Goal: Task Accomplishment & Management: Use online tool/utility

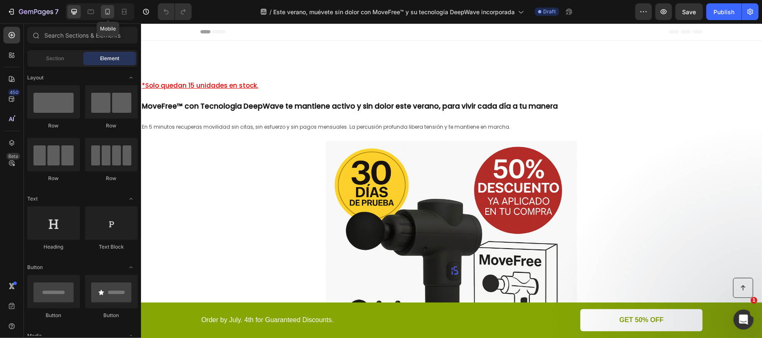
click at [107, 13] on icon at bounding box center [107, 12] width 8 height 8
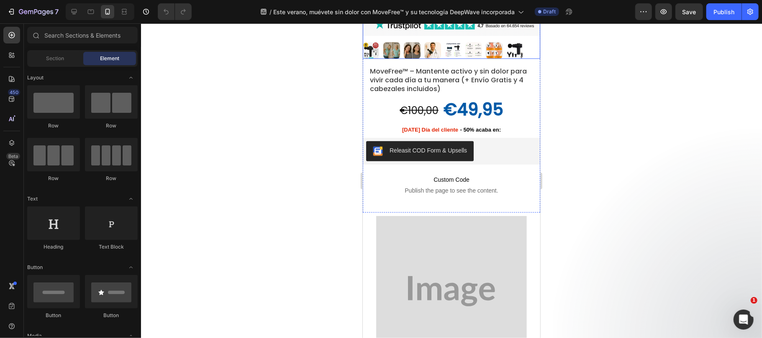
scroll to position [390, 0]
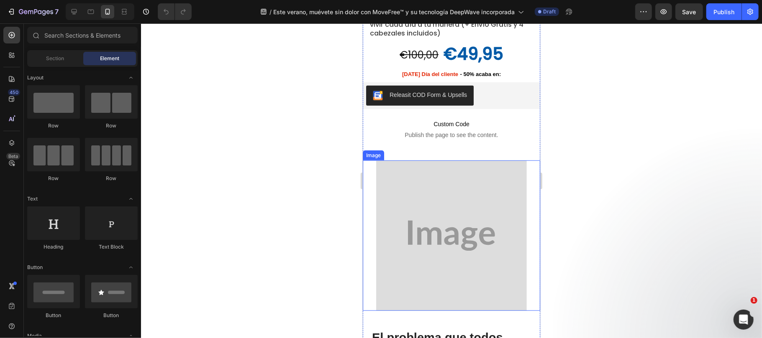
click at [475, 182] on img at bounding box center [451, 235] width 151 height 151
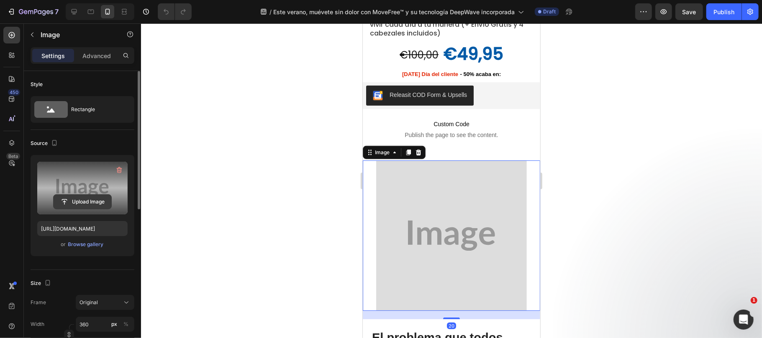
click at [78, 206] on input "file" at bounding box center [83, 202] width 58 height 14
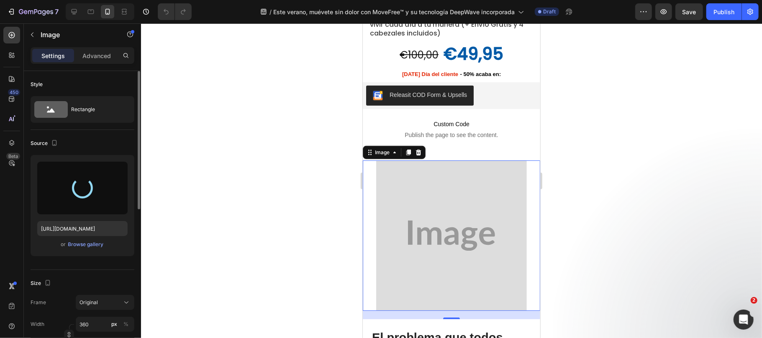
type input "https://cdn.shopify.com/s/files/1/0816/2141/8332/files/gempages_536732921881429…"
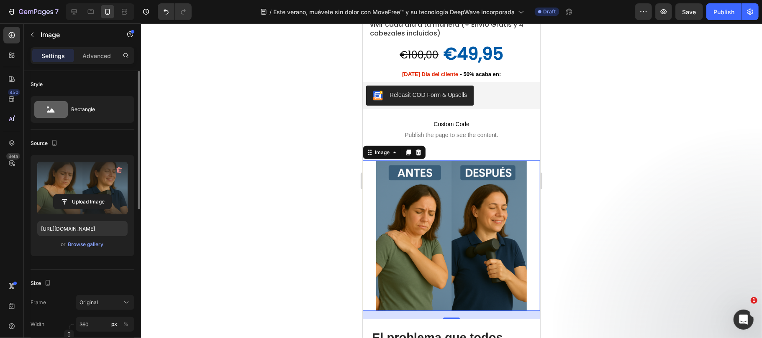
scroll to position [446, 0]
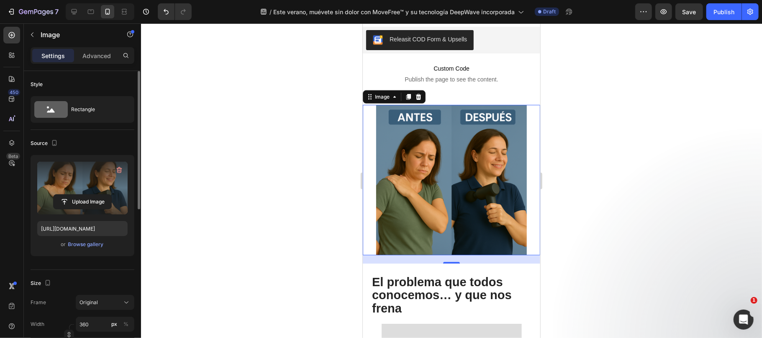
click at [641, 238] on div at bounding box center [451, 180] width 621 height 315
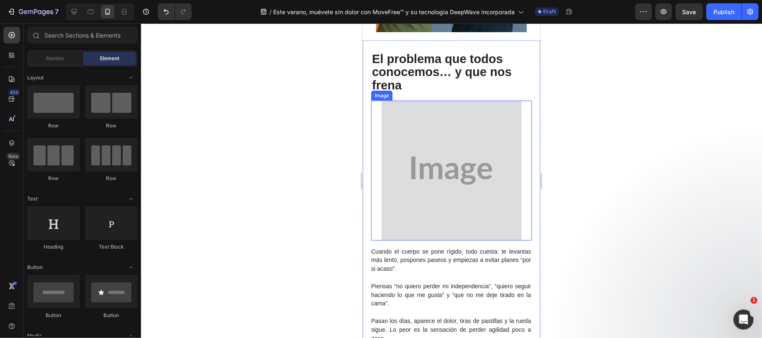
scroll to position [892, 0]
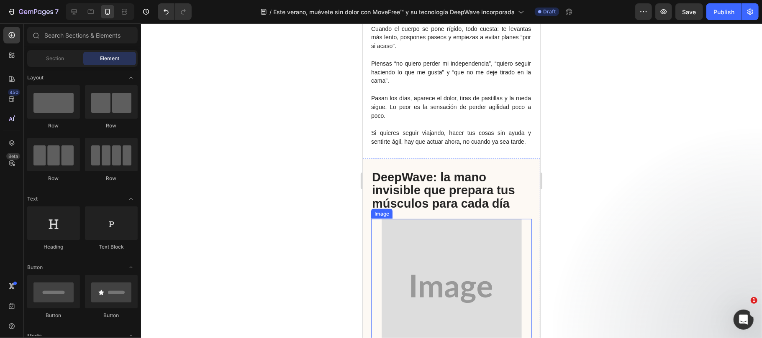
drag, startPoint x: 719, startPoint y: 271, endPoint x: 387, endPoint y: 256, distance: 332.4
click at [389, 256] on img at bounding box center [451, 289] width 140 height 140
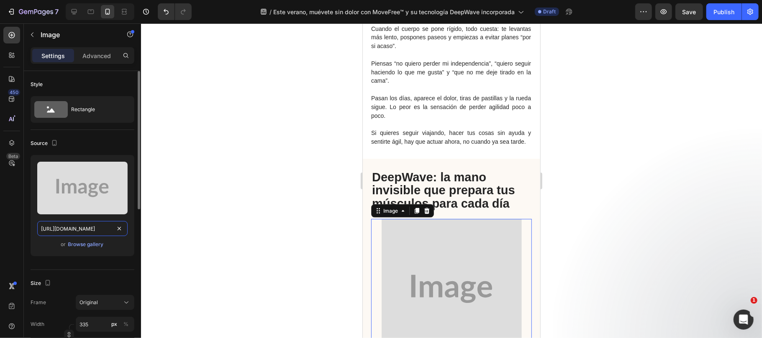
click at [81, 228] on input "https://placehold.co/1024x1024?text=Image" at bounding box center [82, 228] width 90 height 15
paste input "cdn.shopify.com/s/files/1/0816/2141/8332/files/gempages_536732921881429134-7b96…"
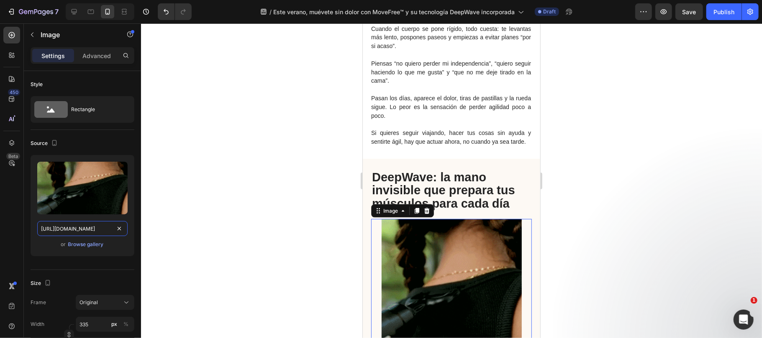
type input "https://cdn.shopify.com/s/files/1/0816/2141/8332/files/gempages_536732921881429…"
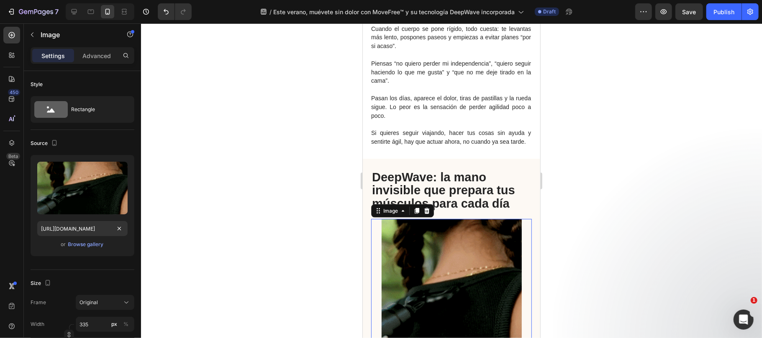
click at [597, 223] on div at bounding box center [451, 180] width 621 height 315
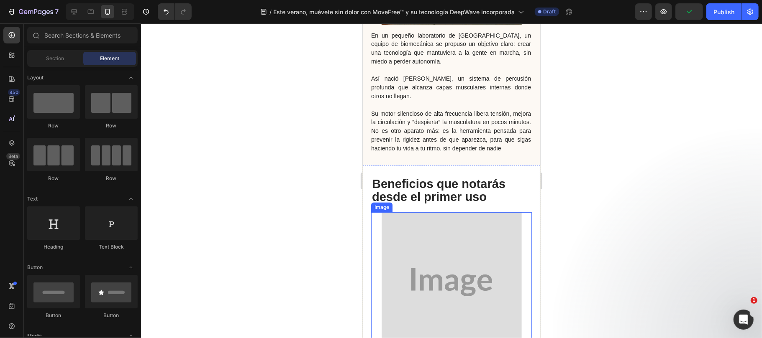
scroll to position [1338, 0]
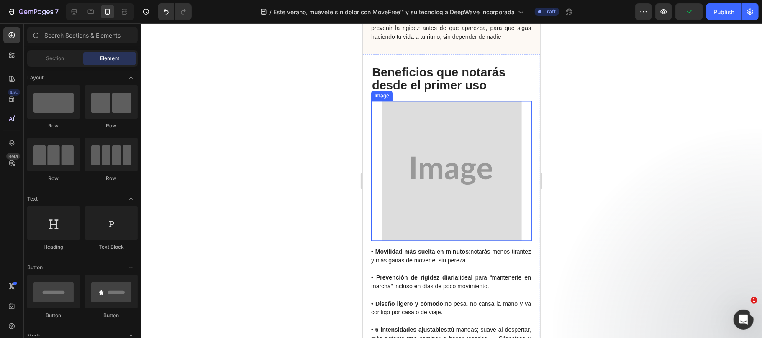
drag, startPoint x: 555, startPoint y: 244, endPoint x: 416, endPoint y: 214, distance: 142.6
click at [416, 214] on img at bounding box center [451, 170] width 140 height 140
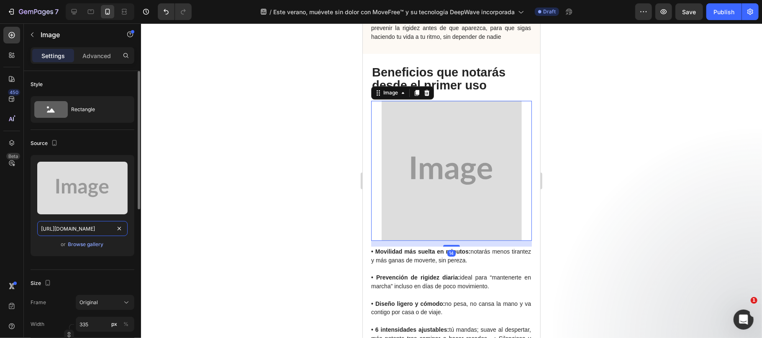
click at [66, 231] on input "https://placehold.co/1024x1024?text=Image" at bounding box center [82, 228] width 90 height 15
paste input "cdn.shopify.com/s/files/1/0816/2141/8332/files/gempages_536732921881429134-5717…"
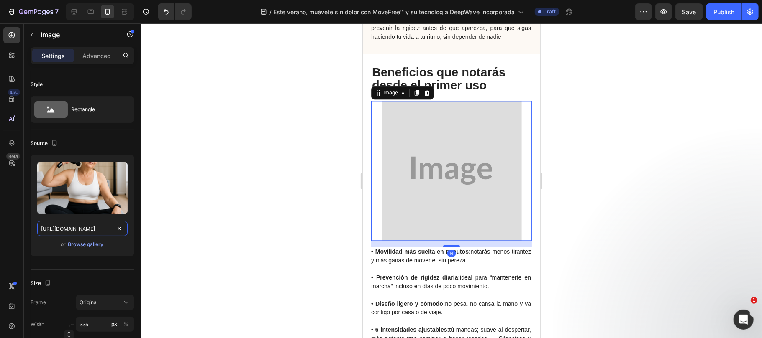
scroll to position [0, 251]
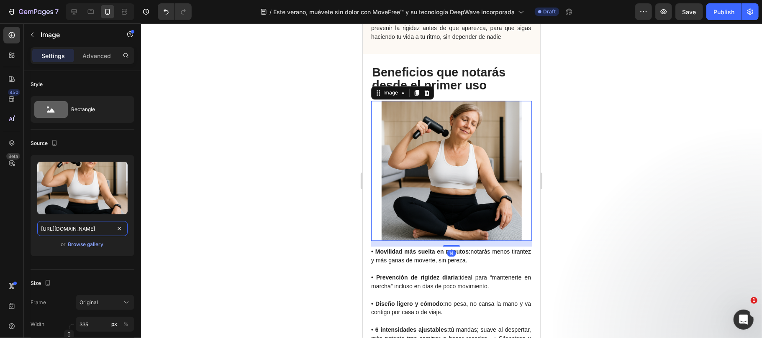
type input "https://cdn.shopify.com/s/files/1/0816/2141/8332/files/gempages_536732921881429…"
click at [602, 212] on div at bounding box center [451, 180] width 621 height 315
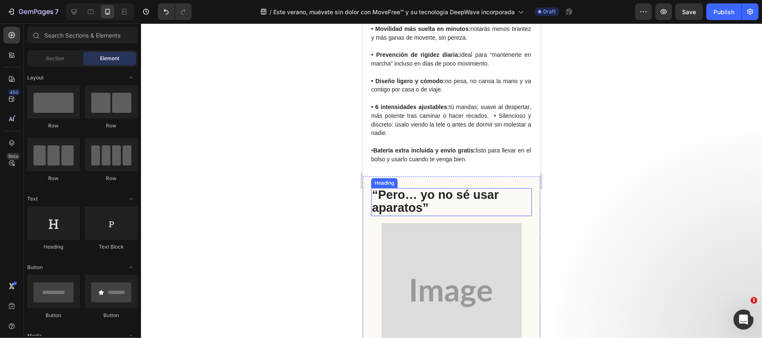
scroll to position [1617, 0]
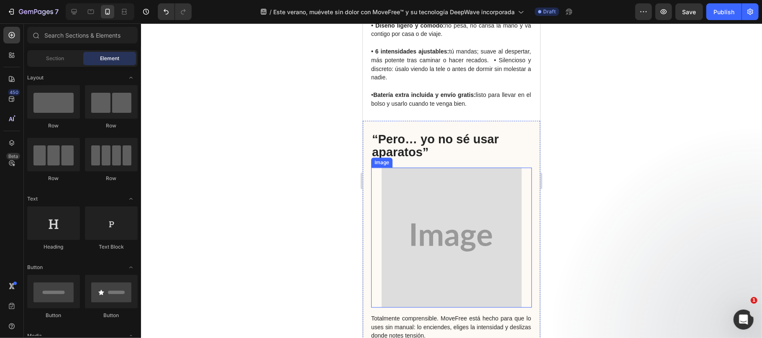
drag, startPoint x: 510, startPoint y: 249, endPoint x: 404, endPoint y: 228, distance: 108.3
click at [404, 228] on img at bounding box center [451, 237] width 140 height 140
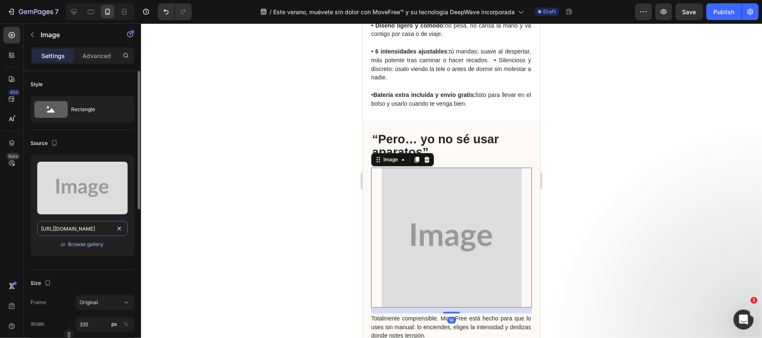
click at [79, 223] on input "https://placehold.co/500x500?text=Image" at bounding box center [82, 228] width 90 height 15
paste input "cdn.shopify.com/s/files/1/0816/2141/8332/files/gempages_536732921881429134-b25d…"
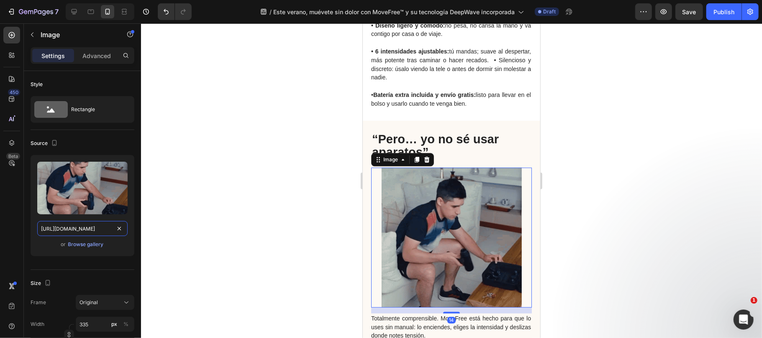
type input "https://cdn.shopify.com/s/files/1/0816/2141/8332/files/gempages_536732921881429…"
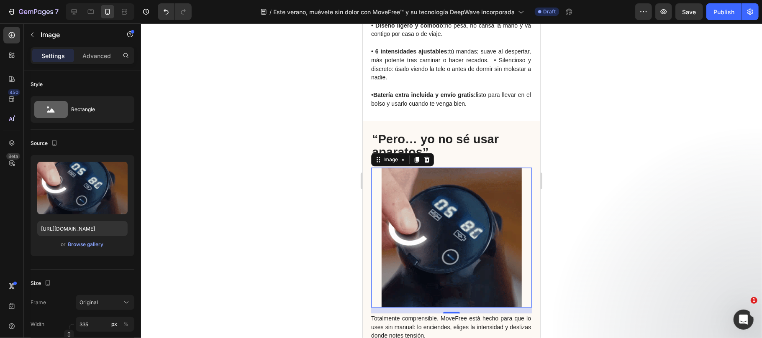
click at [274, 241] on div at bounding box center [451, 180] width 621 height 315
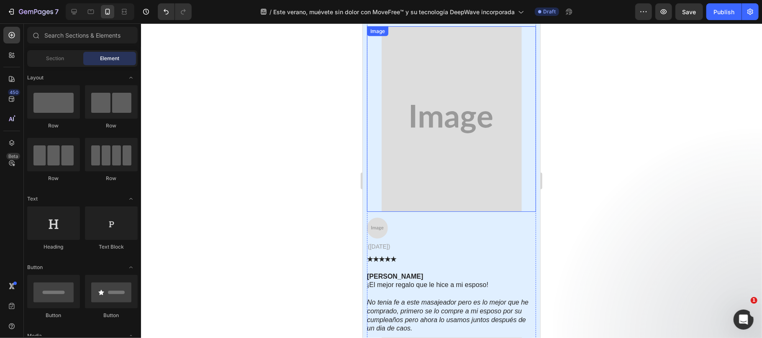
scroll to position [3067, 0]
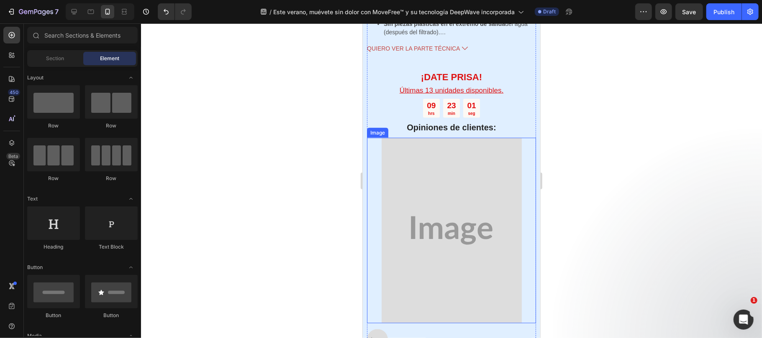
click at [404, 198] on img at bounding box center [451, 231] width 140 height 186
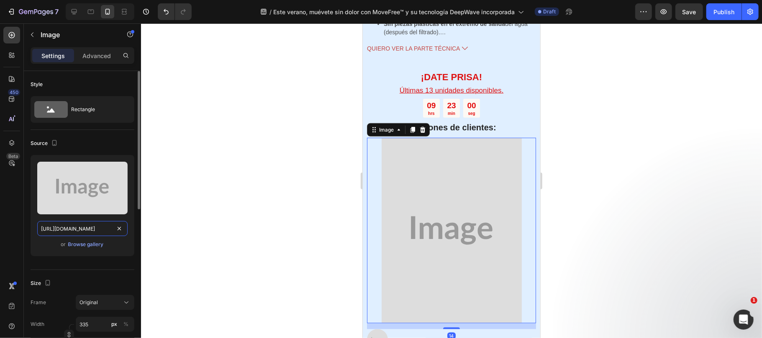
click at [79, 232] on input "https://placehold.co/290x384?text=Image" at bounding box center [82, 228] width 90 height 15
paste input "cdn.shopify.com/s/files/1/0816/2141/8332/files/gempages_536732921881429134-ee26…"
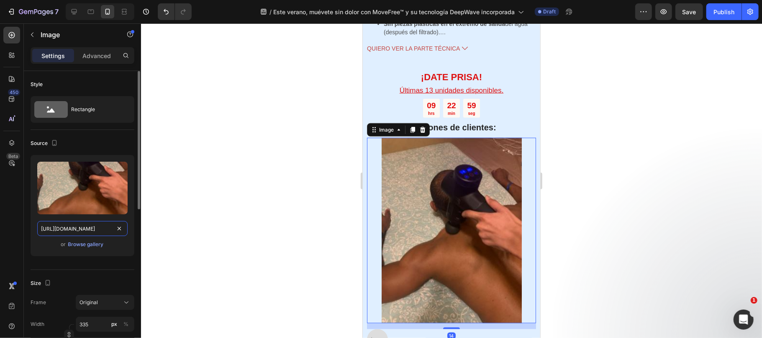
type input "https://cdn.shopify.com/s/files/1/0816/2141/8332/files/gempages_536732921881429…"
click at [104, 146] on div "Source" at bounding box center [83, 143] width 104 height 13
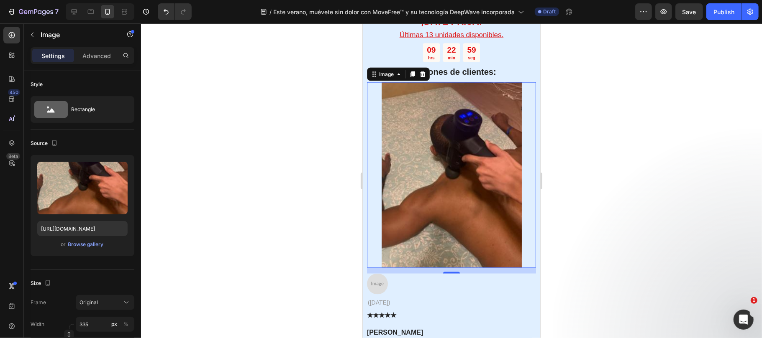
scroll to position [3179, 0]
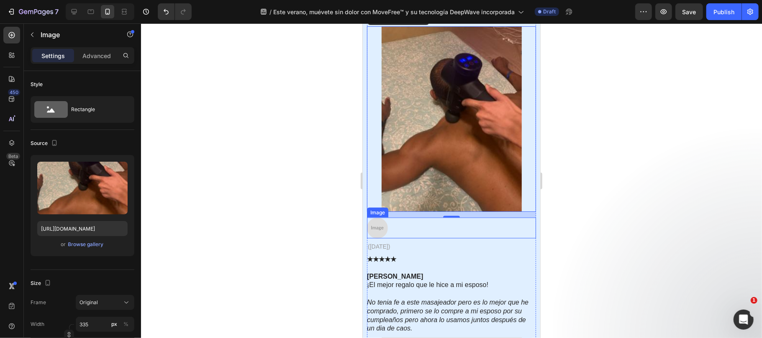
click at [373, 224] on img at bounding box center [376, 227] width 21 height 21
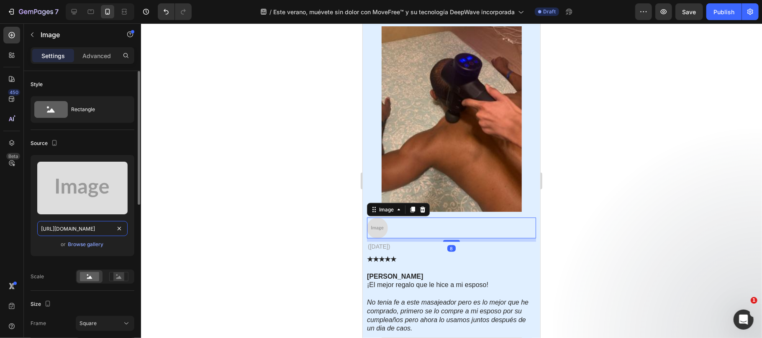
click at [71, 231] on input "https://placehold.co/191x192?text=Image" at bounding box center [82, 228] width 90 height 15
paste input "cdn.shopify.com/s/files/1/0816/2141/8332/files/gempages_536732921881429134-77f3…"
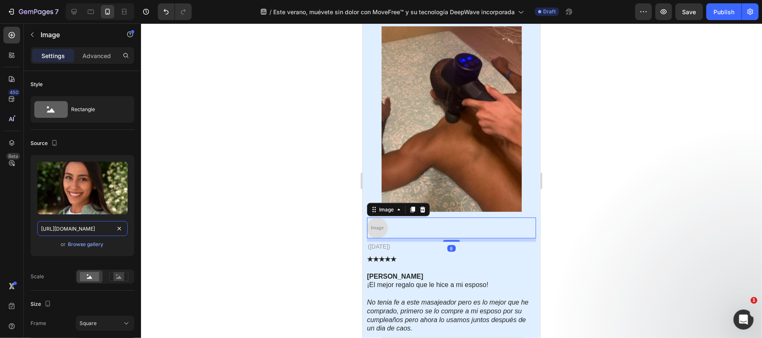
scroll to position [0, 255]
type input "https://cdn.shopify.com/s/files/1/0816/2141/8332/files/gempages_536732921881429…"
click at [286, 241] on div at bounding box center [451, 180] width 621 height 315
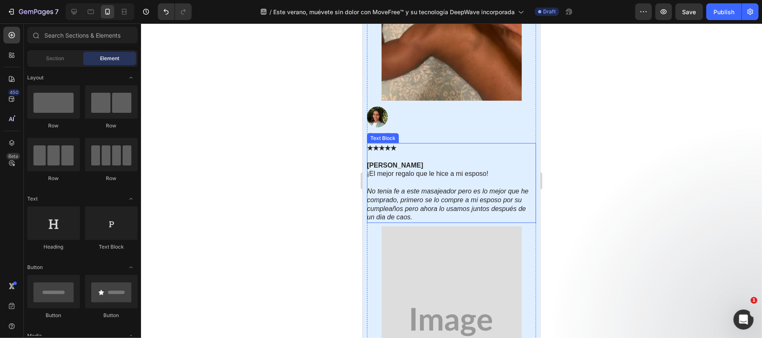
scroll to position [3401, 0]
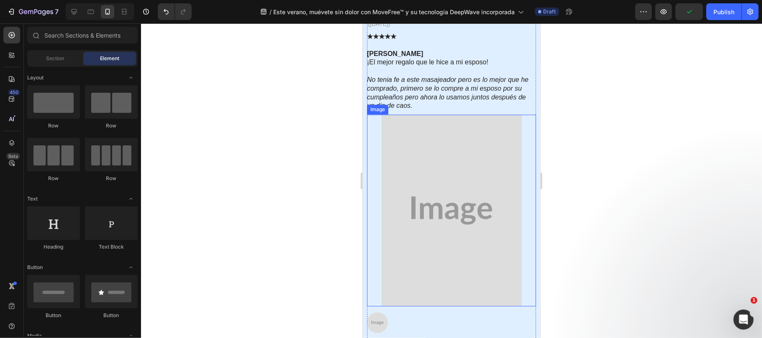
drag, startPoint x: 523, startPoint y: 261, endPoint x: 375, endPoint y: 237, distance: 150.0
click at [391, 235] on img at bounding box center [451, 211] width 140 height 192
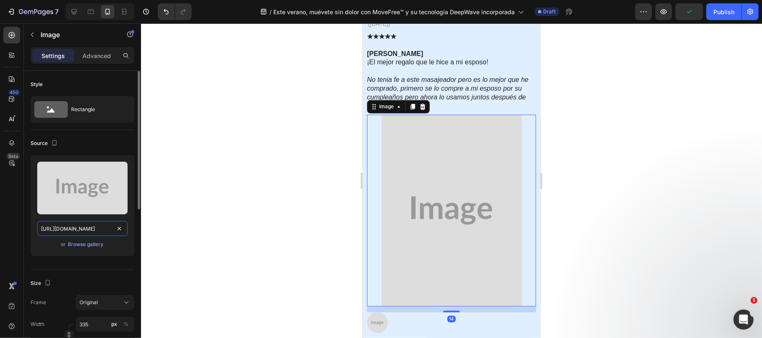
click at [72, 228] on input "https://placehold.co/279x382?text=Image" at bounding box center [82, 228] width 90 height 15
paste input "cdn.shopify.com/s/files/1/0816/2141/8332/files/gempages_536732921881429134-aaf1…"
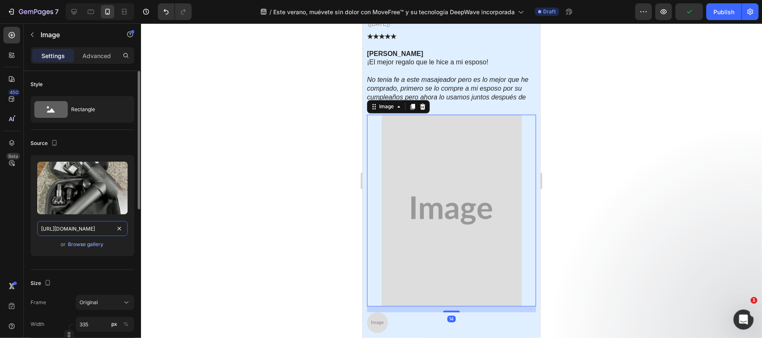
scroll to position [0, 253]
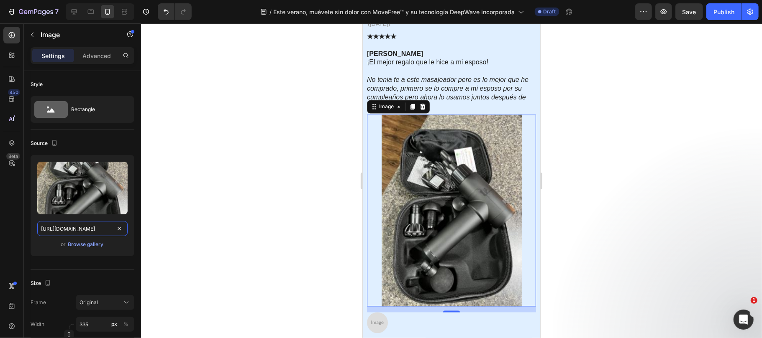
type input "https://cdn.shopify.com/s/files/1/0816/2141/8332/files/gempages_536732921881429…"
click at [613, 230] on div at bounding box center [451, 180] width 621 height 315
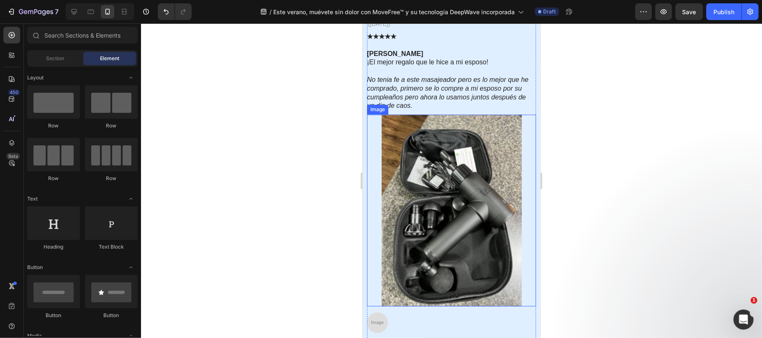
scroll to position [3513, 0]
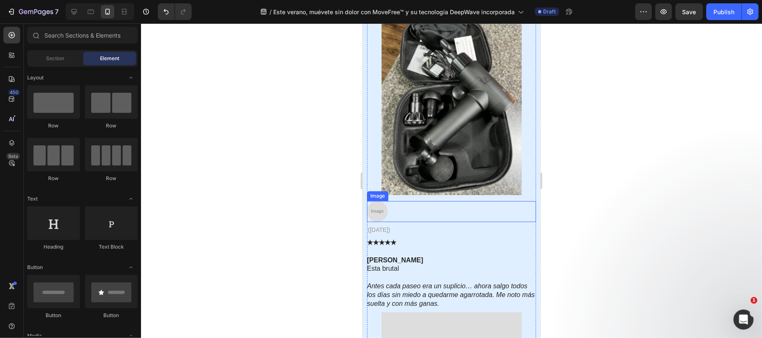
drag, startPoint x: 379, startPoint y: 208, endPoint x: 373, endPoint y: 209, distance: 5.5
click at [379, 208] on img at bounding box center [376, 211] width 21 height 21
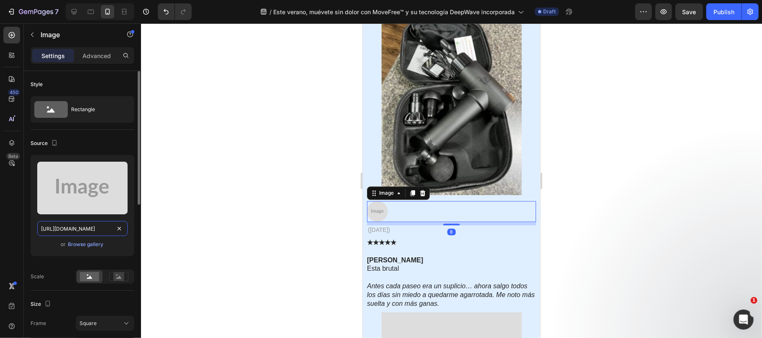
click at [86, 225] on input "https://placehold.co/308x321?text=Image" at bounding box center [82, 228] width 90 height 15
paste input "cdn.shopify.com/s/files/1/0816/2141/8332/files/gempages_536732921881429134-41f4…"
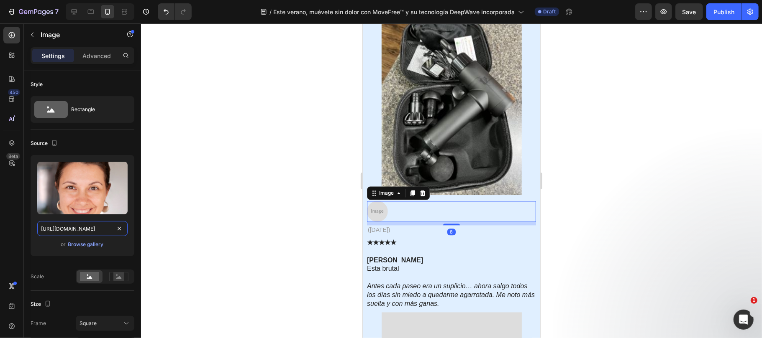
scroll to position [0, 248]
type input "https://cdn.shopify.com/s/files/1/0816/2141/8332/files/gempages_536732921881429…"
click at [248, 228] on div at bounding box center [451, 180] width 621 height 315
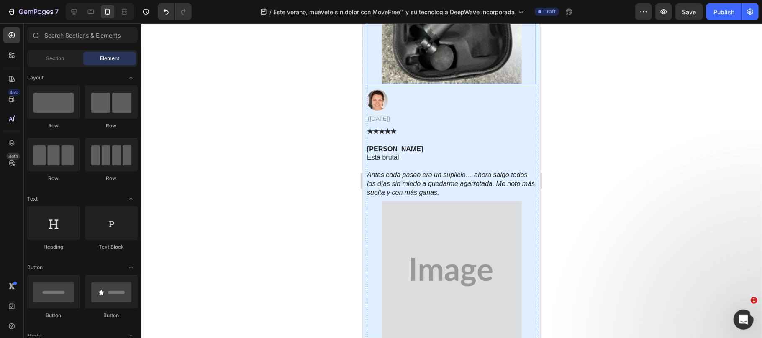
scroll to position [3680, 0]
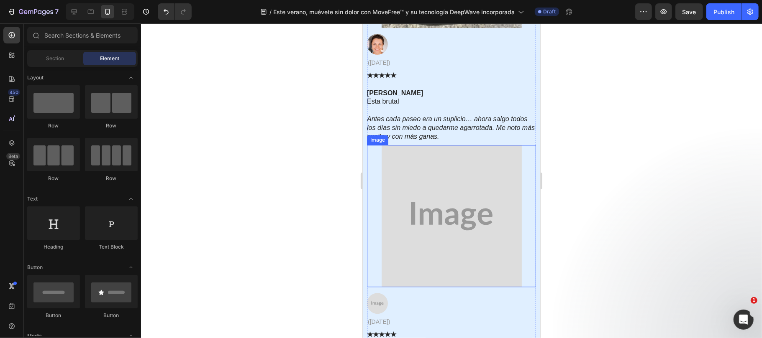
click at [461, 204] on img at bounding box center [451, 216] width 140 height 142
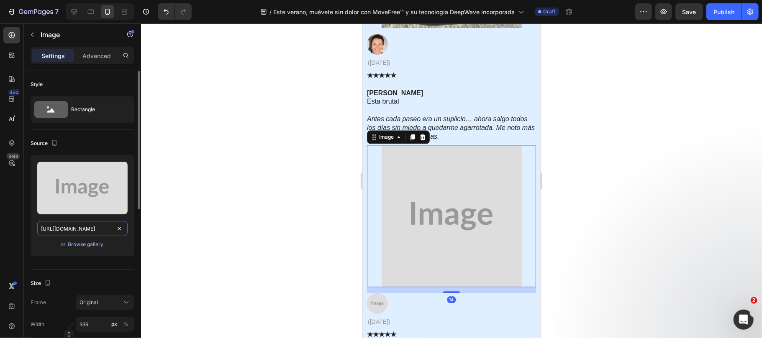
click at [71, 227] on input "https://placehold.co/352x357?text=Image" at bounding box center [82, 228] width 90 height 15
paste input "cdn.shopify.com/s/files/1/0816/2141/8332/files/gempages_536732921881429134-17f9…"
type input "https://cdn.shopify.com/s/files/1/0816/2141/8332/files/gempages_536732921881429…"
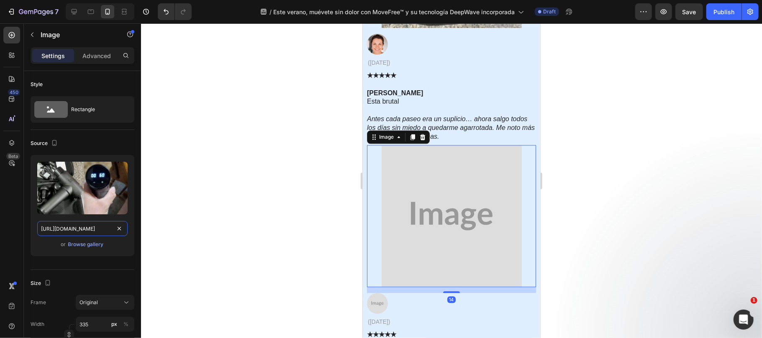
scroll to position [0, 249]
click at [640, 244] on div at bounding box center [451, 180] width 621 height 315
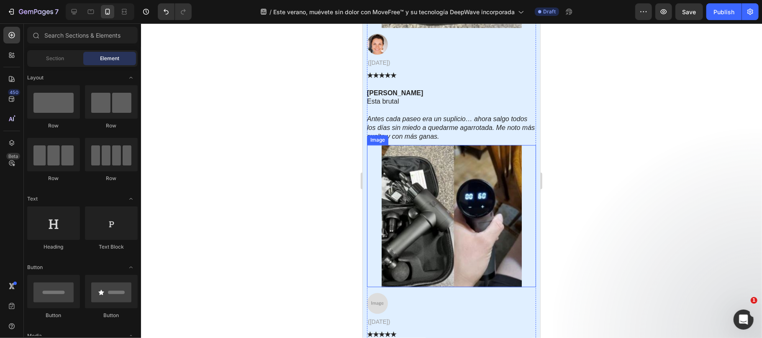
scroll to position [3736, 0]
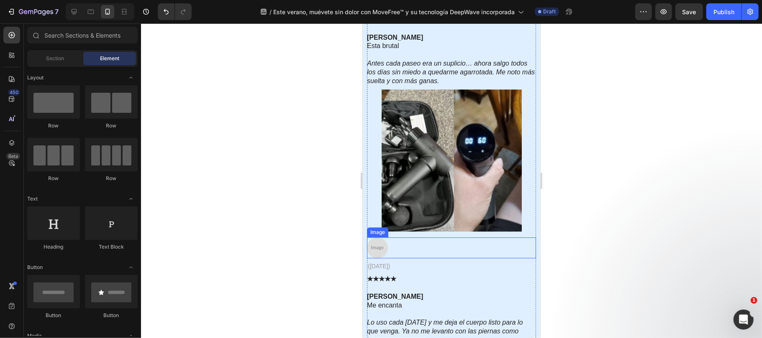
click at [375, 246] on img at bounding box center [376, 247] width 21 height 21
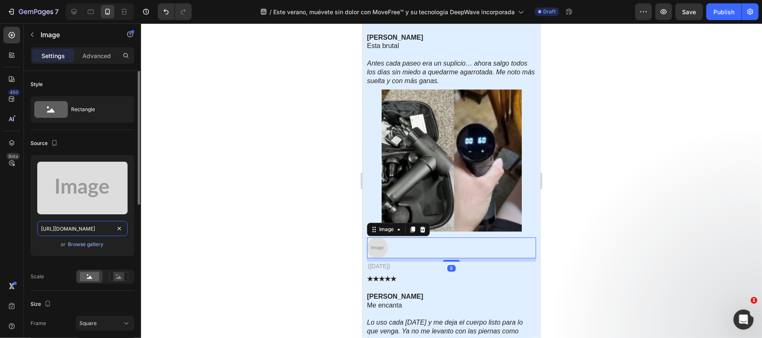
click at [91, 230] on input "https://placehold.co/298x325?text=Image" at bounding box center [82, 228] width 90 height 15
paste input "cdn.shopify.com/s/files/1/0816/2141/8332/files/gempages_536732921881429134-4c24…"
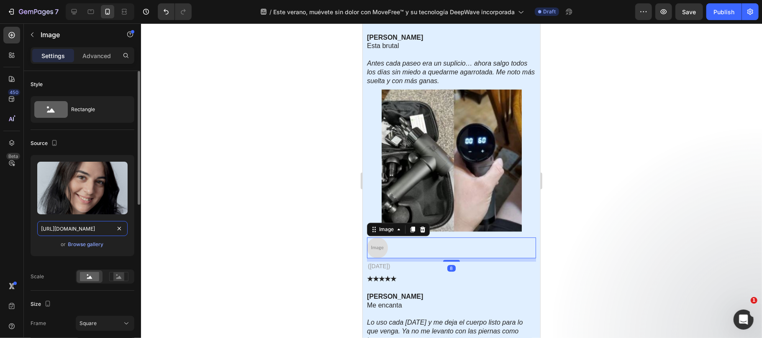
scroll to position [0, 254]
type input "https://cdn.shopify.com/s/files/1/0816/2141/8332/files/gempages_536732921881429…"
click at [650, 248] on div at bounding box center [451, 180] width 621 height 315
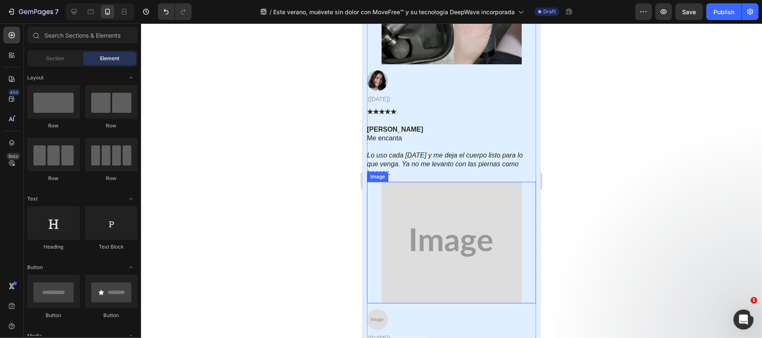
scroll to position [4015, 0]
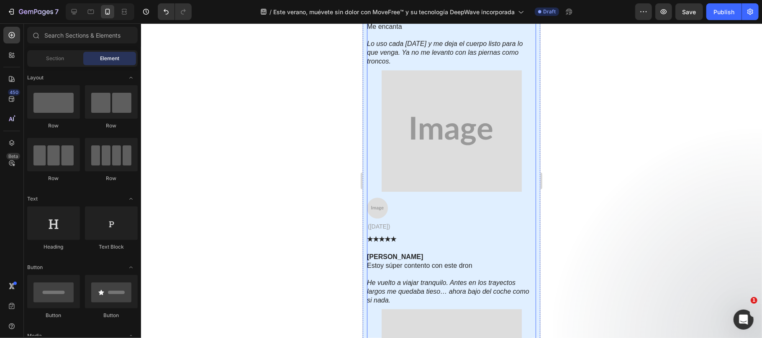
click at [426, 170] on img at bounding box center [451, 131] width 140 height 122
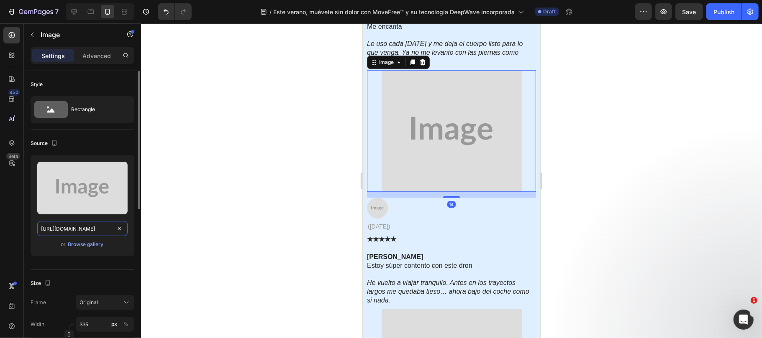
click at [95, 224] on input "https://placehold.co/353x307?text=Image" at bounding box center [82, 228] width 90 height 15
paste input "cdn.shopify.com/s/files/1/0816/2141/8332/files/gempages_536732921881429134-658d…"
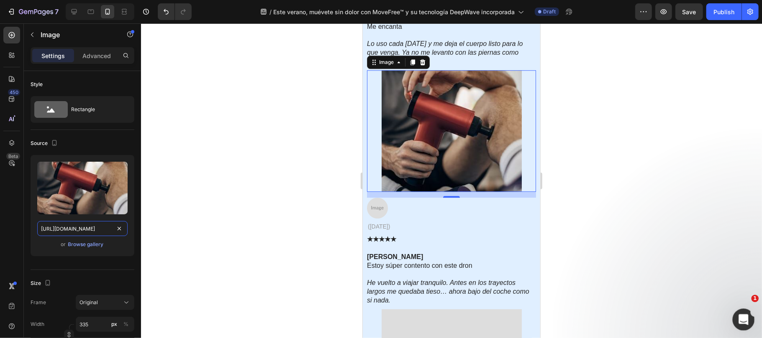
type input "https://cdn.shopify.com/s/files/1/0816/2141/8332/files/gempages_536732921881429…"
click at [377, 209] on img at bounding box center [376, 207] width 21 height 21
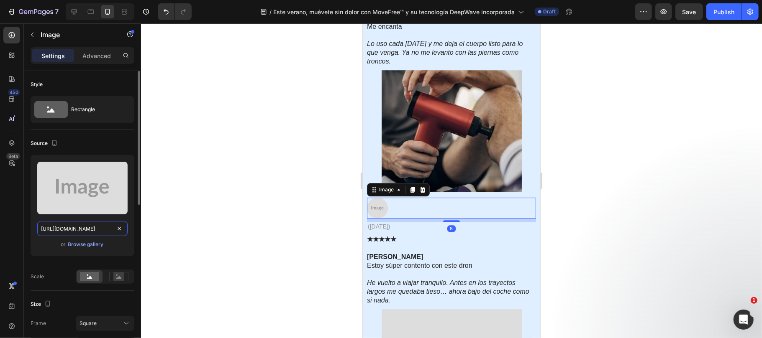
click at [72, 232] on input "https://placehold.co/151x162?text=Image" at bounding box center [82, 228] width 90 height 15
paste input "cdn.shopify.com/s/files/1/0816/2141/8332/files/gempages_536732921881429134-efc8…"
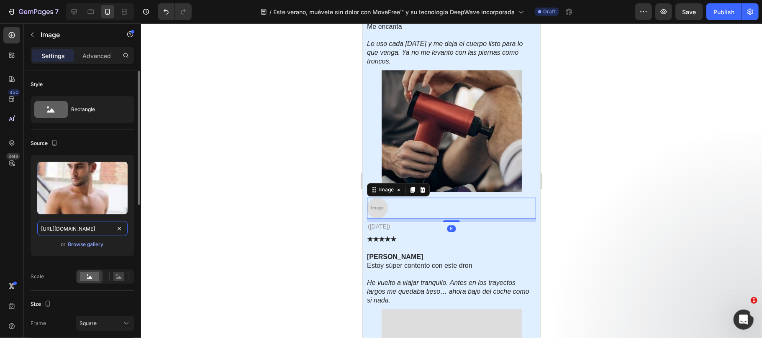
scroll to position [0, 252]
type input "https://cdn.shopify.com/s/files/1/0816/2141/8332/files/gempages_536732921881429…"
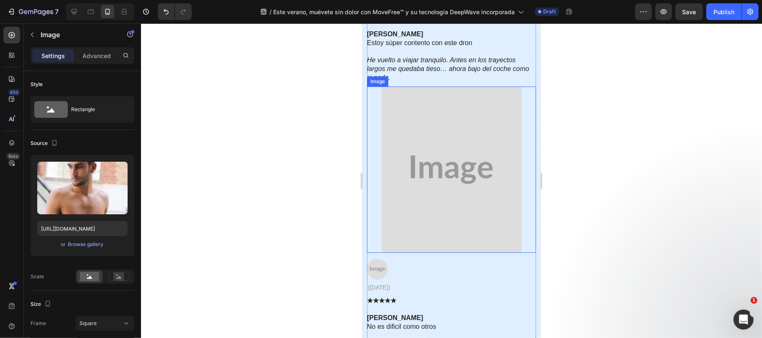
click at [431, 199] on img at bounding box center [451, 169] width 140 height 167
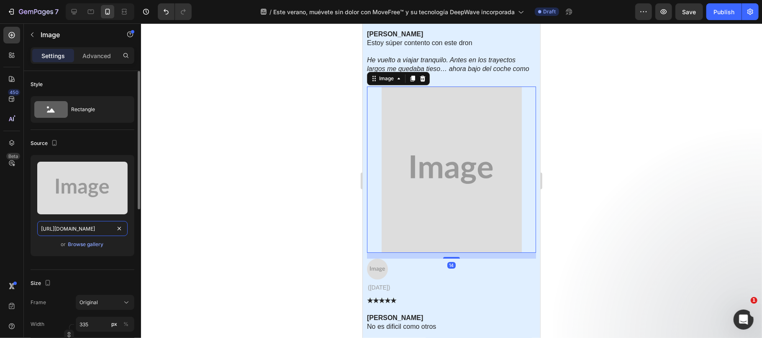
click at [88, 226] on input "https://placehold.co/284x338?text=Image" at bounding box center [82, 228] width 90 height 15
paste input "cdn.shopify.com/s/files/1/0816/2141/8332/files/gempages_536732921881429134-7c97…"
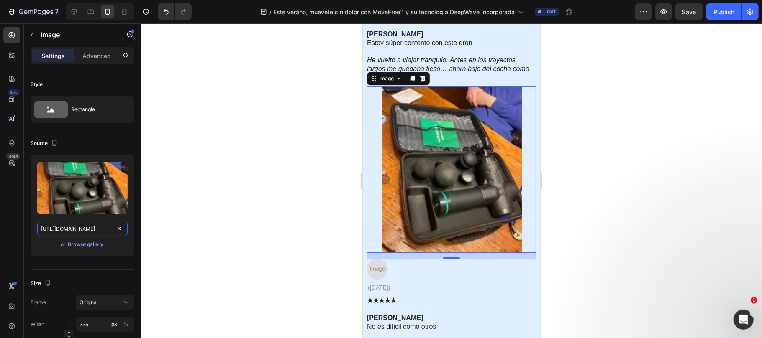
type input "https://cdn.shopify.com/s/files/1/0816/2141/8332/files/gempages_536732921881429…"
click at [589, 223] on div at bounding box center [451, 180] width 621 height 315
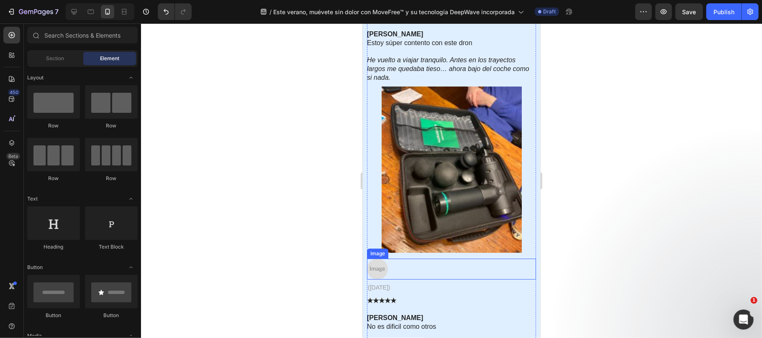
drag, startPoint x: 374, startPoint y: 264, endPoint x: 375, endPoint y: 259, distance: 5.1
click at [374, 264] on img at bounding box center [376, 268] width 21 height 21
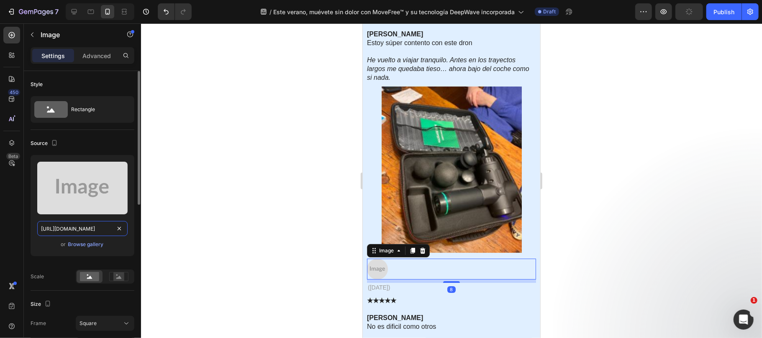
click at [91, 228] on input "https://placehold.co/273x221?text=Image" at bounding box center [82, 228] width 90 height 15
paste input "cdn.shopify.com/s/files/1/0816/2141/8332/files/gempages_536732921881429134-6c99…"
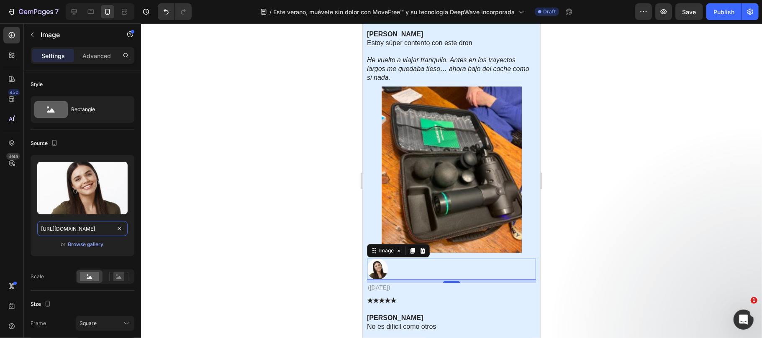
type input "https://cdn.shopify.com/s/files/1/0816/2141/8332/files/gempages_536732921881429…"
click at [587, 225] on div at bounding box center [451, 180] width 621 height 315
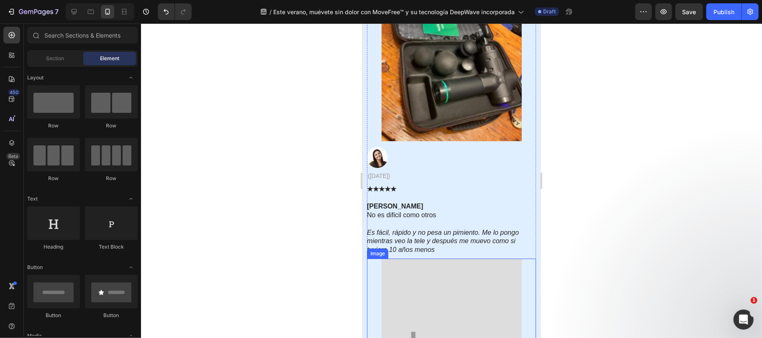
scroll to position [4461, 0]
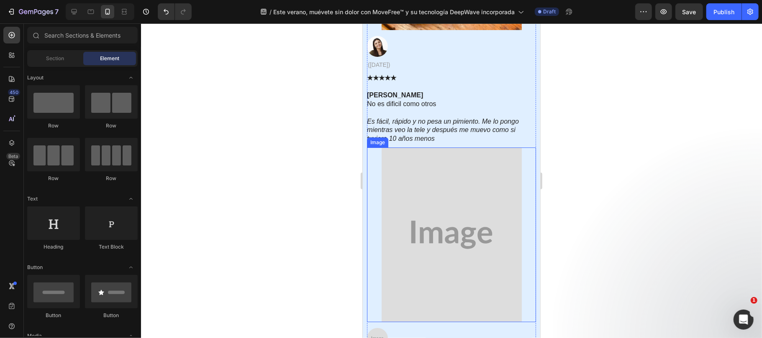
click at [483, 219] on img at bounding box center [451, 234] width 140 height 175
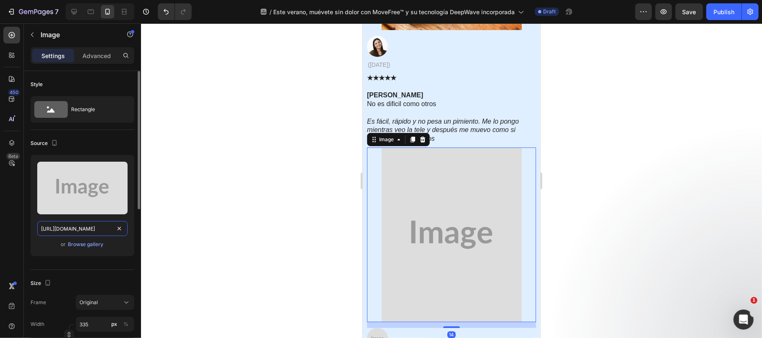
click at [73, 231] on input "https://placehold.co/269x336?text=Image" at bounding box center [82, 228] width 90 height 15
paste input "cdn.shopify.com/s/files/1/0816/2141/8332/files/gempages_536732921881429134-bb5f…"
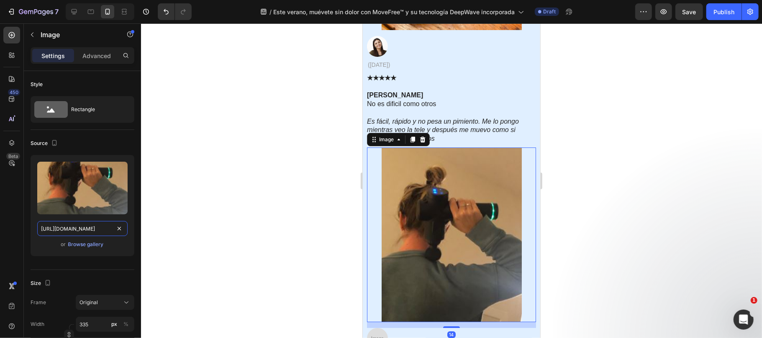
type input "https://cdn.shopify.com/s/files/1/0816/2141/8332/files/gempages_536732921881429…"
click at [636, 245] on div at bounding box center [451, 180] width 621 height 315
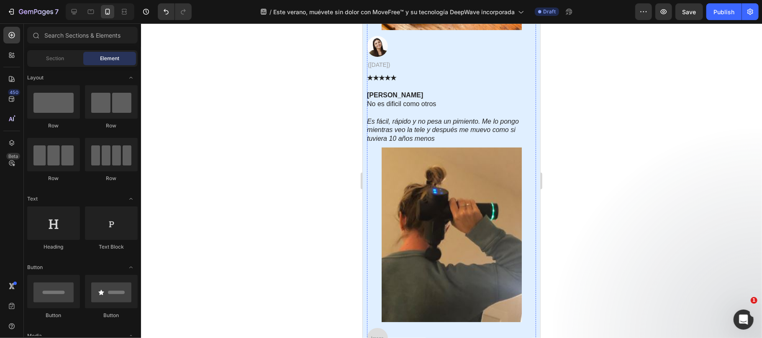
scroll to position [4628, 0]
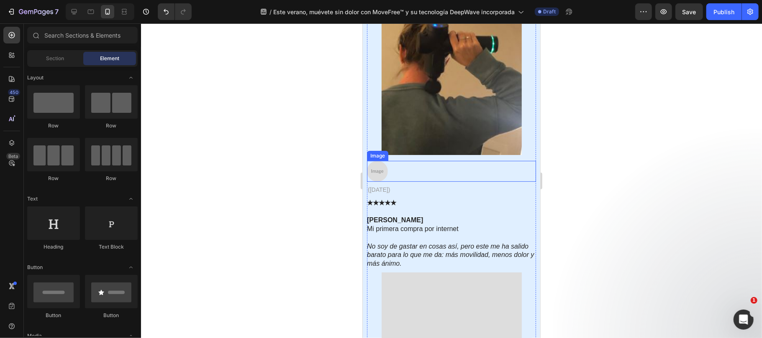
drag, startPoint x: 545, startPoint y: 231, endPoint x: 376, endPoint y: 164, distance: 181.7
click at [376, 164] on img at bounding box center [376, 171] width 21 height 21
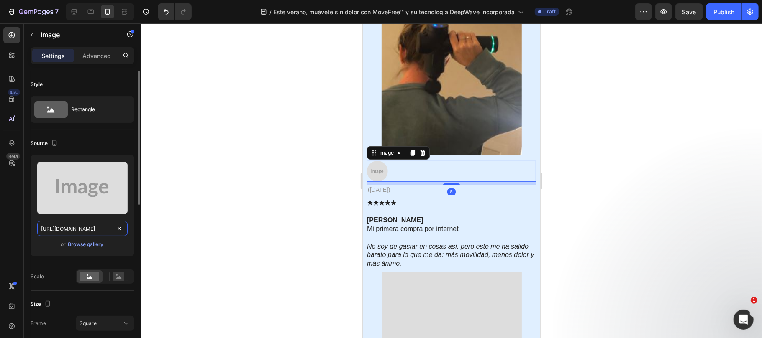
click at [82, 232] on input "https://placehold.co/108x122?text=Image" at bounding box center [82, 228] width 90 height 15
paste input "cdn.shopify.com/s/files/1/0816/2141/8332/files/gempages_536732921881429134-d777…"
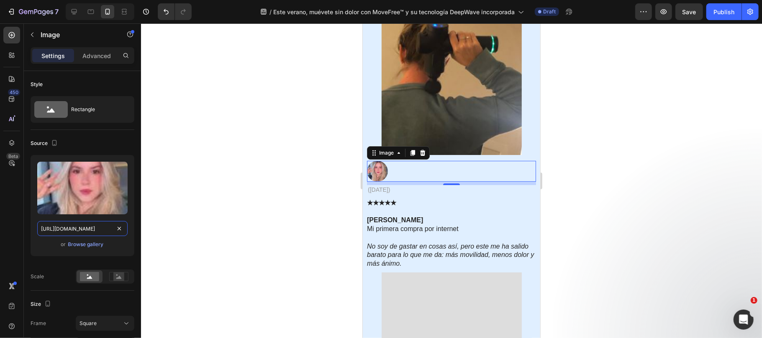
type input "https://cdn.shopify.com/s/files/1/0816/2141/8332/files/gempages_536732921881429…"
click at [649, 139] on div at bounding box center [451, 180] width 621 height 315
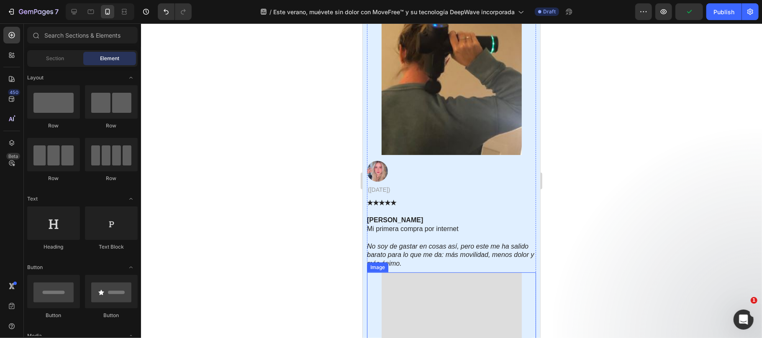
scroll to position [4740, 0]
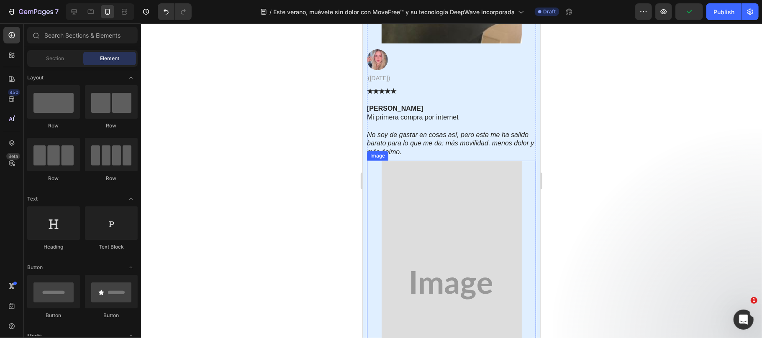
click at [434, 229] on img at bounding box center [451, 285] width 140 height 249
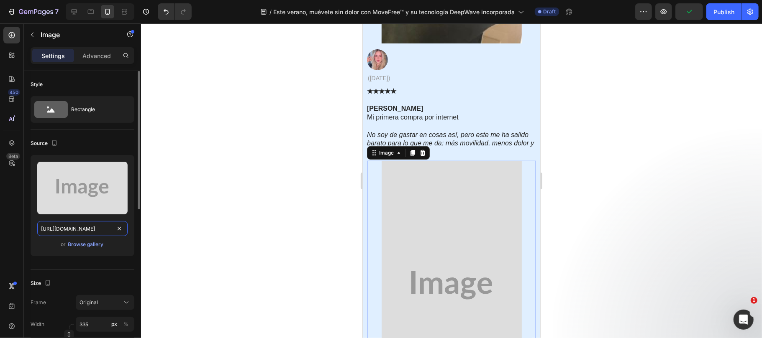
click at [65, 231] on input "https://placehold.co/1060x1885?text=Image" at bounding box center [82, 228] width 90 height 15
paste input "cdn.shopify.com/s/files/1/0816/2141/8332/files/gempages_536732921881429134-5fce…"
type input "https://cdn.shopify.com/s/files/1/0816/2141/8332/files/gempages_536732921881429…"
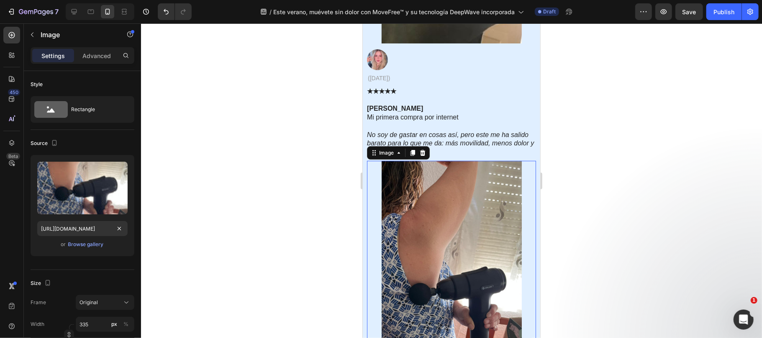
click at [589, 260] on div at bounding box center [451, 180] width 621 height 315
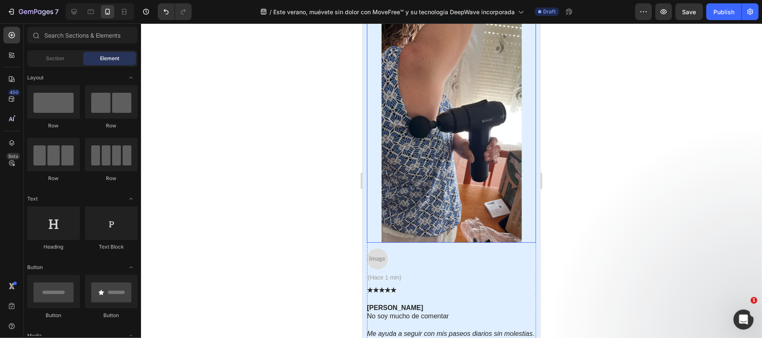
scroll to position [5019, 0]
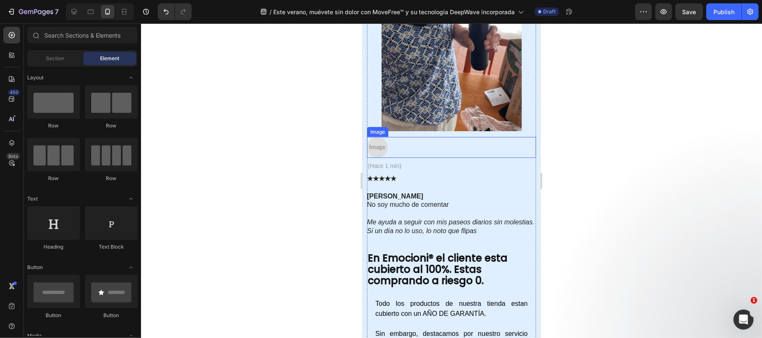
click at [373, 149] on img at bounding box center [376, 147] width 21 height 21
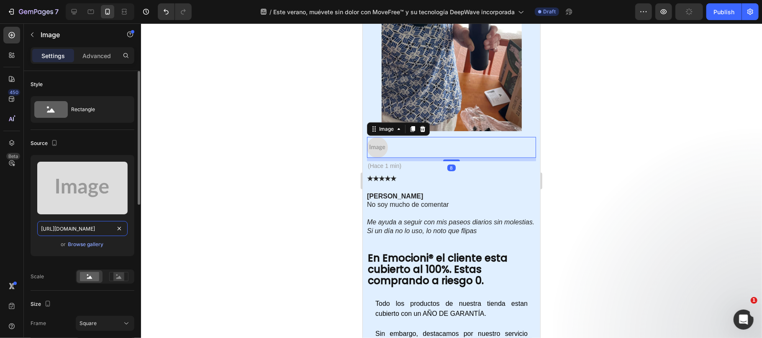
click at [79, 224] on input "https://placehold.co/295x227?text=Image" at bounding box center [82, 228] width 90 height 15
paste input "cdn.shopify.com/s/files/1/0816/2141/8332/files/gempages_536732921881429134-8adf…"
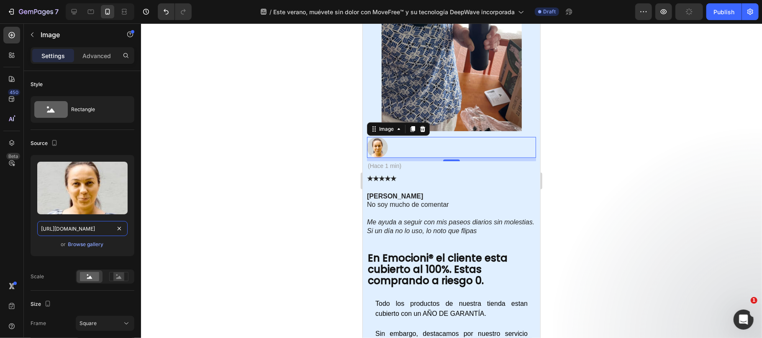
type input "https://cdn.shopify.com/s/files/1/0816/2141/8332/files/gempages_536732921881429…"
click at [624, 233] on div at bounding box center [451, 180] width 621 height 315
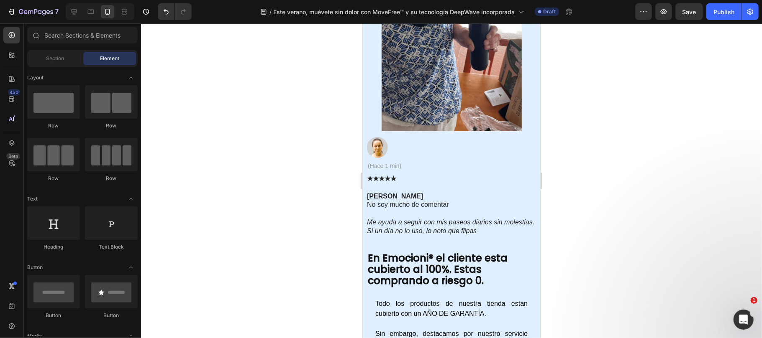
scroll to position [4996, 0]
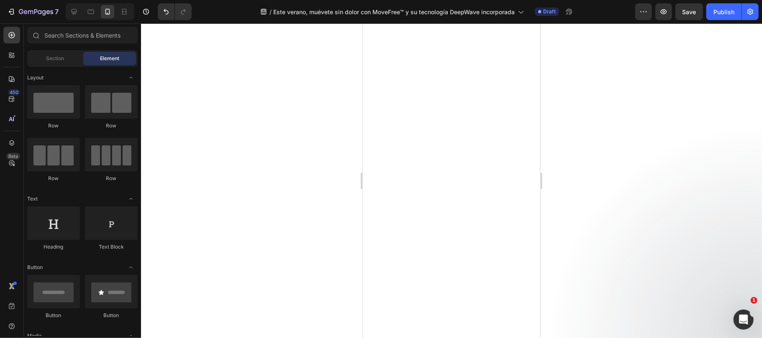
drag, startPoint x: 532, startPoint y: 277, endPoint x: 908, endPoint y: 43, distance: 442.4
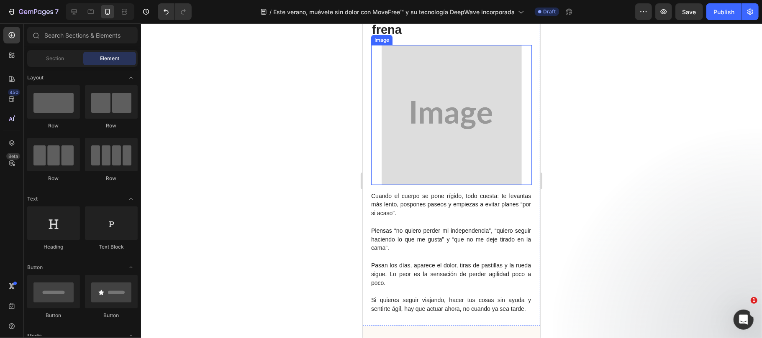
scroll to position [613, 0]
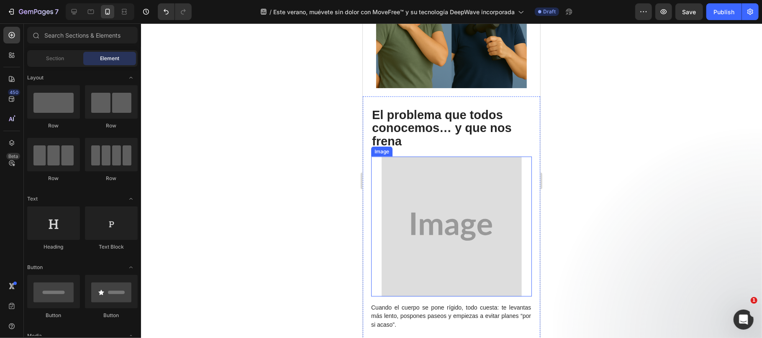
click at [455, 215] on img at bounding box center [451, 226] width 140 height 140
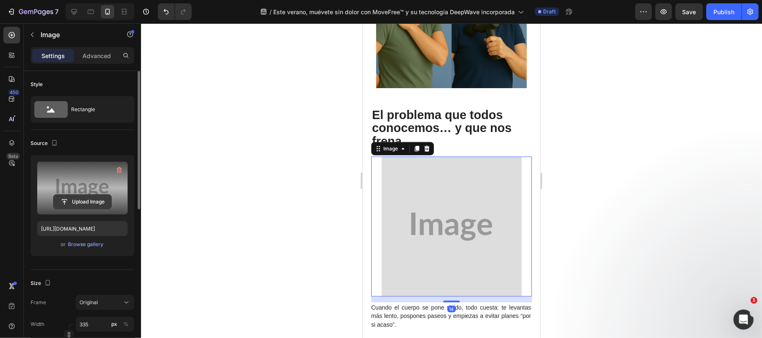
click at [86, 207] on input "file" at bounding box center [83, 202] width 58 height 14
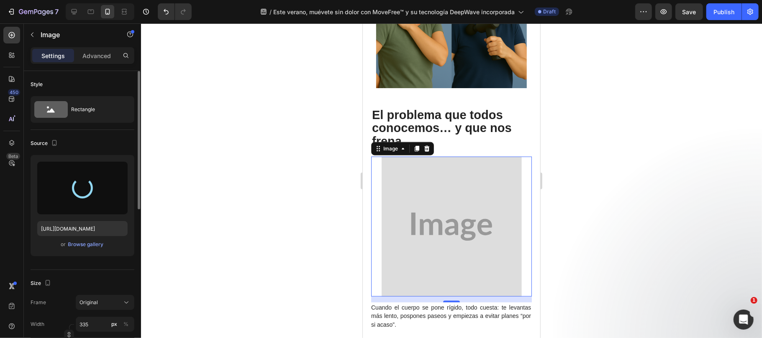
type input "https://cdn.shopify.com/s/files/1/0816/2141/8332/files/gempages_536732921881429…"
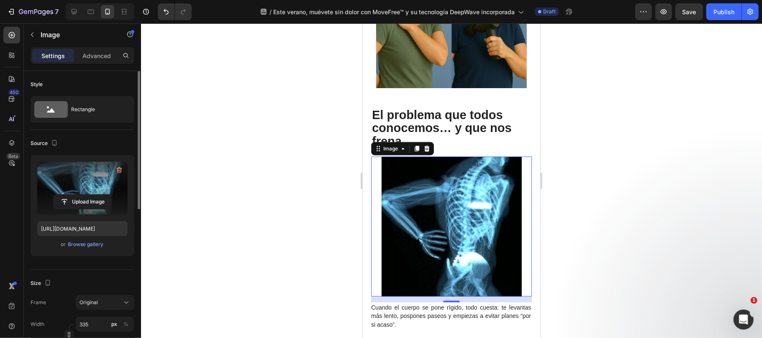
click at [662, 254] on div at bounding box center [451, 180] width 621 height 315
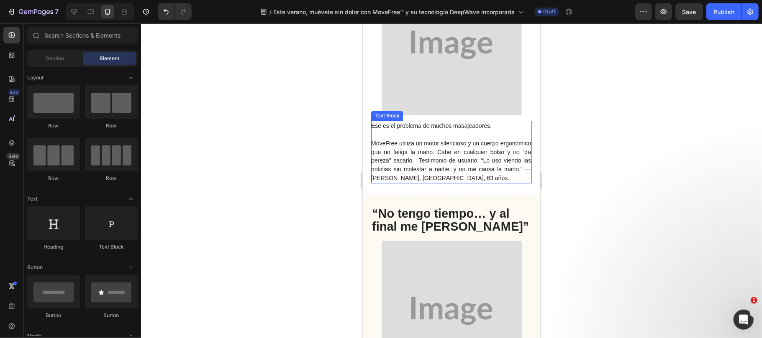
scroll to position [2008, 0]
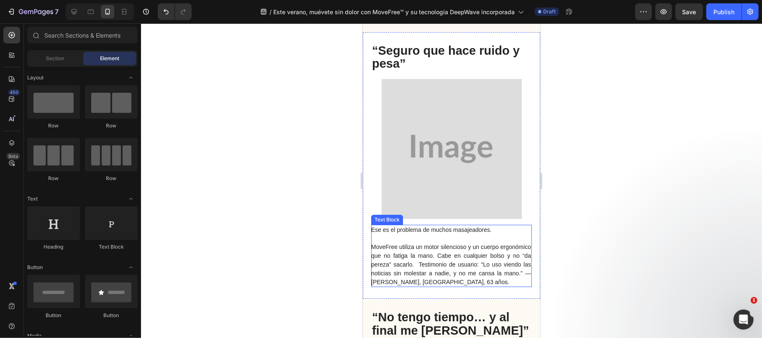
click at [404, 263] on span "MoveFree utiliza un motor silencioso y un cuerpo ergonómico que no fatiga la ma…" at bounding box center [451, 263] width 160 height 41
click at [463, 267] on p "MoveFree utiliza un motor silencioso y un cuerpo ergonómico que no fatiga la ma…" at bounding box center [451, 264] width 160 height 43
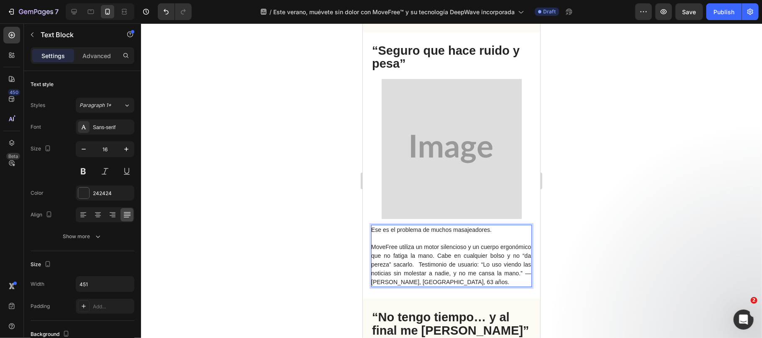
click at [414, 264] on span "MoveFree utiliza un motor silencioso y un cuerpo ergonómico que no fatiga la ma…" at bounding box center [451, 263] width 160 height 41
click at [473, 263] on span "MoveFree utiliza un motor silencioso y un cuerpo ergonómico que no fatiga la ma…" at bounding box center [451, 263] width 160 height 41
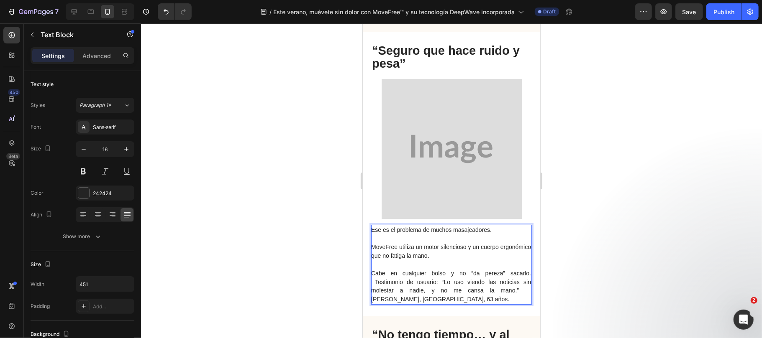
click at [372, 288] on span "Cabe en cualquier bolso y no “da pereza” sacarlo. Testimonio de usuario: “Lo us…" at bounding box center [451, 286] width 160 height 33
click at [522, 280] on span "Cabe en cualquier bolso y no “da pereza” sacarlo. Testimonio de usuario: “Lo us…" at bounding box center [451, 286] width 160 height 33
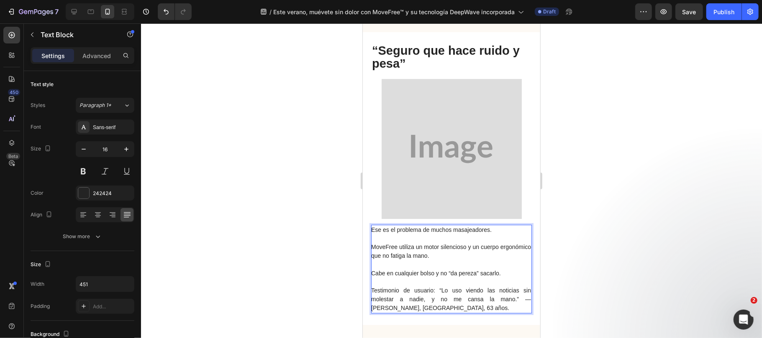
click at [375, 298] on span "Testimonio de usuario: “Lo uso viendo las noticias sin molestar a nadie, y no m…" at bounding box center [451, 299] width 160 height 24
drag, startPoint x: 434, startPoint y: 296, endPoint x: 692, endPoint y: 320, distance: 259.1
click at [427, 299] on span "Testimonio de usuario: “Lo uso viendo las noticias sin molestar a nadie, y no m…" at bounding box center [451, 299] width 160 height 24
drag, startPoint x: 430, startPoint y: 298, endPoint x: 383, endPoint y: 299, distance: 46.9
click at [364, 299] on div "Ese es el problema de muchos masajeadores. MoveFree utiliza un motor silencioso…" at bounding box center [450, 178] width 177 height 293
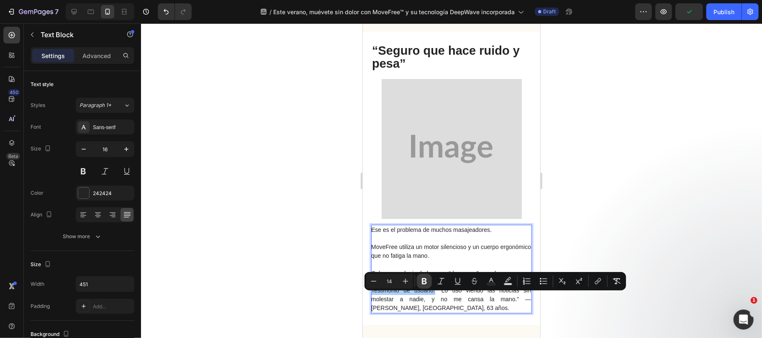
click at [422, 286] on button "Bold" at bounding box center [424, 281] width 15 height 15
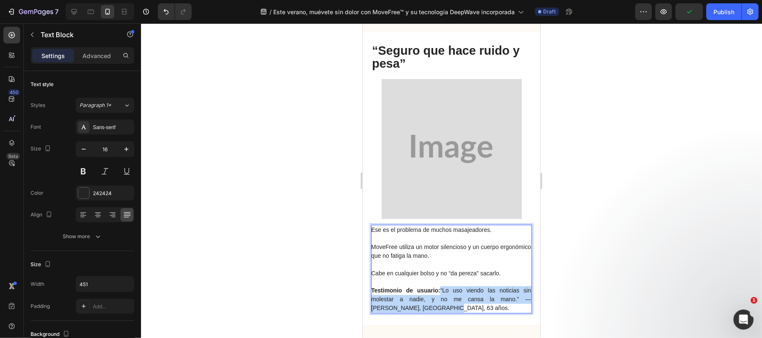
drag, startPoint x: 437, startPoint y: 313, endPoint x: 437, endPoint y: 298, distance: 14.6
click at [437, 298] on p "Testimonio de usuario: “Lo uso viendo las noticias sin molestar a nadie, y no m…" at bounding box center [451, 299] width 160 height 26
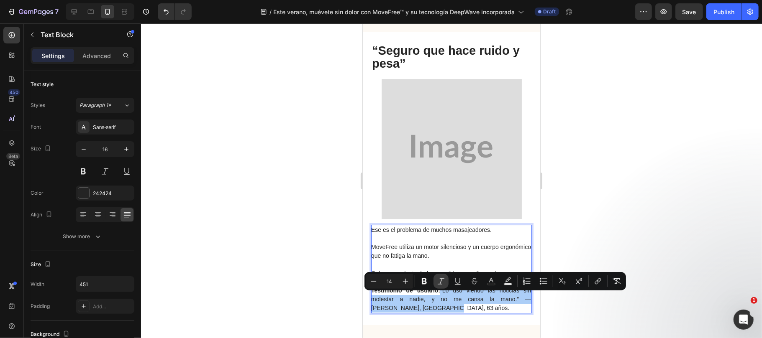
click at [443, 283] on icon "Editor contextual toolbar" at bounding box center [441, 281] width 8 height 8
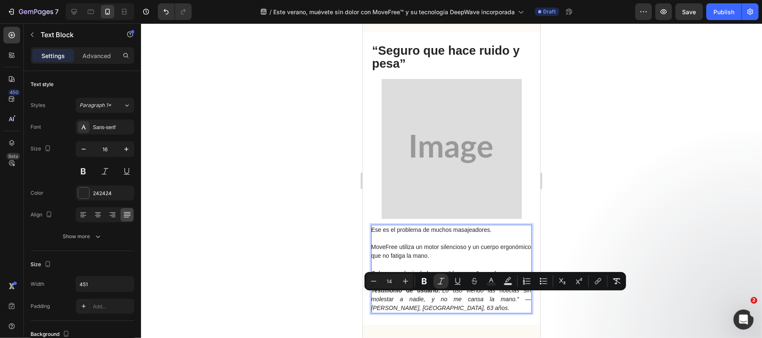
click at [460, 302] on icon "“Lo uso viendo las noticias sin molestar a nadie, y no me cansa la mano.” — Lui…" at bounding box center [451, 299] width 160 height 24
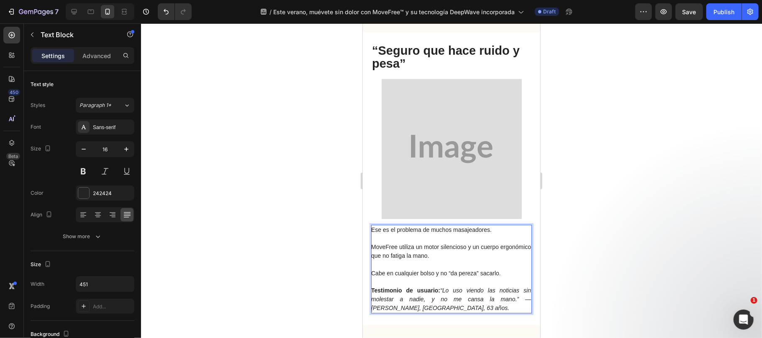
click at [427, 312] on p "Testimonio de usuario: “Lo uso viendo las noticias sin molestar a nadie, y no m…" at bounding box center [451, 299] width 160 height 26
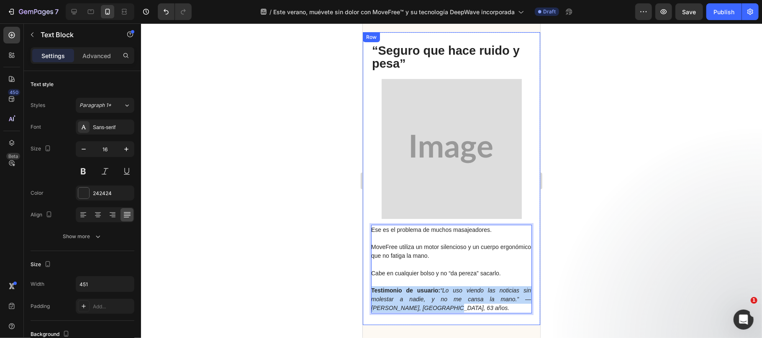
drag, startPoint x: 416, startPoint y: 314, endPoint x: 363, endPoint y: 294, distance: 55.9
click at [363, 294] on div "Ese es el problema de muchos masajeadores. MoveFree utiliza un motor silencioso…" at bounding box center [450, 178] width 177 height 293
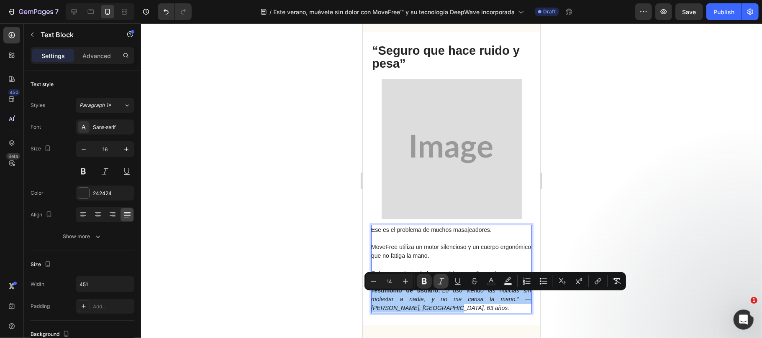
click at [442, 282] on icon "Editor contextual toolbar" at bounding box center [441, 281] width 8 height 8
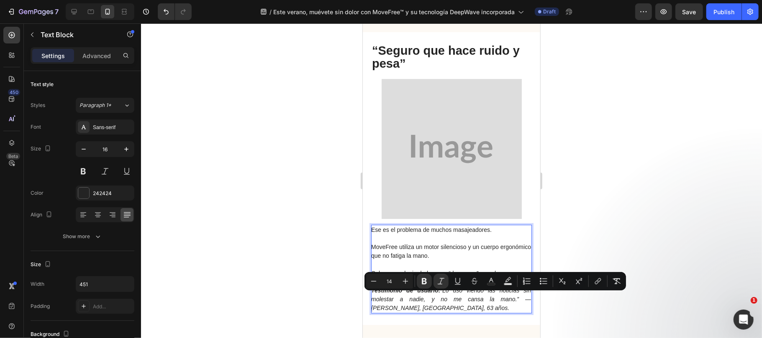
click at [629, 190] on div at bounding box center [451, 180] width 621 height 315
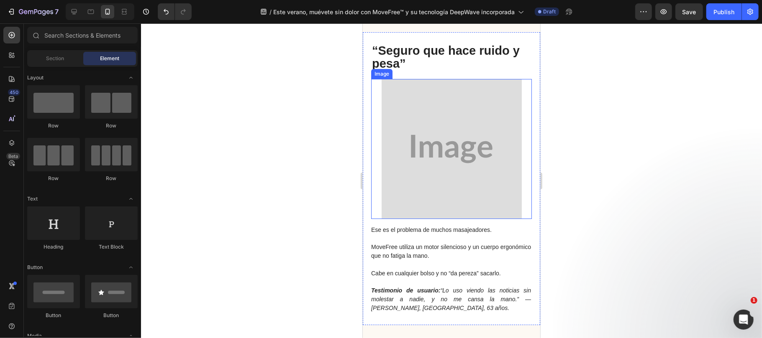
click at [450, 149] on img at bounding box center [451, 149] width 140 height 140
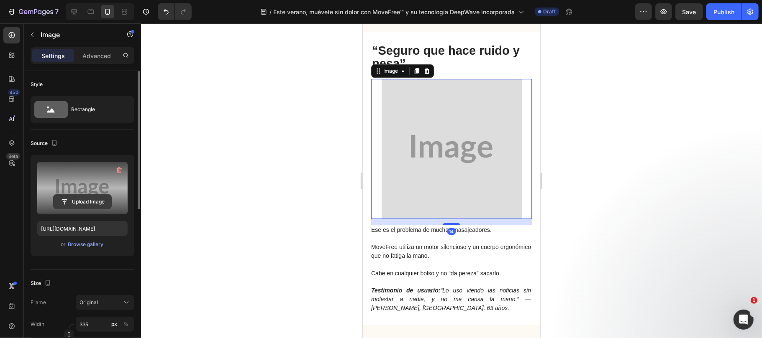
click at [76, 206] on input "file" at bounding box center [83, 202] width 58 height 14
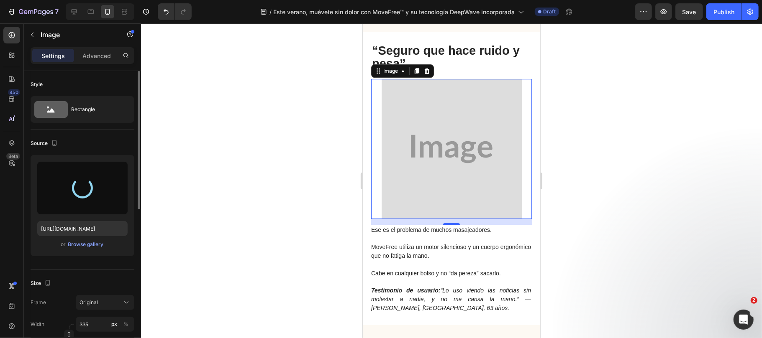
type input "https://cdn.shopify.com/s/files/1/0816/2141/8332/files/gempages_536732921881429…"
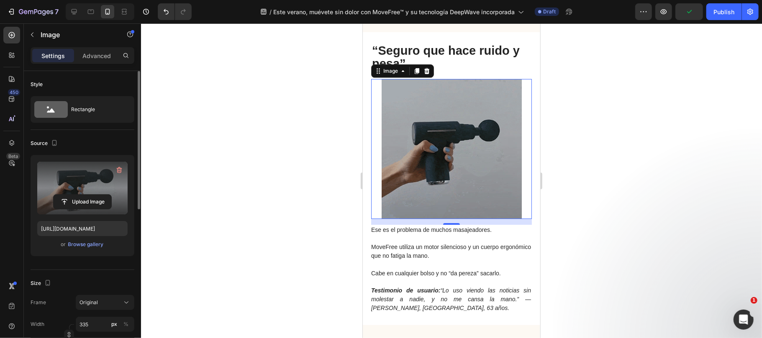
click at [598, 182] on div at bounding box center [451, 180] width 621 height 315
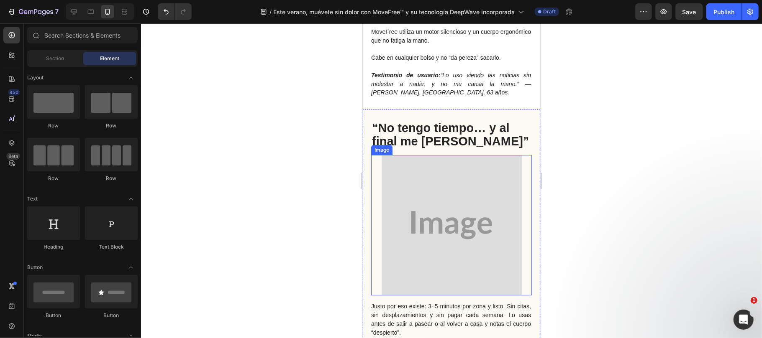
scroll to position [2286, 0]
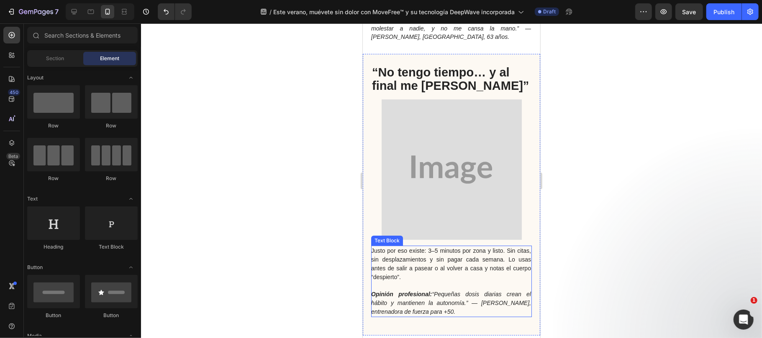
click at [508, 254] on p "Justo por eso existe: 3–5 minutos por zona y listo. Sin citas, sin desplazamien…" at bounding box center [451, 263] width 160 height 35
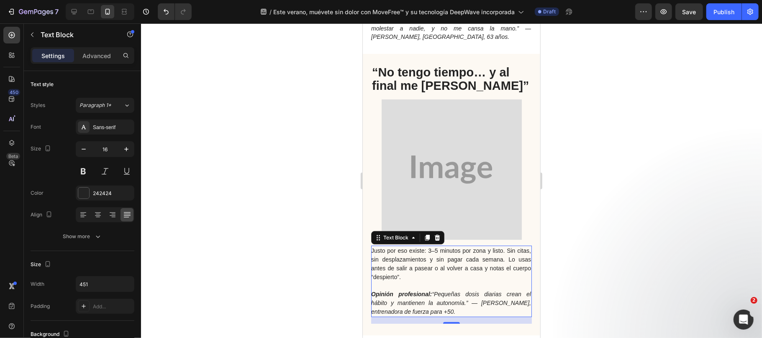
click at [512, 251] on span "Justo por eso existe: 3–5 minutos por zona y listo. Sin citas, sin desplazamien…" at bounding box center [451, 263] width 160 height 33
click at [512, 249] on span "Justo por eso existe: 3–5 minutos por zona y listo. Sin citas, sin desplazamien…" at bounding box center [451, 263] width 160 height 33
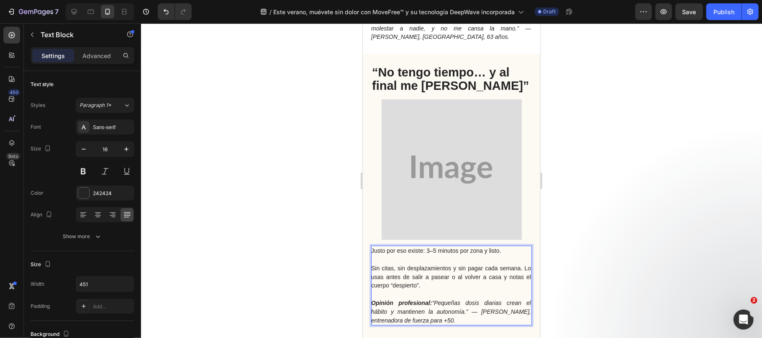
click at [400, 273] on span "Sin citas, sin desplazamientos y sin pagar cada semana. Lo usas antes de salir …" at bounding box center [451, 277] width 160 height 24
click at [521, 268] on span "Sin citas, sin desplazamientos y sin pagar cada semana. Lo usas antes de salir …" at bounding box center [451, 277] width 160 height 24
click at [427, 278] on span "Sin citas, sin desplazamientos y sin pagar cada semana. Lo usas antes de salir …" at bounding box center [451, 277] width 160 height 24
click at [432, 143] on img at bounding box center [451, 169] width 140 height 141
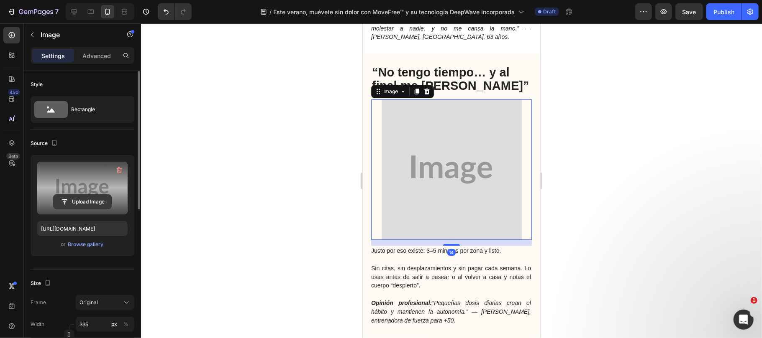
click at [95, 201] on input "file" at bounding box center [83, 202] width 58 height 14
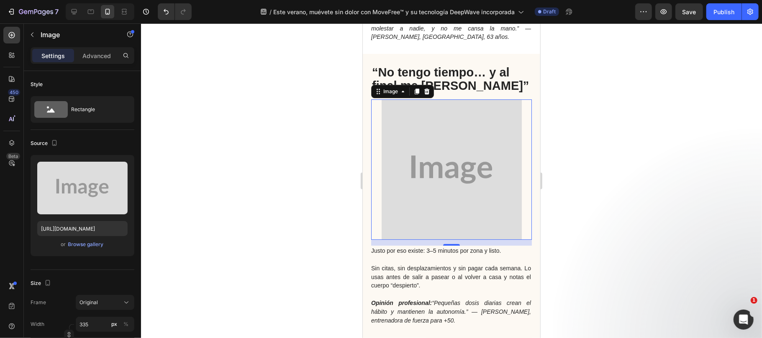
drag, startPoint x: 474, startPoint y: 178, endPoint x: 473, endPoint y: 173, distance: 5.2
click at [474, 178] on img at bounding box center [451, 169] width 140 height 141
click at [94, 223] on input "https://placehold.co/355x356?text=Image" at bounding box center [82, 228] width 90 height 15
paste input "cdn.shopify.com/s/files/1/0816/2141/8332/files/gempages_536732921881429134-95c5…"
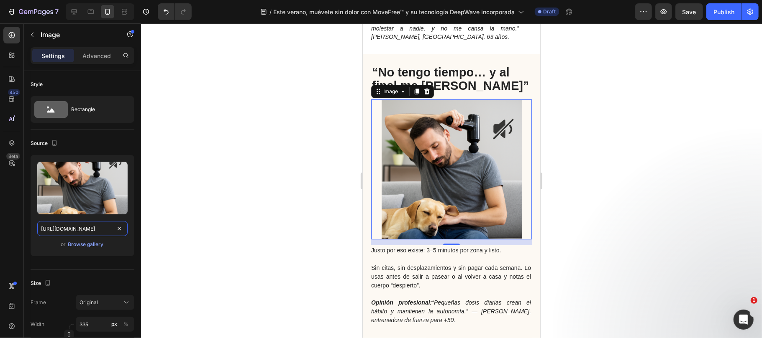
type input "https://cdn.shopify.com/s/files/1/0816/2141/8332/files/gempages_536732921881429…"
click at [279, 212] on div at bounding box center [451, 180] width 621 height 315
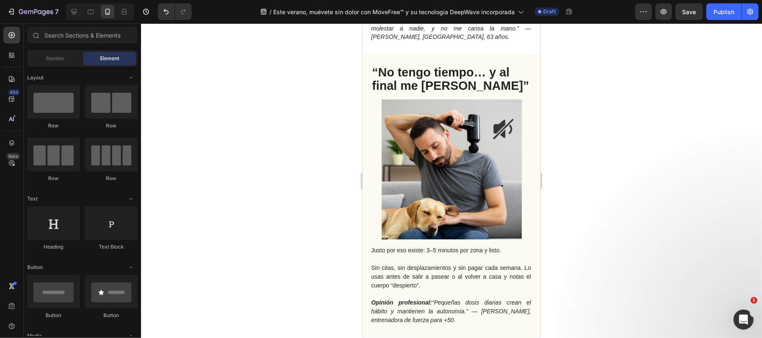
click at [328, 163] on div at bounding box center [451, 180] width 621 height 315
click at [168, 223] on div at bounding box center [451, 180] width 621 height 315
click at [290, 234] on div at bounding box center [451, 180] width 621 height 315
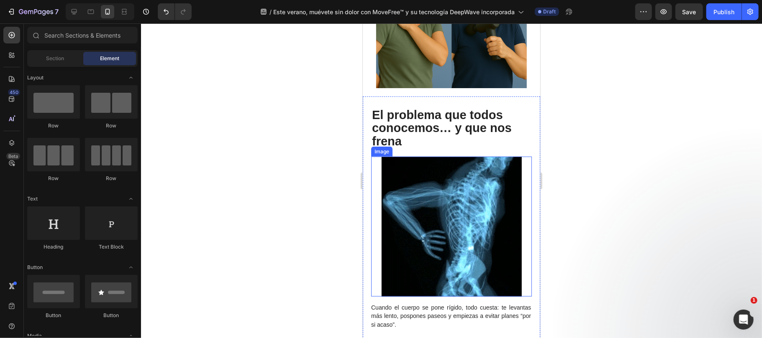
scroll to position [780, 0]
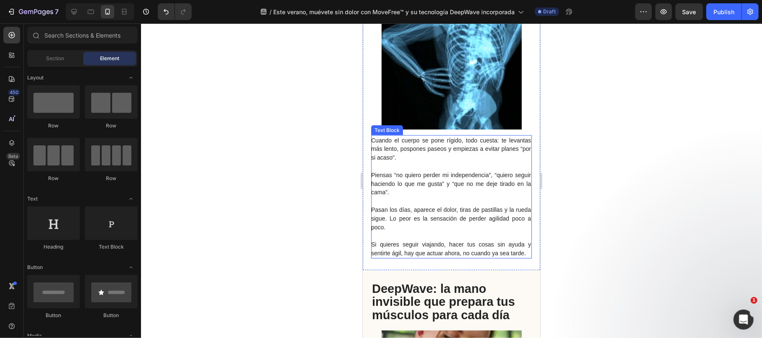
click at [425, 149] on p "Cuando el cuerpo se pone rígido, todo cuesta: te levantas más lento, pospones p…" at bounding box center [451, 149] width 160 height 26
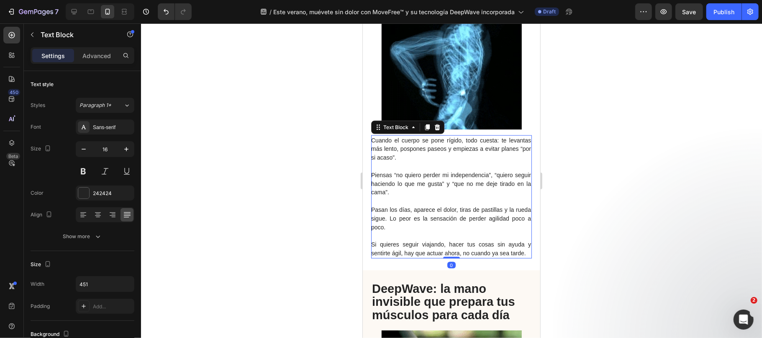
click at [448, 142] on span "Cuando el cuerpo se pone rígido, todo cuesta: te levantas más lento, pospones p…" at bounding box center [451, 149] width 160 height 24
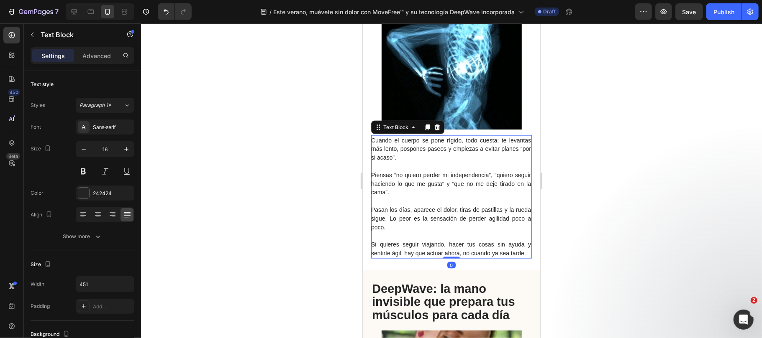
click at [492, 137] on span "Cuando el cuerpo se pone rígido, todo cuesta: te levantas más lento, pospones p…" at bounding box center [451, 149] width 160 height 24
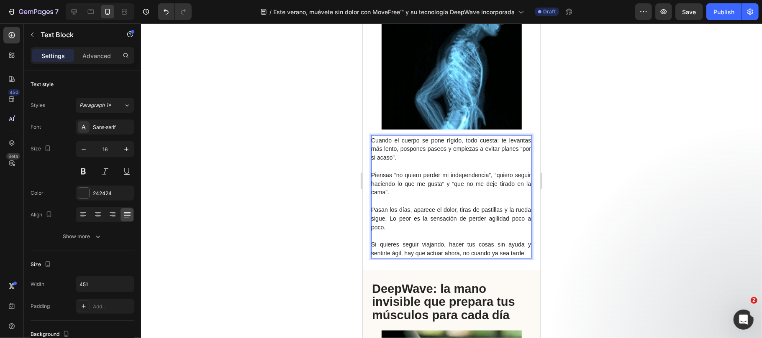
drag, startPoint x: 483, startPoint y: 129, endPoint x: 706, endPoint y: 155, distance: 224.8
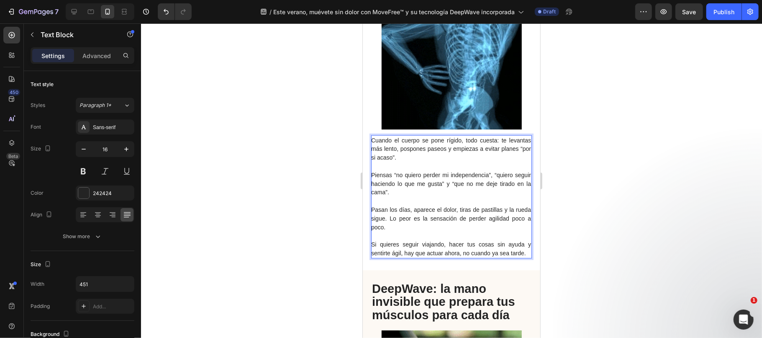
click at [514, 137] on span "Cuando el cuerpo se pone rígido, todo cuesta: te levantas más lento, pospones p…" at bounding box center [451, 149] width 160 height 24
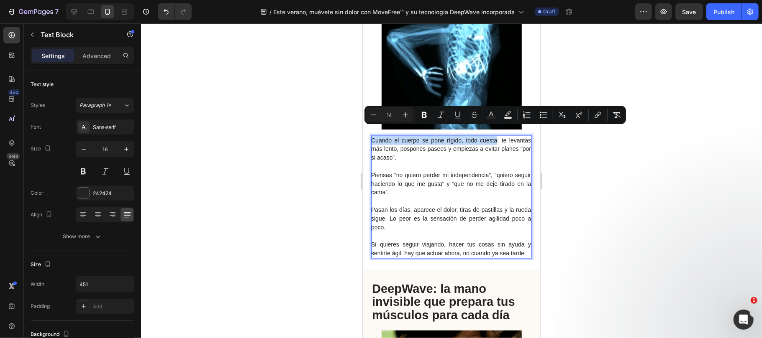
drag, startPoint x: 490, startPoint y: 129, endPoint x: 492, endPoint y: 136, distance: 6.9
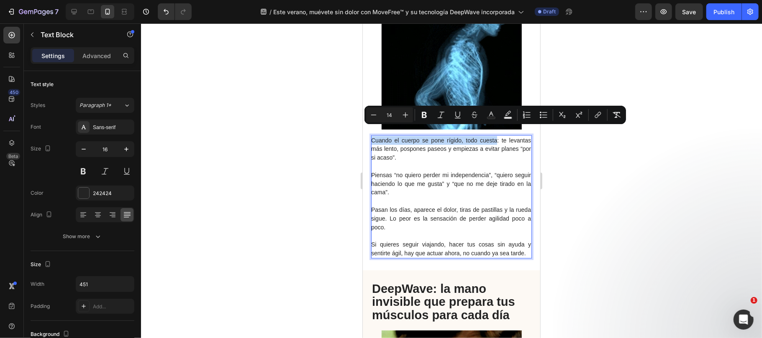
click at [492, 137] on span "Cuando el cuerpo se pone rígido, todo cuesta: te levantas más lento, pospones p…" at bounding box center [451, 149] width 160 height 24
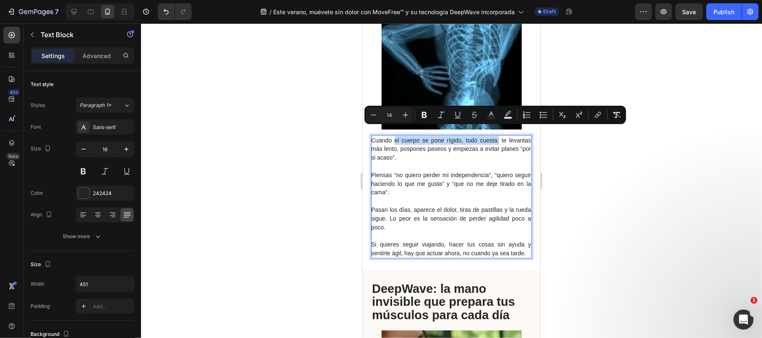
drag, startPoint x: 491, startPoint y: 129, endPoint x: 392, endPoint y: 130, distance: 99.1
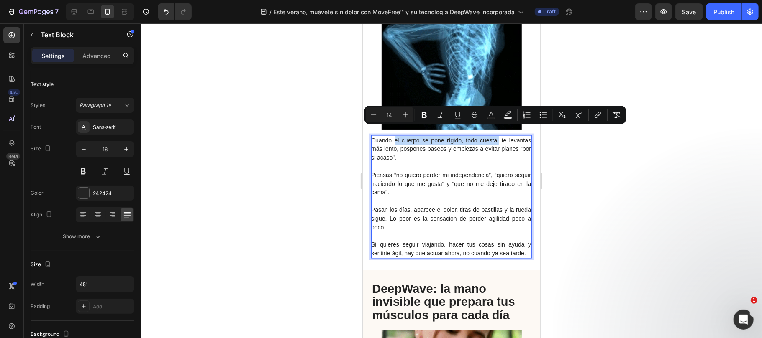
click at [392, 137] on span "Cuando el cuerpo se pone rígido, todo cuesta: te levantas más lento, pospones p…" at bounding box center [451, 149] width 160 height 24
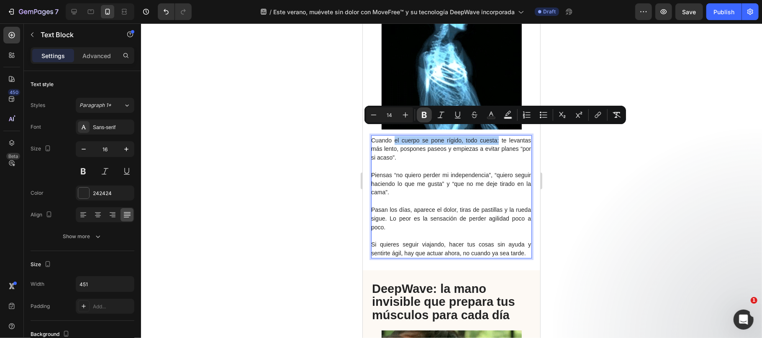
click at [423, 118] on icon "Editor contextual toolbar" at bounding box center [424, 115] width 5 height 6
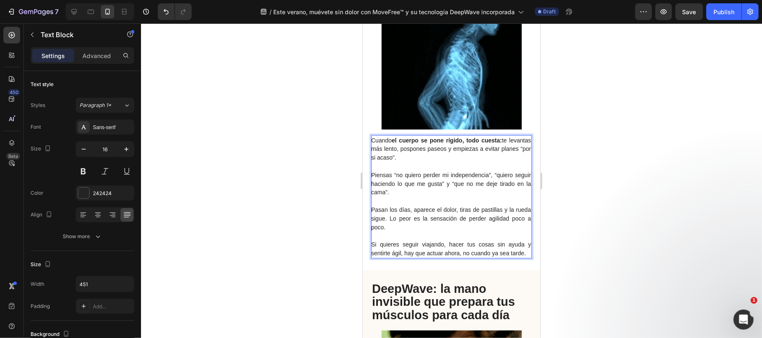
click at [429, 185] on p "Piensas “no quiero perder mi independencia”, “quiero seguir haciendo lo que me …" at bounding box center [451, 184] width 160 height 26
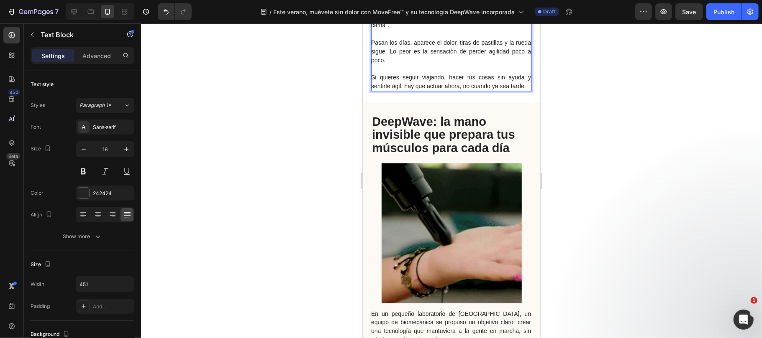
scroll to position [1059, 0]
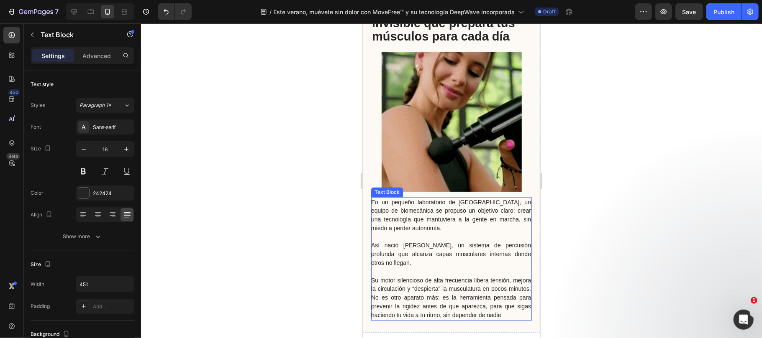
click at [407, 248] on p "Así nació DeepWave, un sistema de percusión profunda que alcanza capas muscular…" at bounding box center [451, 254] width 160 height 26
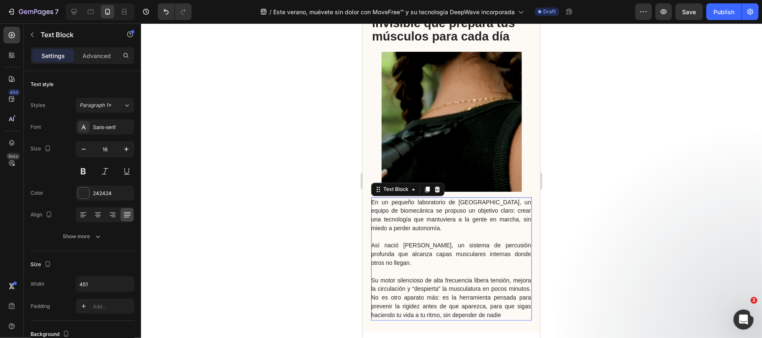
click at [393, 244] on span "Así nació DeepWave, un sistema de percusión profunda que alcanza capas muscular…" at bounding box center [451, 254] width 160 height 24
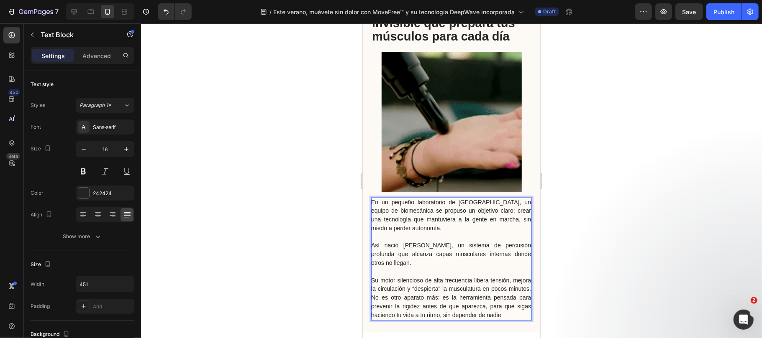
click at [411, 251] on span "Así nació DeepWave, un sistema de percusión profunda que alcanza capas muscular…" at bounding box center [451, 254] width 160 height 24
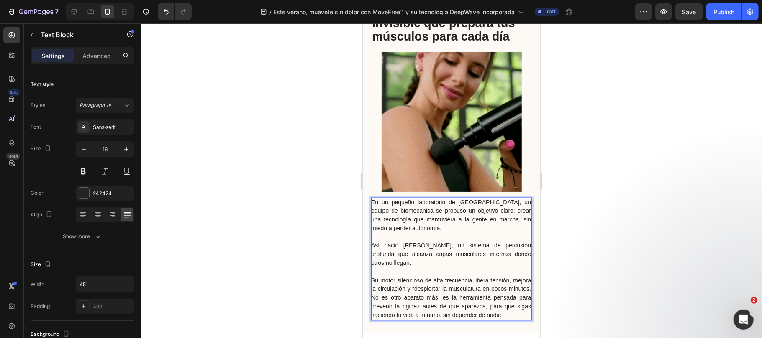
click at [447, 246] on span "Así nació DeepWave, un sistema de percusión profunda que alcanza capas muscular…" at bounding box center [451, 254] width 160 height 24
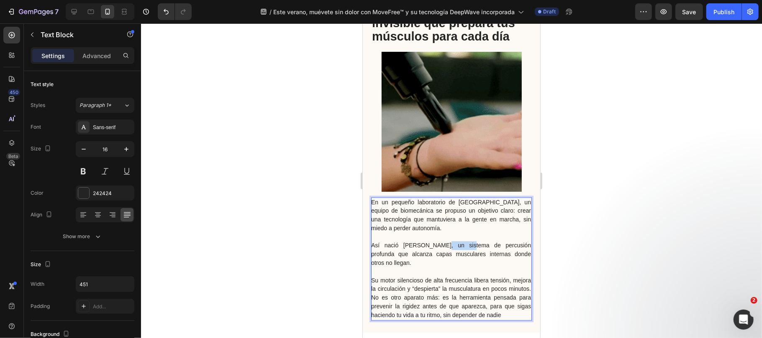
click at [447, 246] on span "Así nació DeepWave, un sistema de percusión profunda que alcanza capas muscular…" at bounding box center [451, 254] width 160 height 24
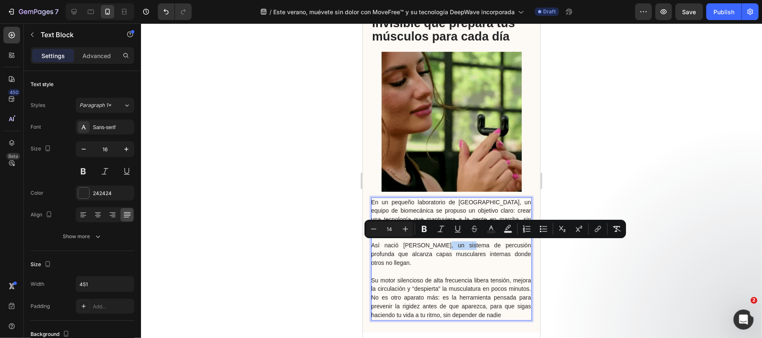
click at [439, 251] on span "Así nació DeepWave, un sistema de percusión profunda que alcanza capas muscular…" at bounding box center [451, 254] width 160 height 24
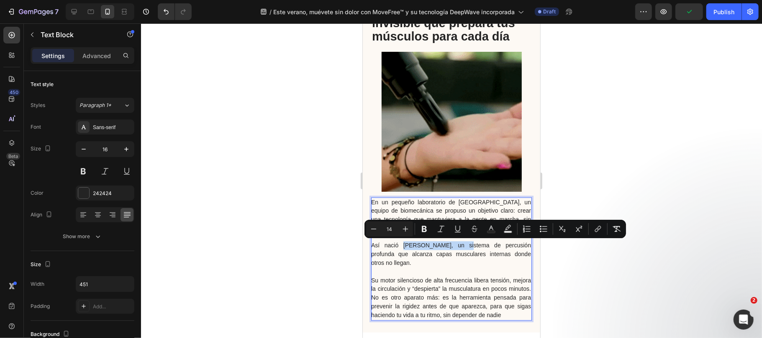
drag, startPoint x: 428, startPoint y: 245, endPoint x: 459, endPoint y: 246, distance: 30.5
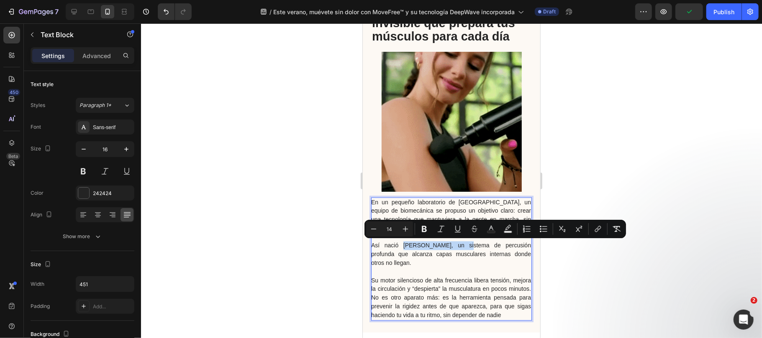
click at [459, 246] on span "Así nació DeepWave, un sistema de percusión profunda que alcanza capas muscular…" at bounding box center [451, 254] width 160 height 24
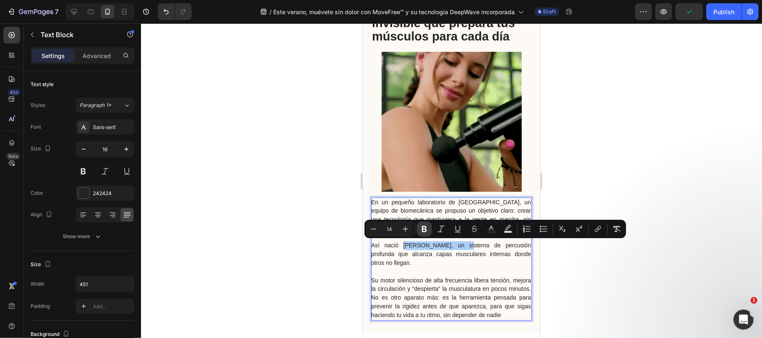
click at [426, 227] on icon "Editor contextual toolbar" at bounding box center [424, 229] width 8 height 8
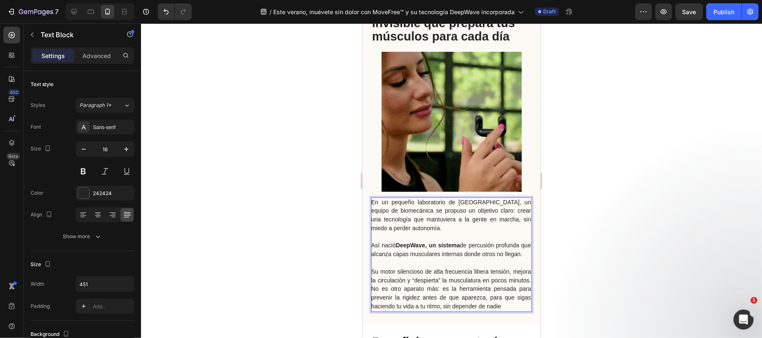
click at [465, 292] on p "Su motor silencioso de alta frecuencia libera tensión, mejora la circulación y …" at bounding box center [451, 289] width 160 height 43
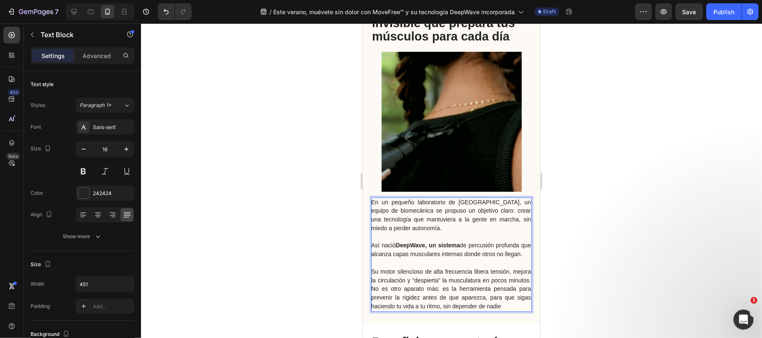
click at [412, 297] on span "Su motor silencioso de alta frecuencia libera tensión, mejora la circulación y …" at bounding box center [451, 289] width 160 height 41
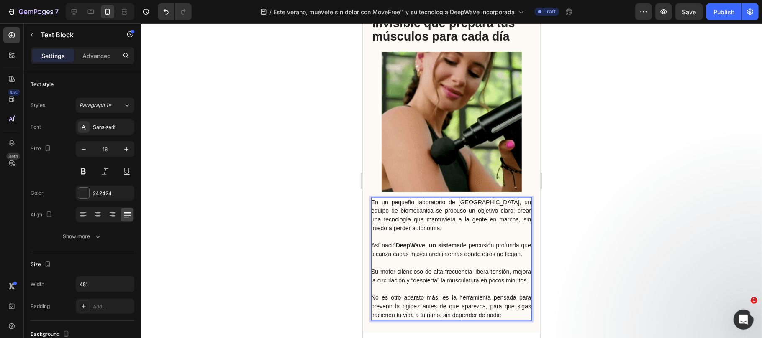
scroll to position [1115, 0]
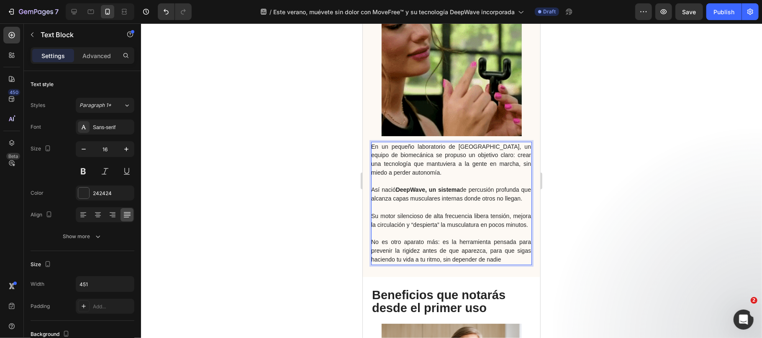
click at [396, 261] on span "No es otro aparato más: es la herramienta pensada para prevenir la rigidez ante…" at bounding box center [451, 251] width 160 height 24
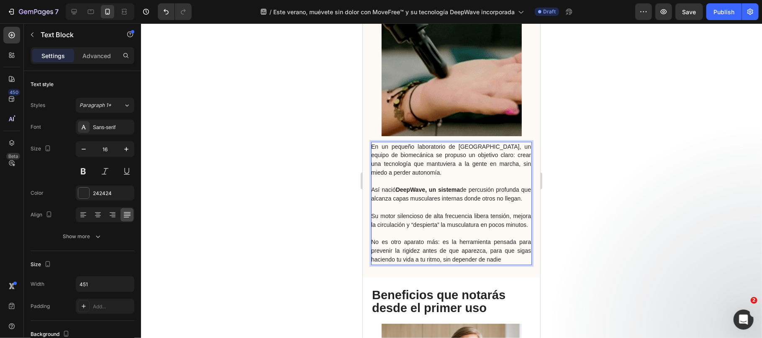
click at [445, 263] on span "No es otro aparato más: es la herramienta pensada para prevenir la rigidez ante…" at bounding box center [451, 251] width 160 height 24
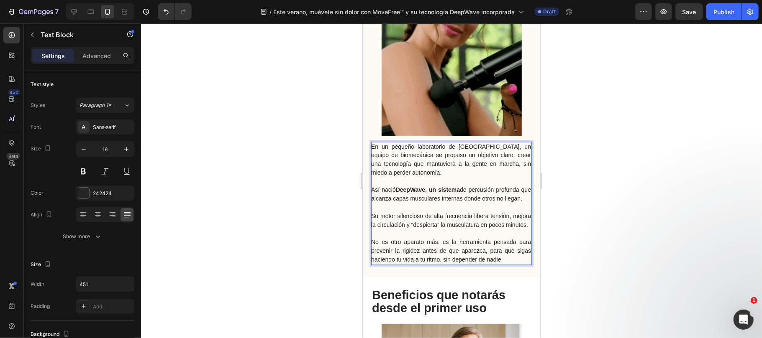
scroll to position [1227, 0]
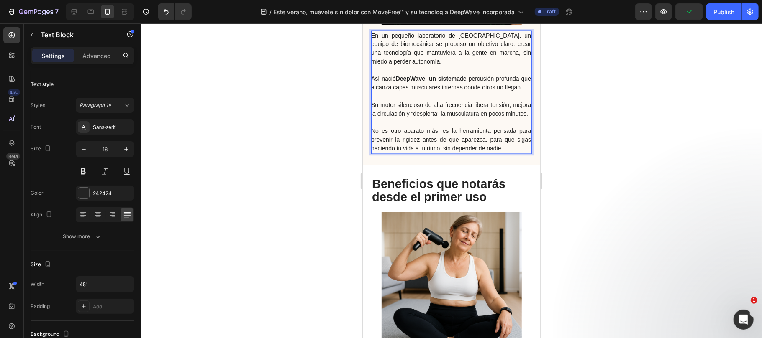
drag, startPoint x: 436, startPoint y: 147, endPoint x: 724, endPoint y: 171, distance: 289.1
drag, startPoint x: 435, startPoint y: 148, endPoint x: 716, endPoint y: 170, distance: 281.5
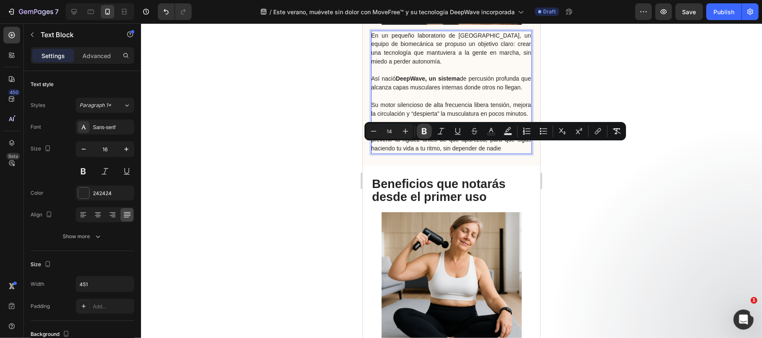
click at [426, 131] on icon "Editor contextual toolbar" at bounding box center [424, 131] width 5 height 6
drag, startPoint x: 598, startPoint y: 195, endPoint x: 150, endPoint y: 141, distance: 451.6
click at [598, 195] on div at bounding box center [451, 180] width 621 height 315
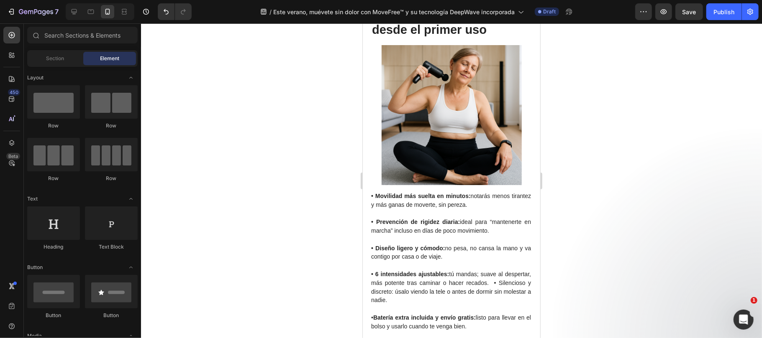
scroll to position [1450, 0]
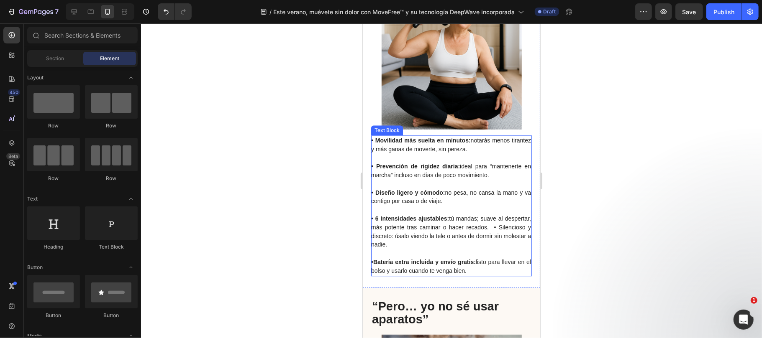
click at [520, 245] on span "• 6 intensidades ajustables: tú mandas; suave al despertar, más potente tras ca…" at bounding box center [451, 231] width 160 height 33
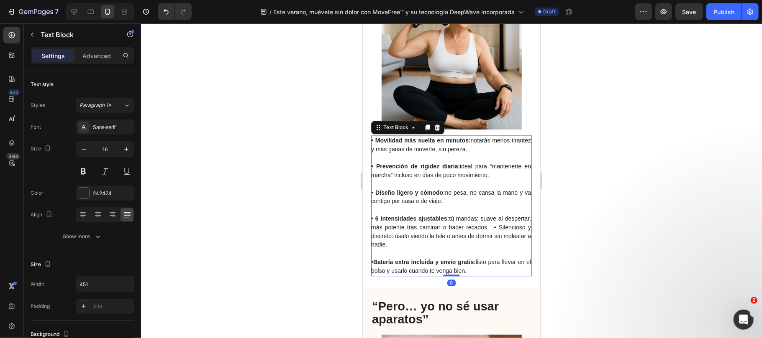
click at [517, 244] on span "• 6 intensidades ajustables: tú mandas; suave al despertar, más potente tras ca…" at bounding box center [451, 231] width 160 height 33
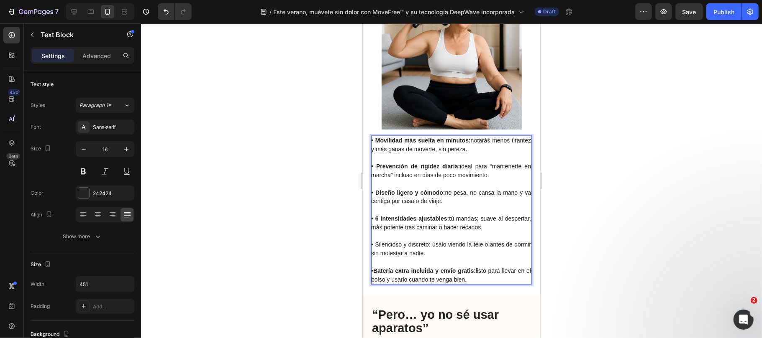
click at [373, 256] on span "• Silencioso y discreto: úsalo viendo la tele o antes de dormir sin molestar a …" at bounding box center [451, 248] width 160 height 15
drag, startPoint x: 432, startPoint y: 259, endPoint x: 372, endPoint y: 261, distance: 60.2
click at [372, 256] on span "• Silencioso y discreto: úsalo viendo la tele o antes de dormir sin molestar a …" at bounding box center [451, 248] width 160 height 15
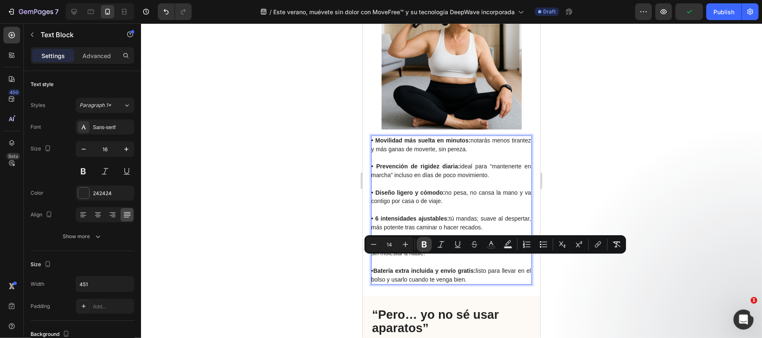
click at [421, 248] on icon "Editor contextual toolbar" at bounding box center [424, 244] width 8 height 8
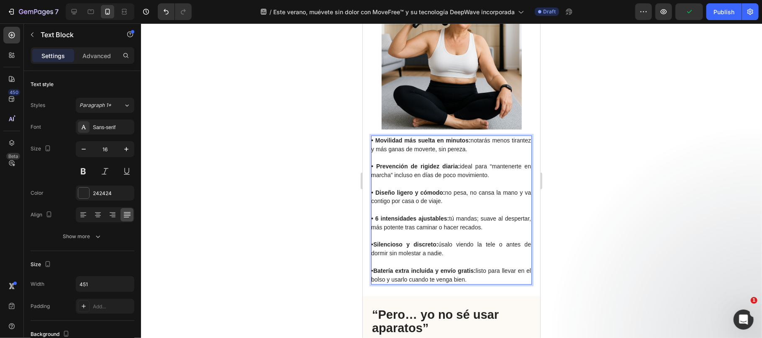
click at [383, 222] on strong "• 6 intensidades ajustables:" at bounding box center [410, 218] width 78 height 7
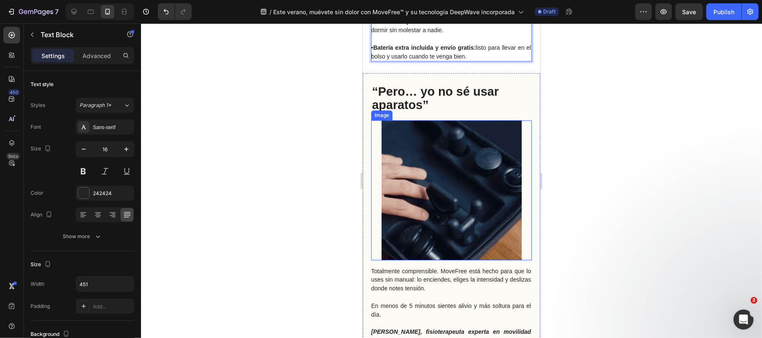
scroll to position [1729, 0]
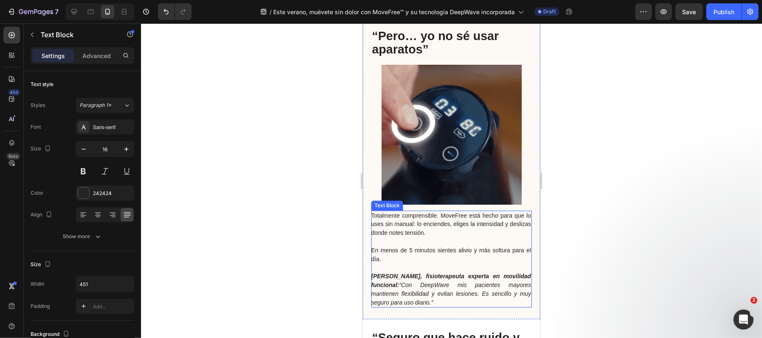
click at [454, 231] on span "Totalmente comprensible. MoveFree está hecho para que lo uses sin manual: lo en…" at bounding box center [451, 224] width 160 height 24
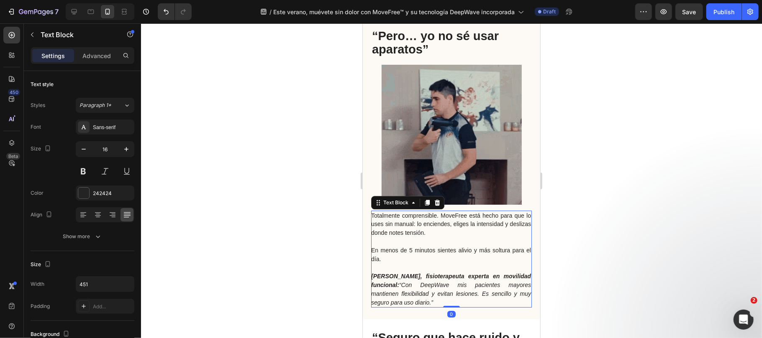
click at [461, 231] on span "Totalmente comprensible. MoveFree está hecho para que lo uses sin manual: lo en…" at bounding box center [451, 224] width 160 height 24
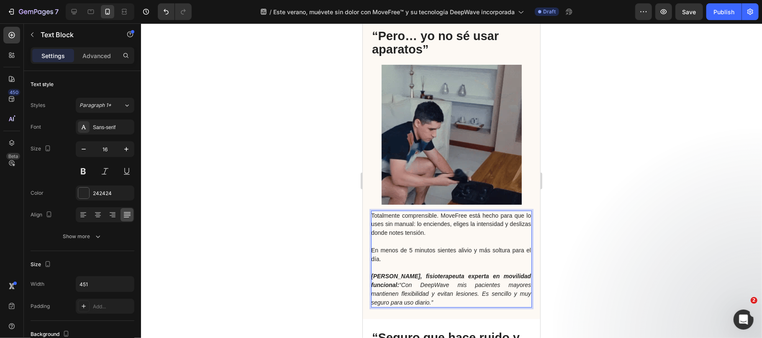
click at [464, 233] on span "Totalmente comprensible. MoveFree está hecho para que lo uses sin manual: lo en…" at bounding box center [451, 224] width 160 height 24
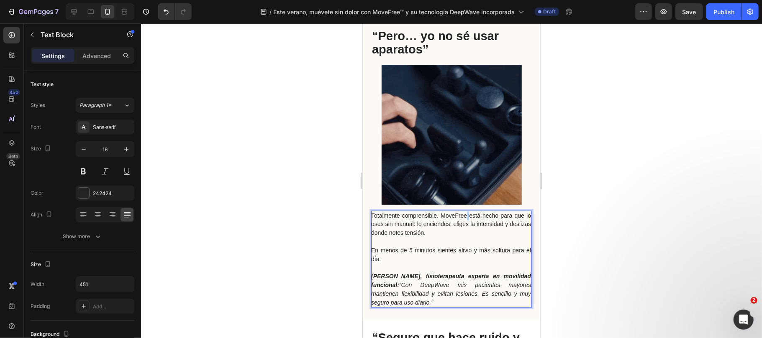
click at [464, 233] on span "Totalmente comprensible. MoveFree está hecho para que lo uses sin manual: lo en…" at bounding box center [451, 224] width 160 height 24
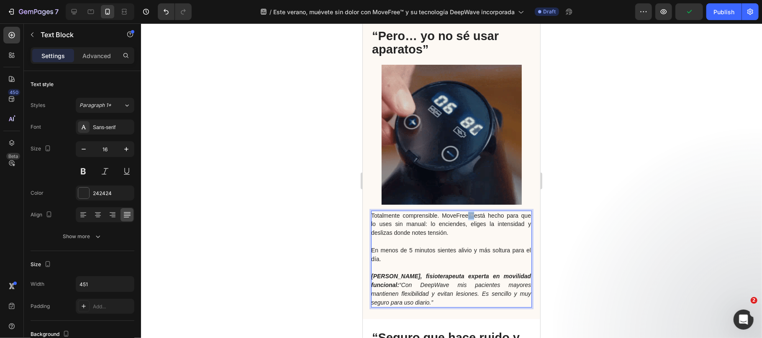
click at [472, 219] on span "™" at bounding box center [471, 215] width 6 height 7
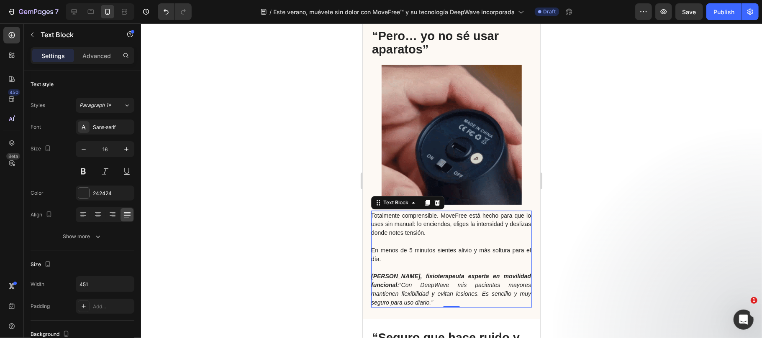
click at [422, 262] on span "En menos de 5 minutos sientes alivio y más soltura para el día." at bounding box center [451, 254] width 160 height 15
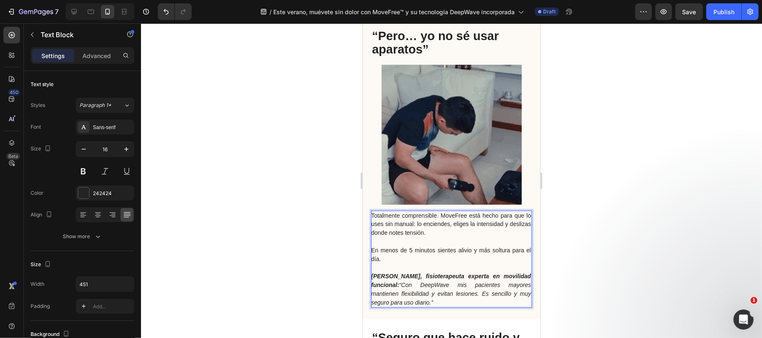
click at [464, 230] on span "Totalmente comprensible. MoveFree está hecho para que lo uses sin manual: lo en…" at bounding box center [451, 224] width 160 height 24
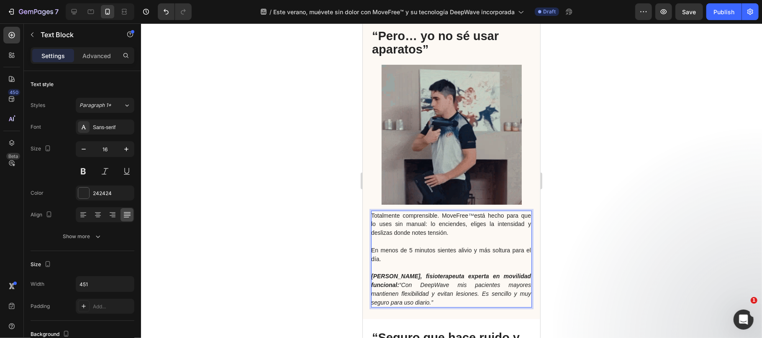
click at [442, 236] on span "está hecho para que lo uses sin manual: lo enciendes, eliges la intensidad y de…" at bounding box center [451, 224] width 160 height 24
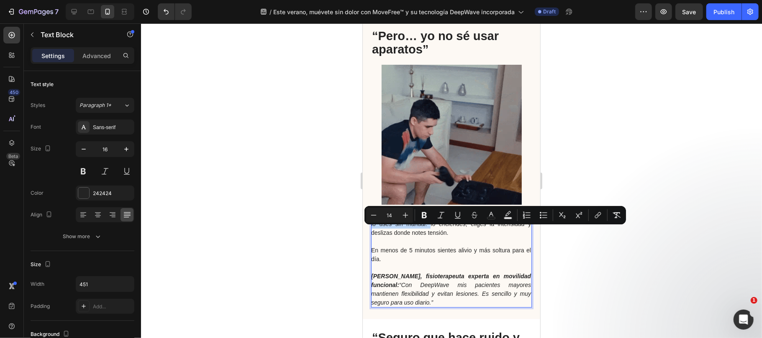
drag, startPoint x: 442, startPoint y: 231, endPoint x: 432, endPoint y: 243, distance: 14.6
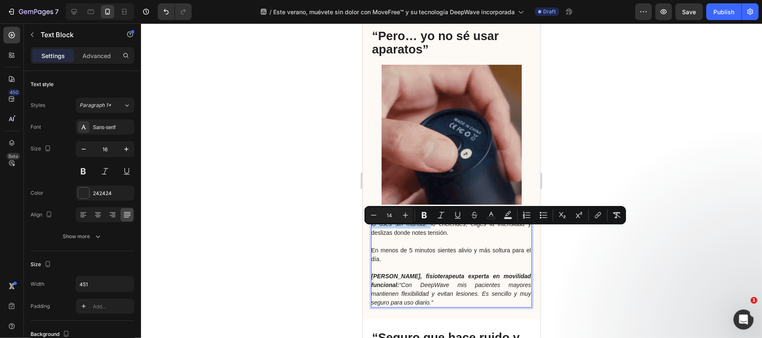
click at [432, 237] on p "Totalmente comprensible. MoveFree ™ está hecho para que lo uses sin manual: lo …" at bounding box center [451, 224] width 160 height 26
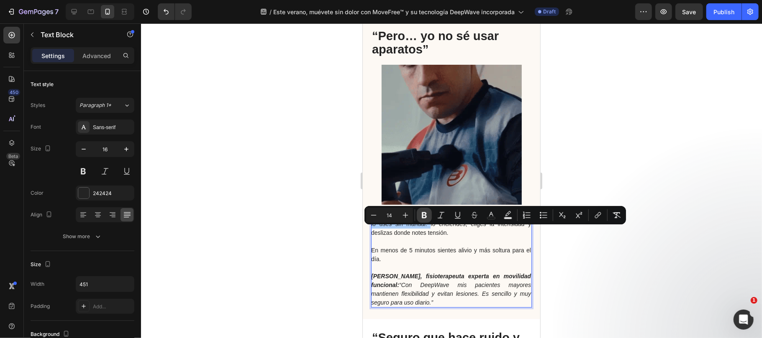
click at [427, 213] on icon "Editor contextual toolbar" at bounding box center [424, 215] width 8 height 8
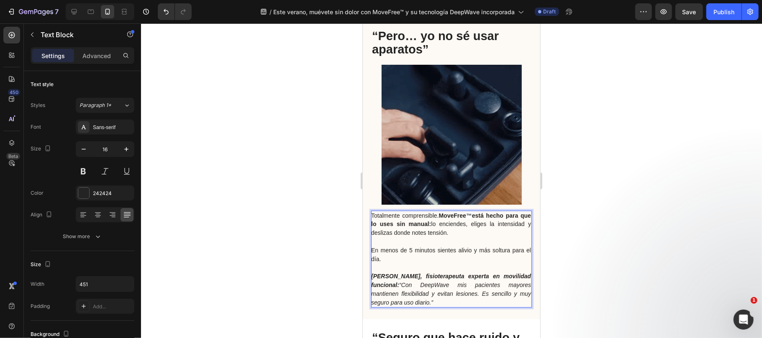
click at [483, 246] on p "Rich Text Editor. Editing area: main" at bounding box center [451, 241] width 160 height 9
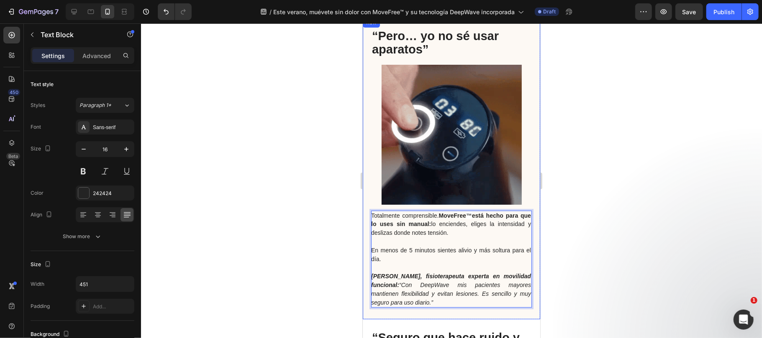
click at [599, 255] on div at bounding box center [451, 180] width 621 height 315
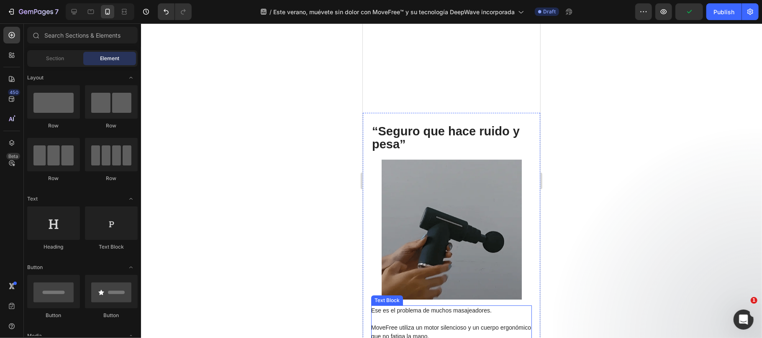
scroll to position [2119, 0]
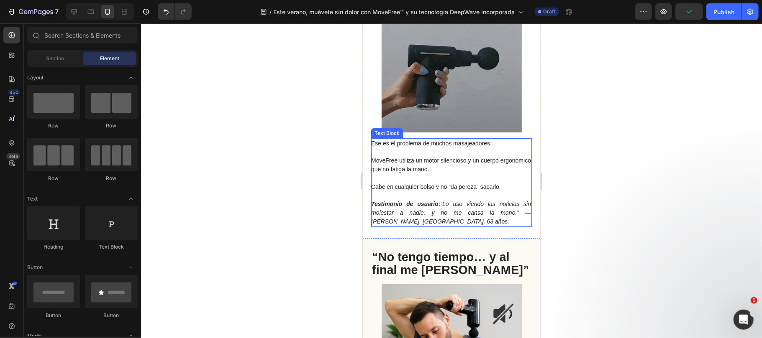
click at [404, 162] on span "MoveFree utiliza un motor silencioso y un cuerpo ergonómico que no fatiga la ma…" at bounding box center [451, 164] width 160 height 15
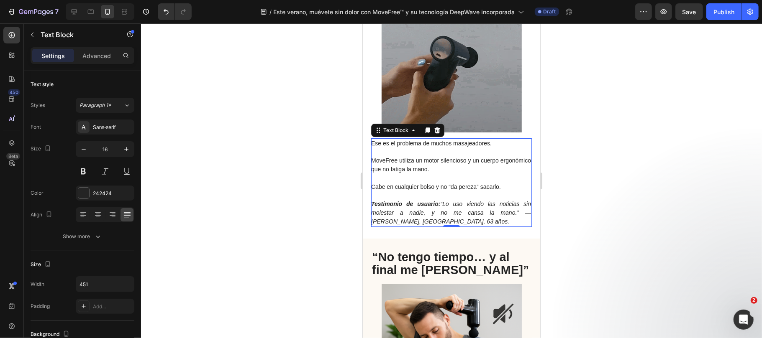
click at [394, 159] on span "MoveFree utiliza un motor silencioso y un cuerpo ergonómico que no fatiga la ma…" at bounding box center [451, 164] width 160 height 15
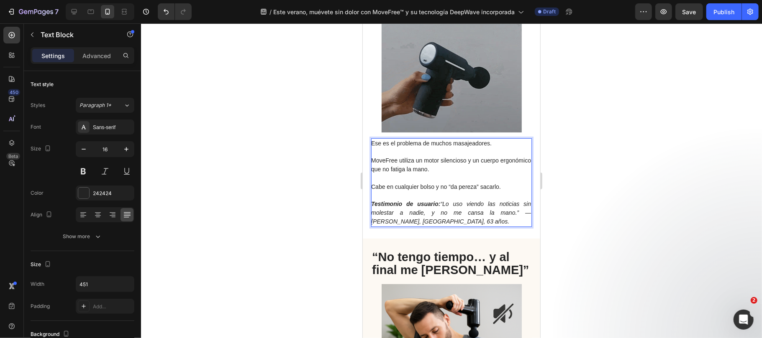
click at [398, 162] on span "MoveFree utiliza un motor silencioso y un cuerpo ergonómico que no fatiga la ma…" at bounding box center [451, 164] width 160 height 15
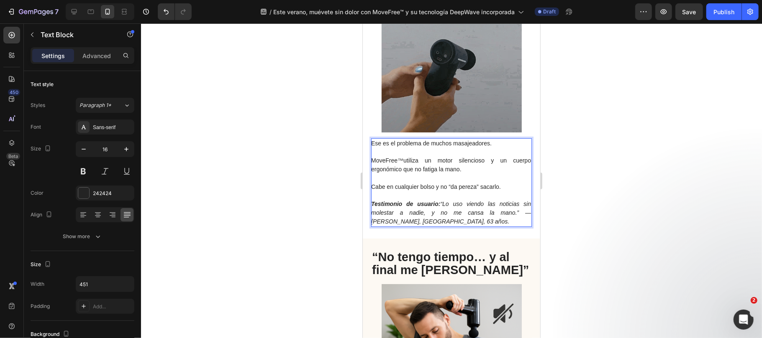
click at [414, 169] on span "utiliza un motor silencioso y un cuerpo ergonómico que no fatiga la mano." at bounding box center [451, 164] width 160 height 15
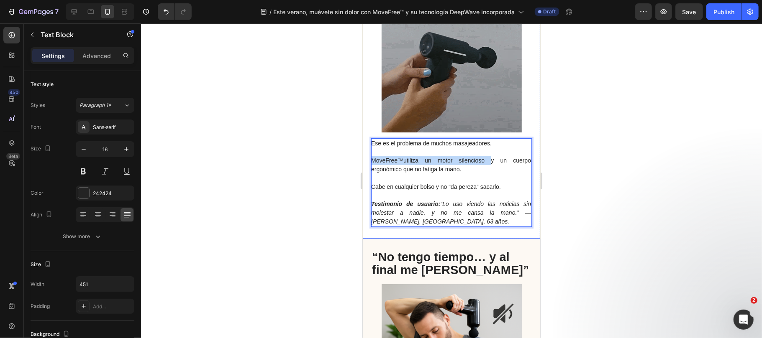
drag, startPoint x: 481, startPoint y: 161, endPoint x: 370, endPoint y: 161, distance: 111.2
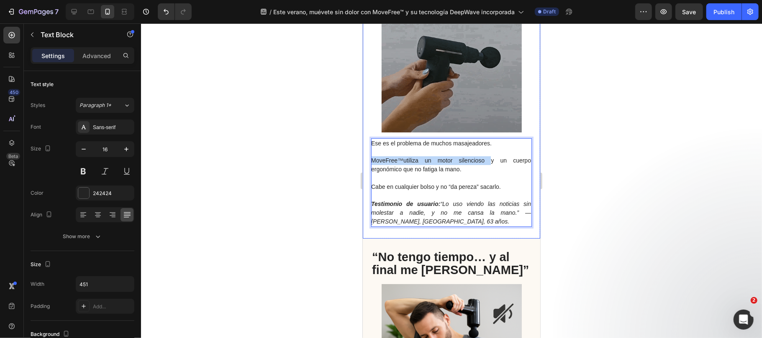
click at [370, 161] on div "Ese es el problema de muchos masajeadores. MoveFree ™ utiliza un motor silencio…" at bounding box center [450, 91] width 177 height 293
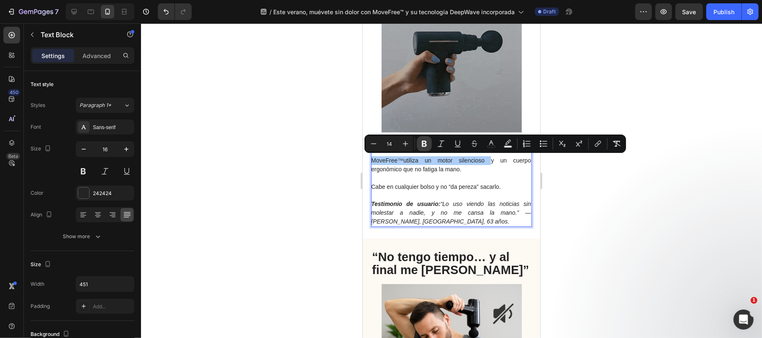
click at [426, 151] on button "Bold" at bounding box center [424, 143] width 15 height 15
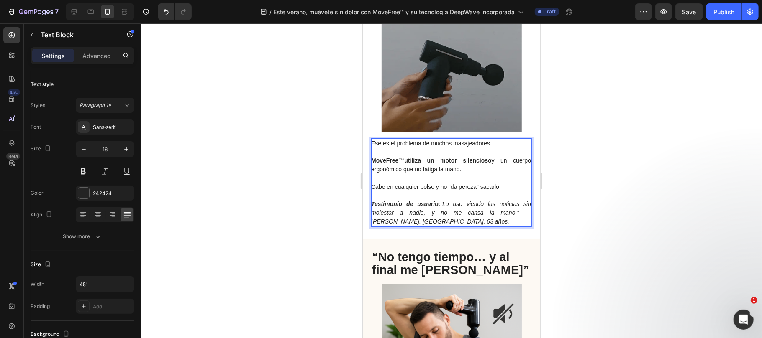
click at [574, 195] on div at bounding box center [451, 180] width 621 height 315
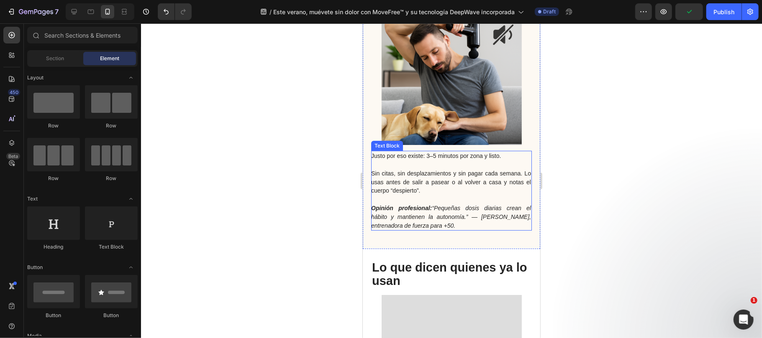
scroll to position [2621, 0]
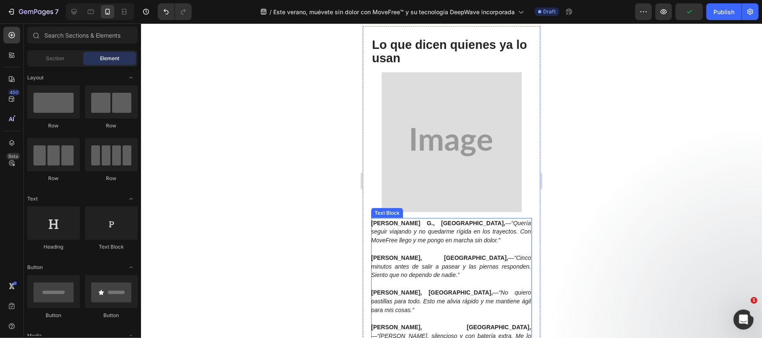
click at [377, 221] on strong "nMarta G., Valencia," at bounding box center [438, 223] width 134 height 7
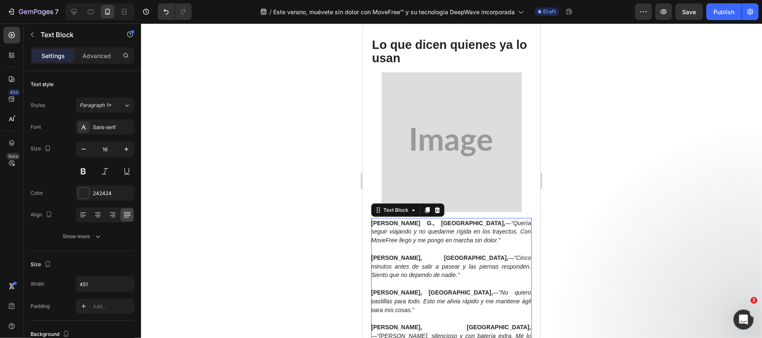
click at [377, 221] on strong "nMarta G., Valencia," at bounding box center [438, 223] width 134 height 7
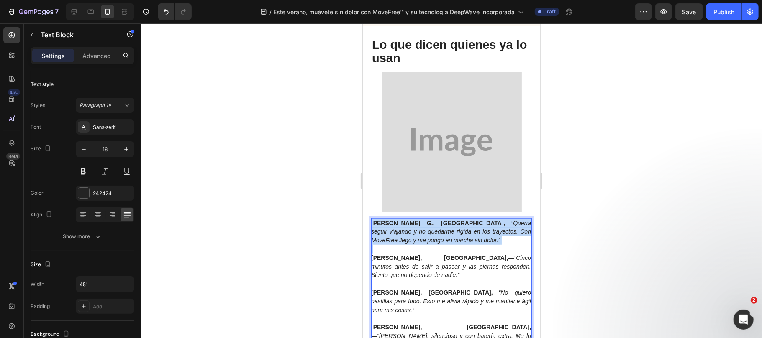
click at [376, 221] on strong "nMarta G., Valencia," at bounding box center [438, 223] width 134 height 7
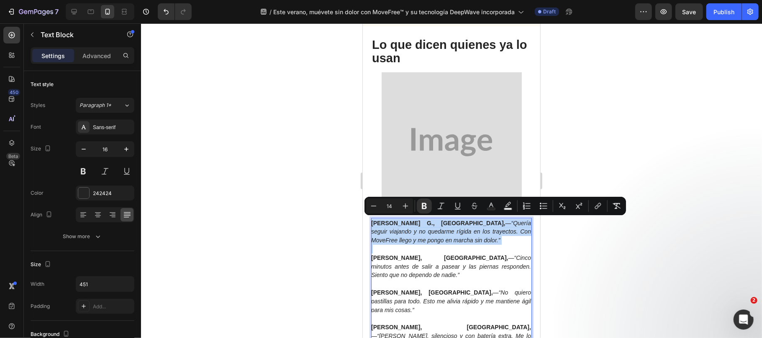
click at [375, 221] on strong "nMarta G., Valencia," at bounding box center [438, 223] width 134 height 7
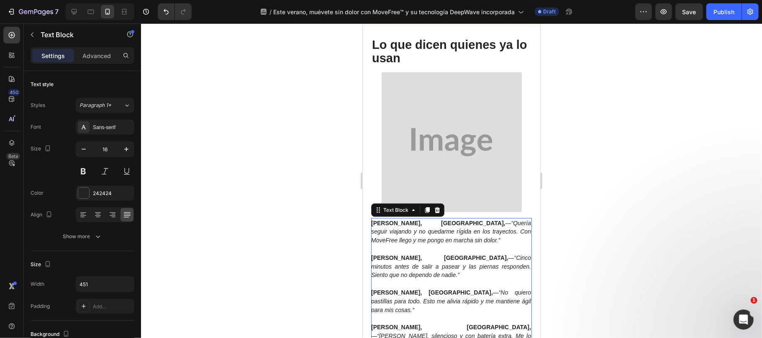
click at [603, 225] on div at bounding box center [451, 180] width 621 height 315
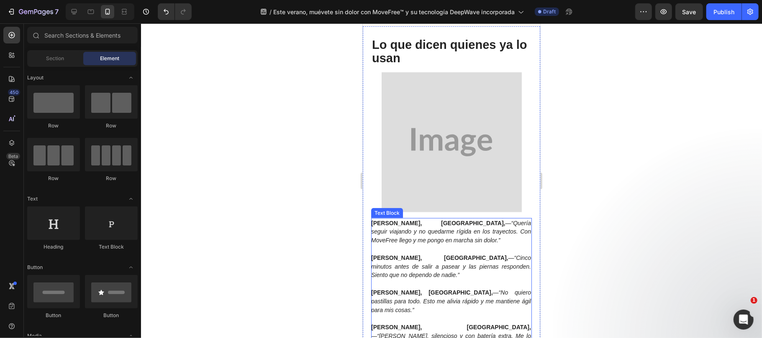
click at [499, 231] on icon "“Quería seguir viajando y no quedarme rígida en los trayectos. Con MoveFree lle…" at bounding box center [451, 232] width 160 height 24
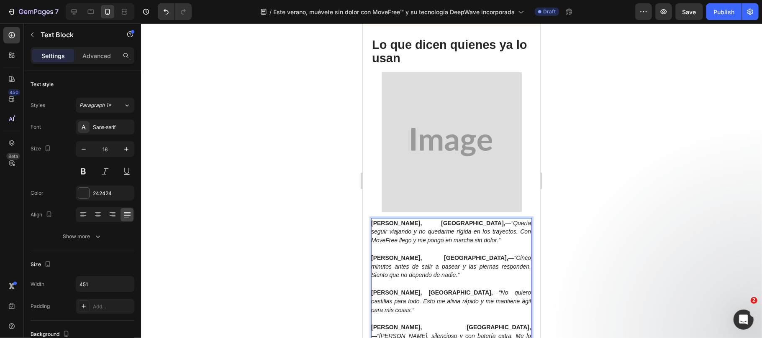
click at [501, 231] on icon "“Quería seguir viajando y no quedarme rígida en los trayectos. Con MoveFree lle…" at bounding box center [451, 232] width 160 height 24
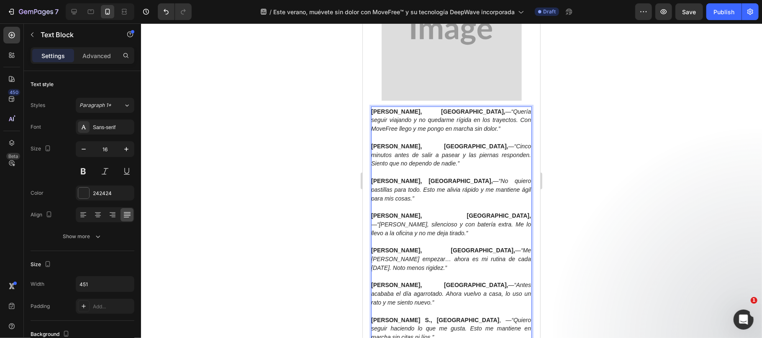
drag, startPoint x: 593, startPoint y: 236, endPoint x: 138, endPoint y: 216, distance: 454.7
click at [593, 236] on div at bounding box center [451, 180] width 621 height 315
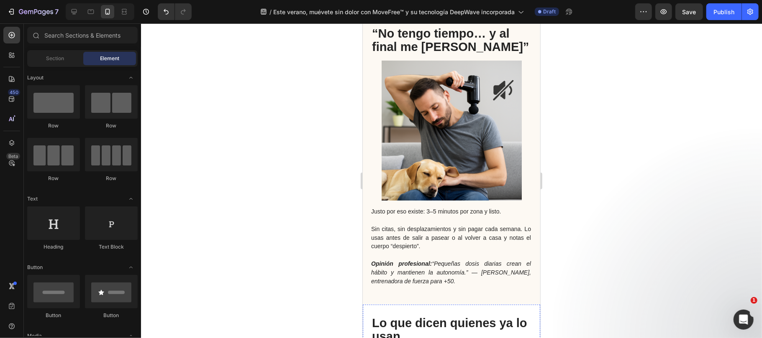
scroll to position [2677, 0]
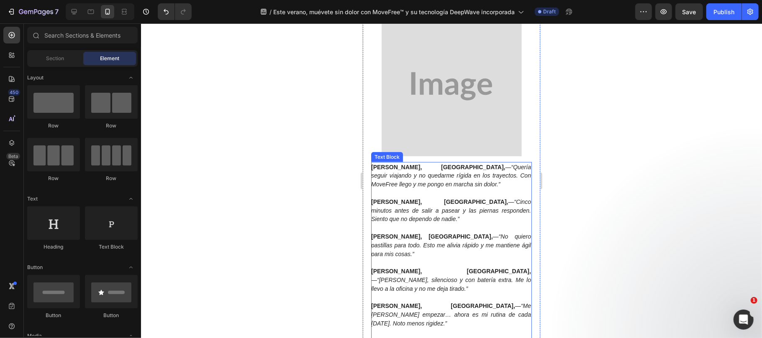
click at [454, 171] on p "Marta G., Valencia, — “Quería seguir viajando y no quedarme rígida en los traye…" at bounding box center [451, 176] width 160 height 26
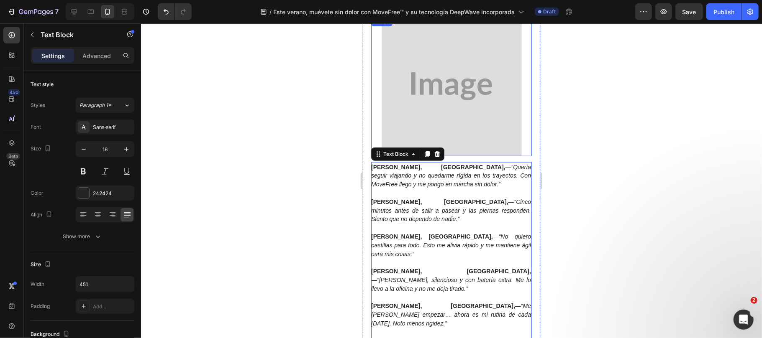
click at [434, 81] on img at bounding box center [451, 86] width 140 height 140
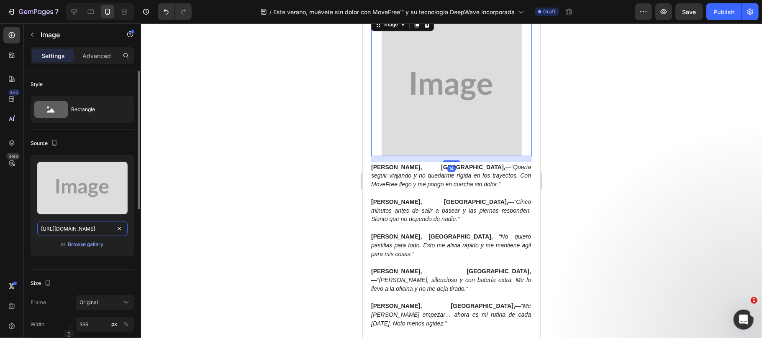
click at [85, 228] on input "https://placehold.co/1024x1024?text=Image" at bounding box center [82, 228] width 90 height 15
paste input "cdn.shopify.com/s/files/1/0816/2141/8332/files/gempages_536732921881429134-7047…"
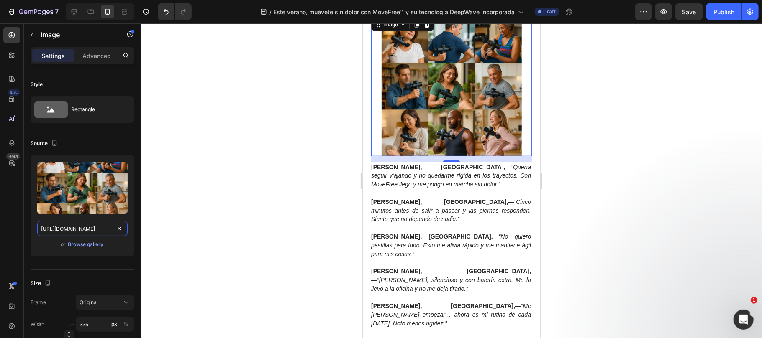
type input "[URL][DOMAIN_NAME]"
click at [276, 220] on div at bounding box center [451, 180] width 621 height 315
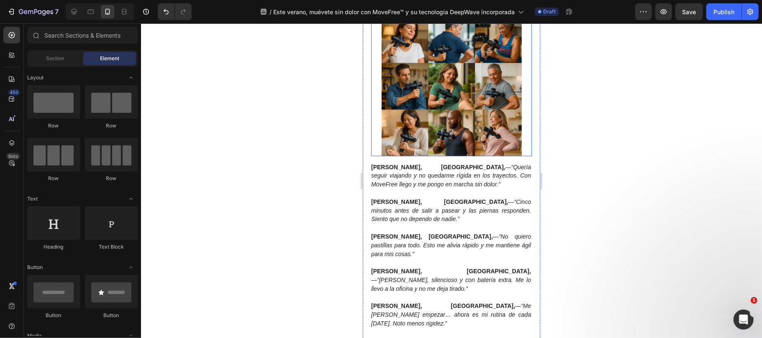
scroll to position [2565, 0]
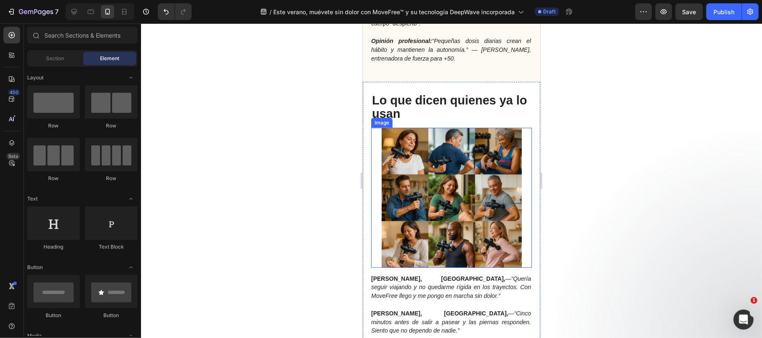
click at [320, 182] on div at bounding box center [451, 180] width 621 height 315
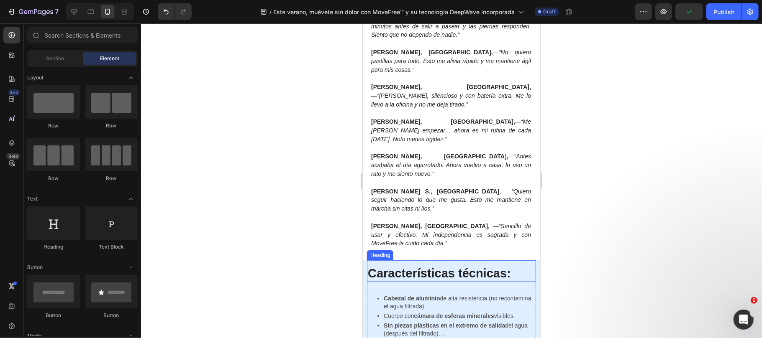
scroll to position [3028, 0]
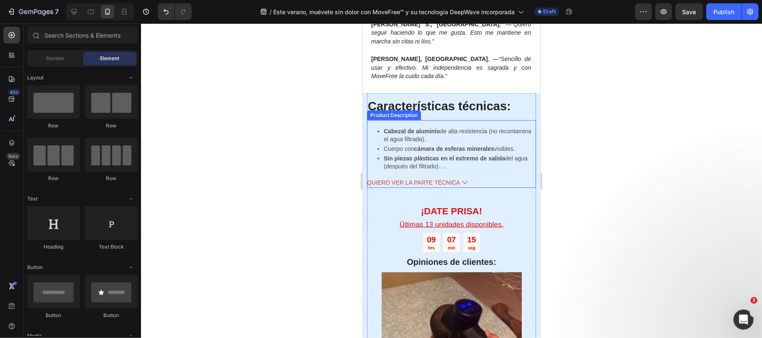
click at [418, 177] on span "QUIERO VER LA PARTE TÉCNICA" at bounding box center [412, 182] width 93 height 10
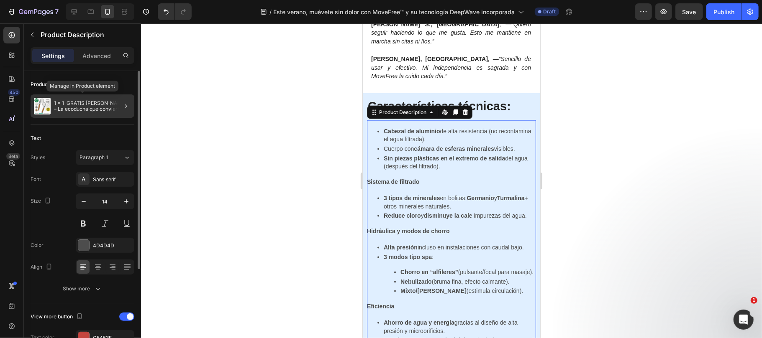
click at [91, 109] on p "1 x 1 GRATIS Belissa™ – La ecoducha que convierte tu baño en un spa relajante c…" at bounding box center [92, 106] width 77 height 12
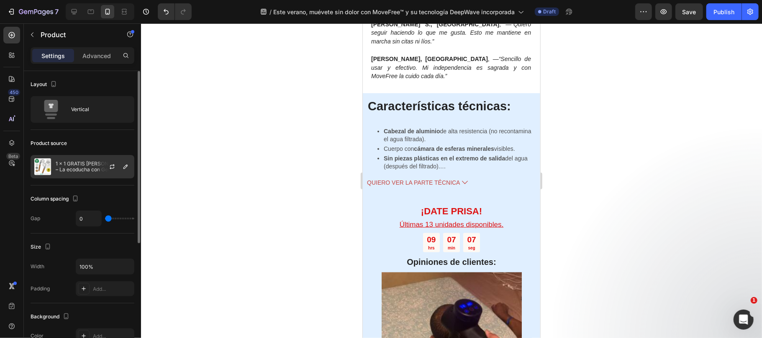
click at [91, 168] on p "1 x 1 GRATIS Belissa™ – La ecoducha con Germanio y Turmalina que deja tu piel s…" at bounding box center [93, 167] width 75 height 12
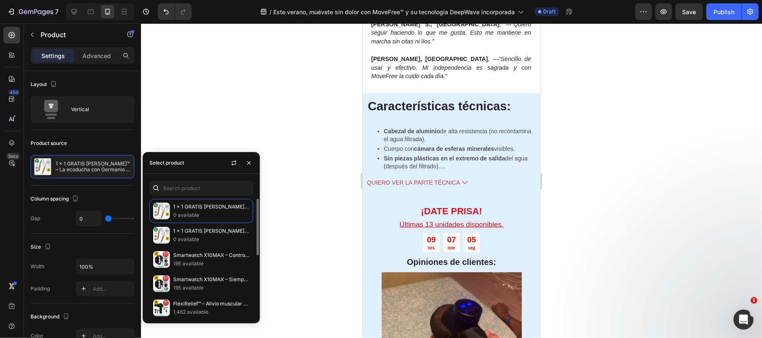
scroll to position [56, 0]
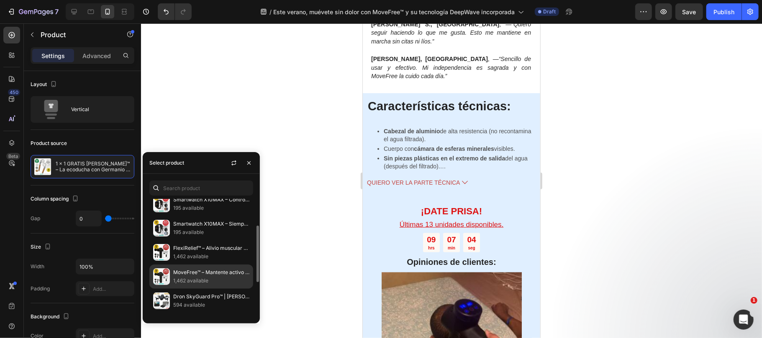
click at [202, 278] on p "1,462 available" at bounding box center [211, 281] width 76 height 8
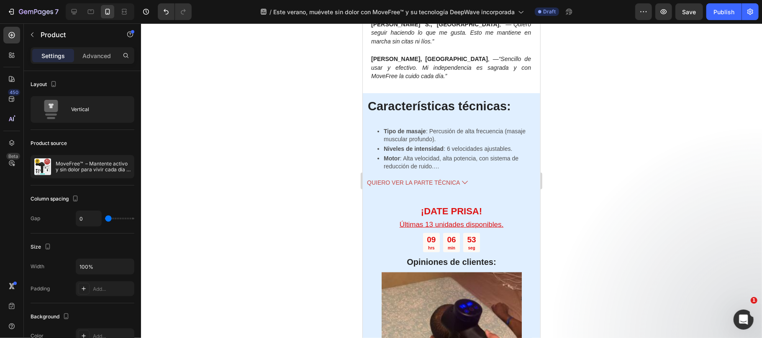
click at [584, 164] on div at bounding box center [451, 180] width 621 height 315
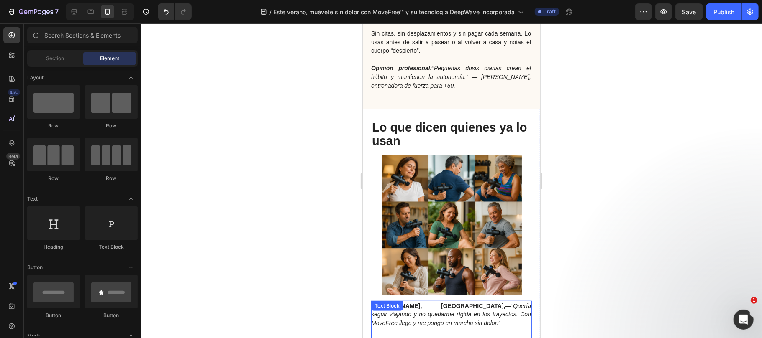
scroll to position [2705, 0]
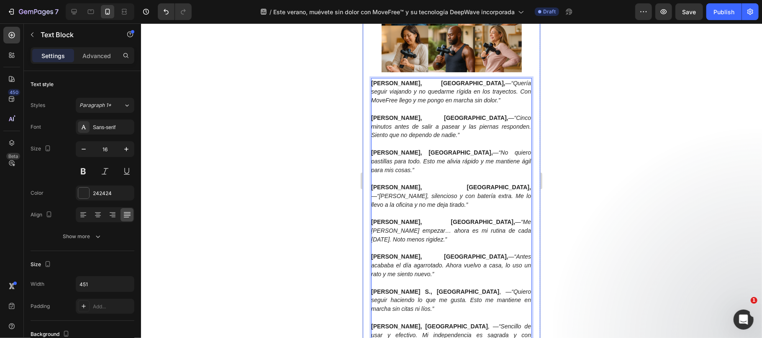
scroll to position [2649, 0]
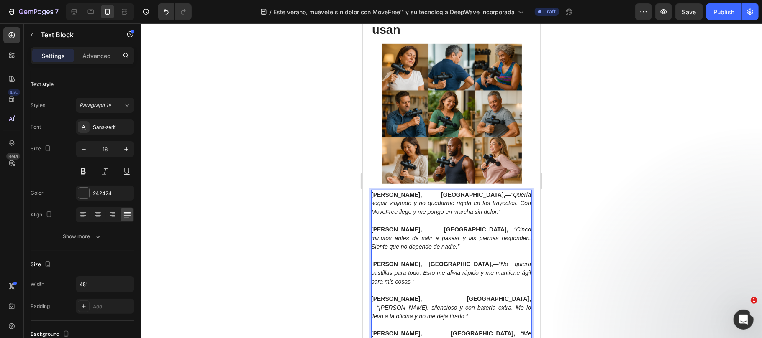
click at [583, 205] on div at bounding box center [451, 180] width 621 height 315
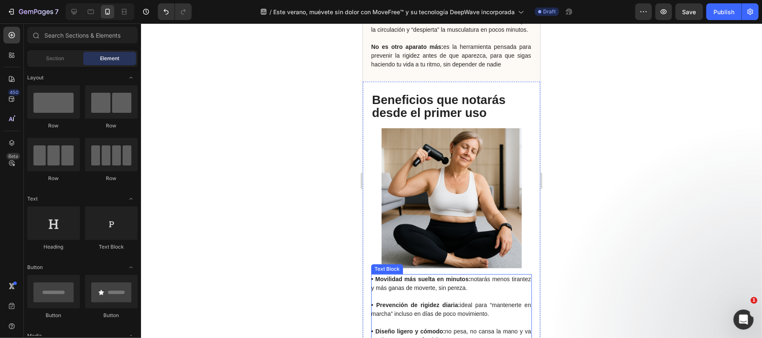
scroll to position [1143, 0]
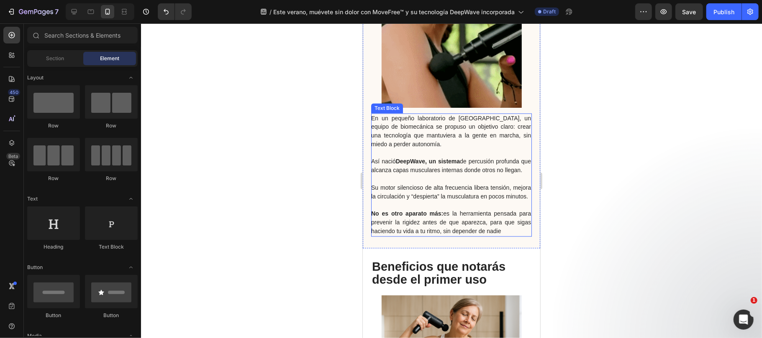
click at [376, 124] on span "En un pequeño laboratorio de Barcelona, un equipo de biomecánica se propuso un …" at bounding box center [451, 131] width 160 height 33
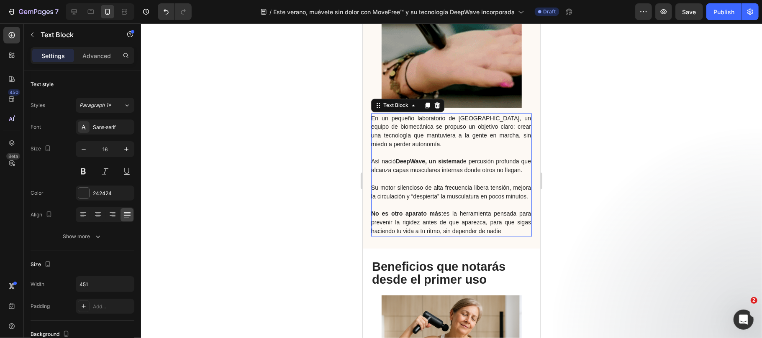
click at [376, 117] on span "En un pequeño laboratorio de Barcelona, un equipo de biomecánica se propuso un …" at bounding box center [451, 131] width 160 height 33
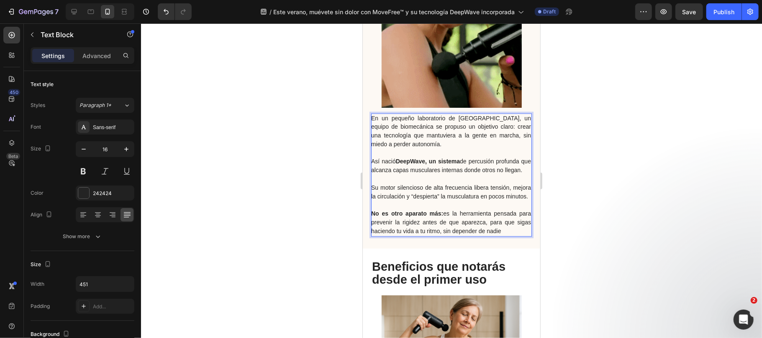
click at [373, 116] on span "En un pequeño laboratorio de Barcelona, un equipo de biomecánica se propuso un …" at bounding box center [451, 131] width 160 height 33
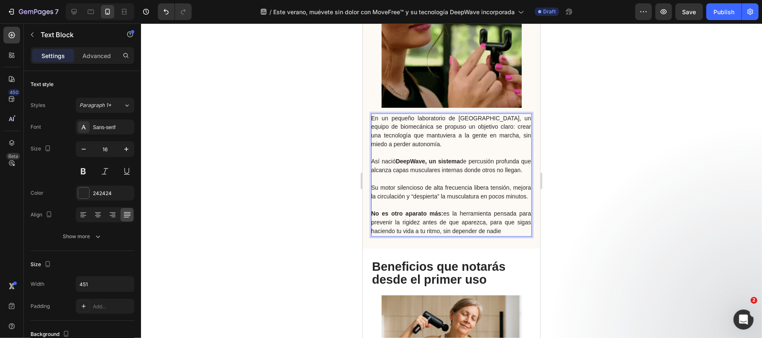
click at [332, 161] on div at bounding box center [451, 180] width 621 height 315
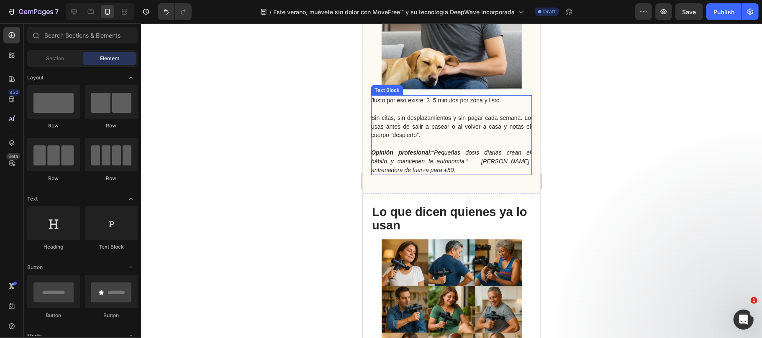
scroll to position [2230, 0]
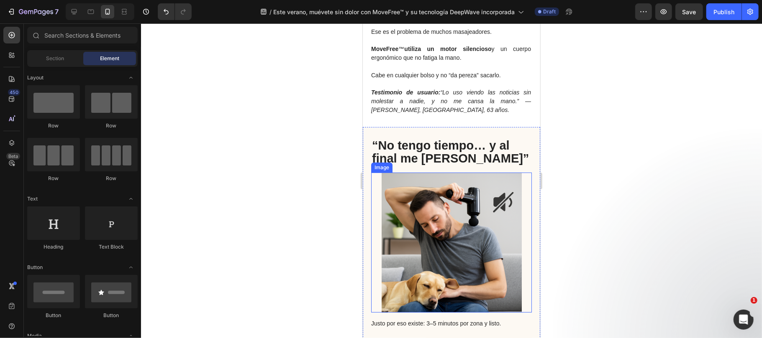
click at [435, 202] on img at bounding box center [451, 242] width 140 height 140
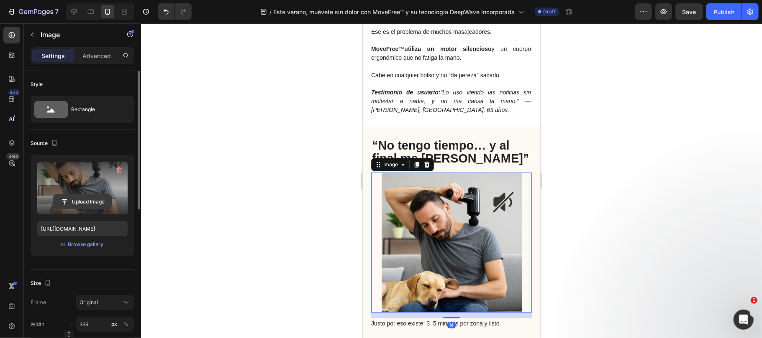
click at [76, 206] on input "file" at bounding box center [83, 202] width 58 height 14
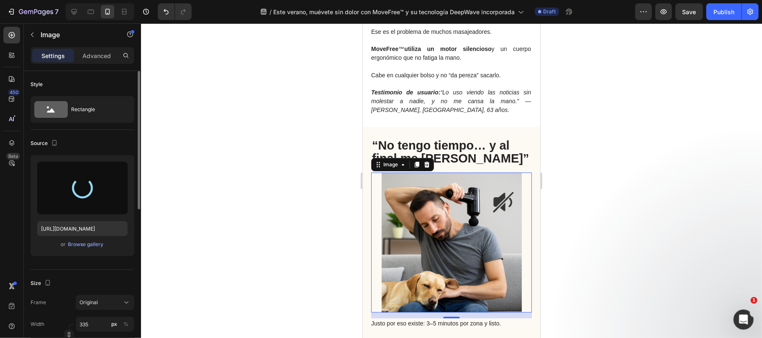
scroll to position [2286, 0]
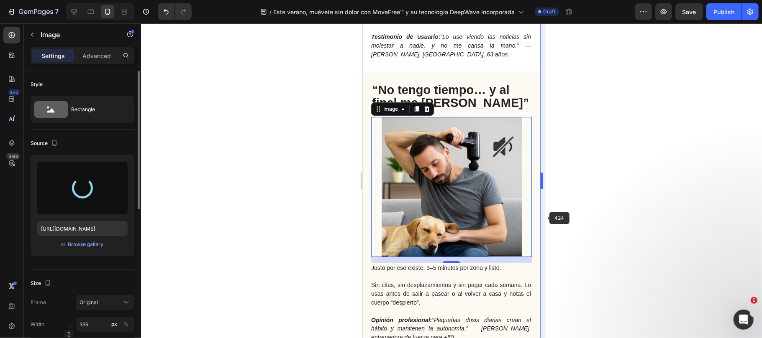
type input "https://cdn.shopify.com/s/files/1/0816/2141/8332/files/gempages_536732921881429…"
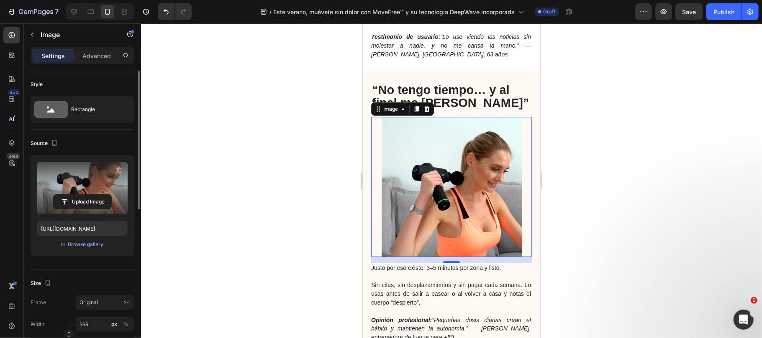
click at [588, 212] on div at bounding box center [451, 180] width 621 height 315
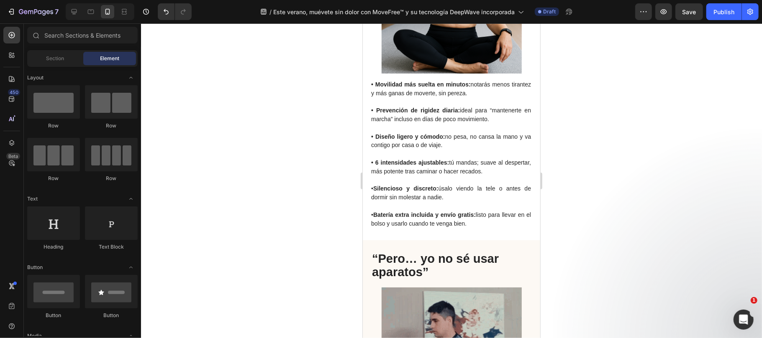
scroll to position [1840, 0]
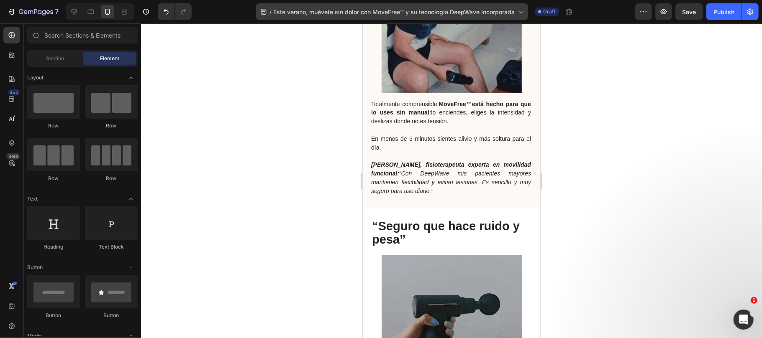
drag, startPoint x: 722, startPoint y: 15, endPoint x: 313, endPoint y: 10, distance: 409.1
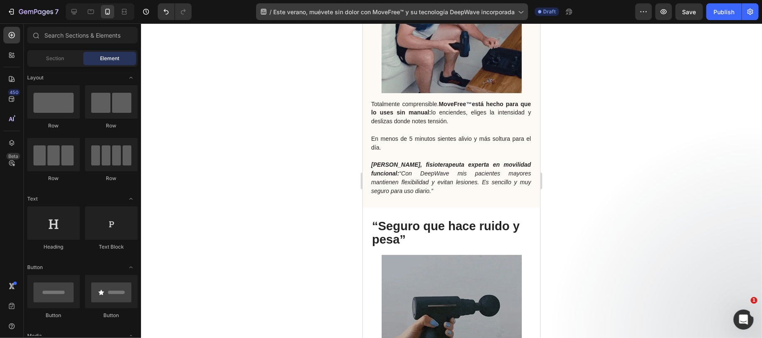
click at [722, 15] on div "Publish" at bounding box center [723, 12] width 21 height 9
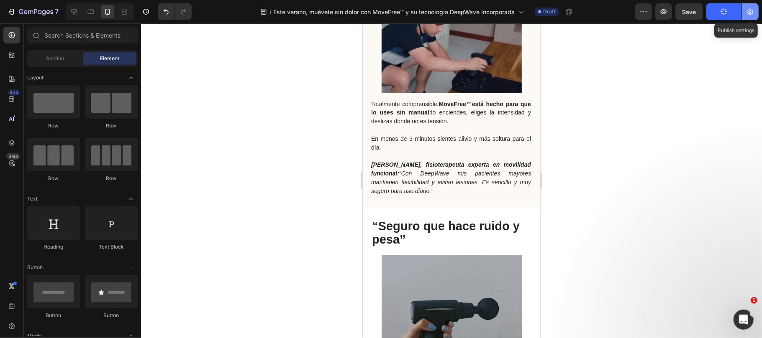
click at [751, 13] on icon "button" at bounding box center [750, 12] width 6 height 6
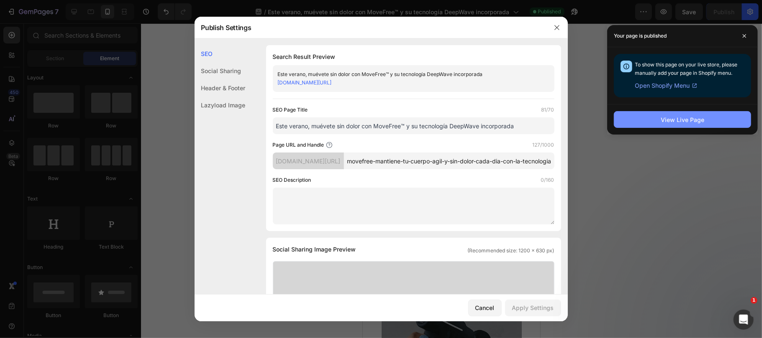
click at [665, 120] on div "View Live Page" at bounding box center [681, 119] width 43 height 9
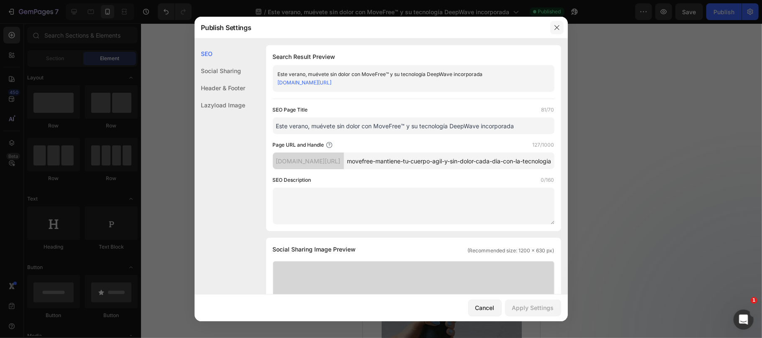
click at [552, 25] on button "button" at bounding box center [556, 27] width 13 height 13
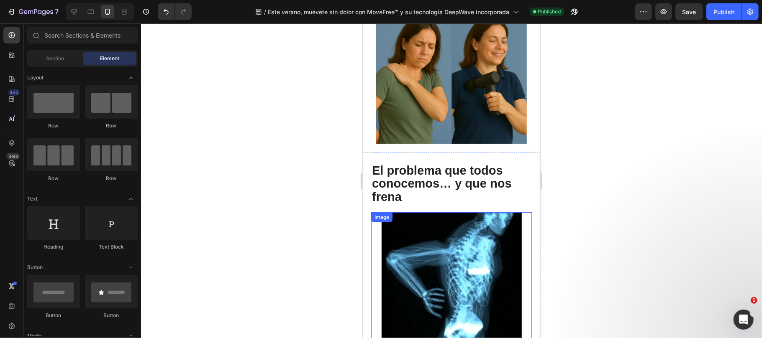
scroll to position [780, 0]
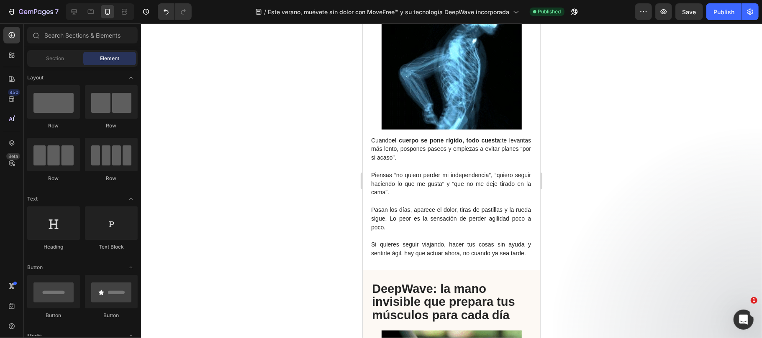
drag, startPoint x: 560, startPoint y: 112, endPoint x: 643, endPoint y: 58, distance: 98.7
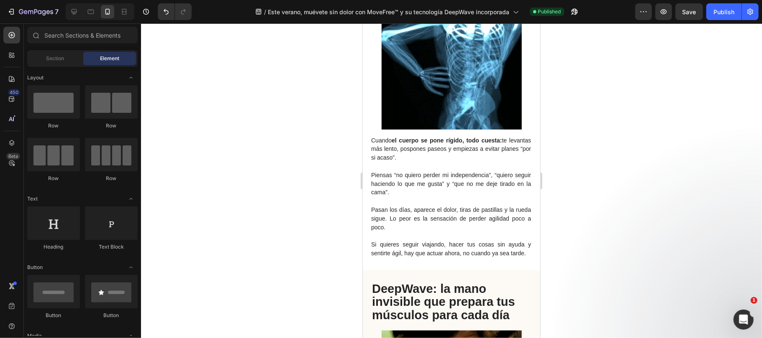
click at [560, 112] on div at bounding box center [451, 180] width 621 height 315
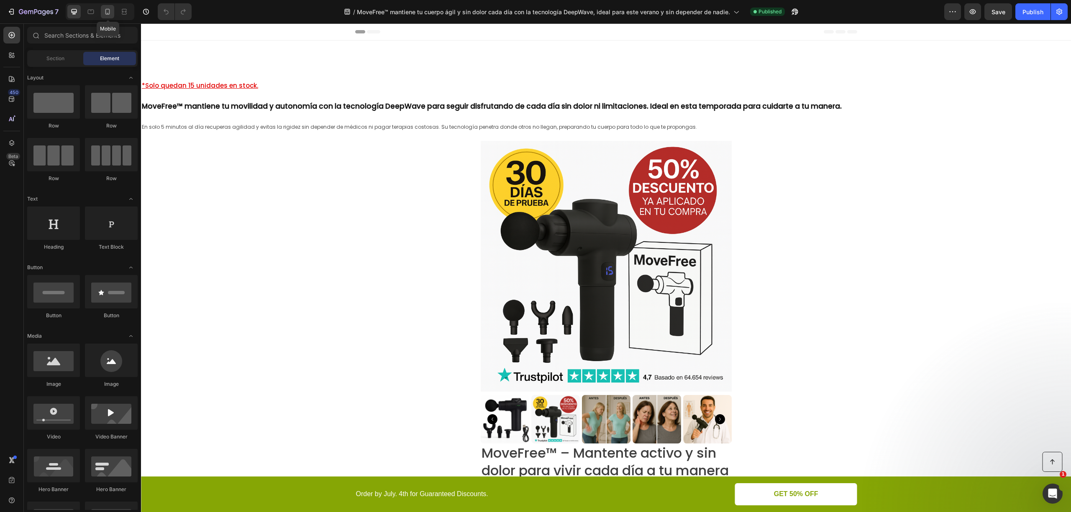
drag, startPoint x: 60, startPoint y: 257, endPoint x: 108, endPoint y: 12, distance: 249.7
click at [108, 12] on icon at bounding box center [107, 12] width 8 height 8
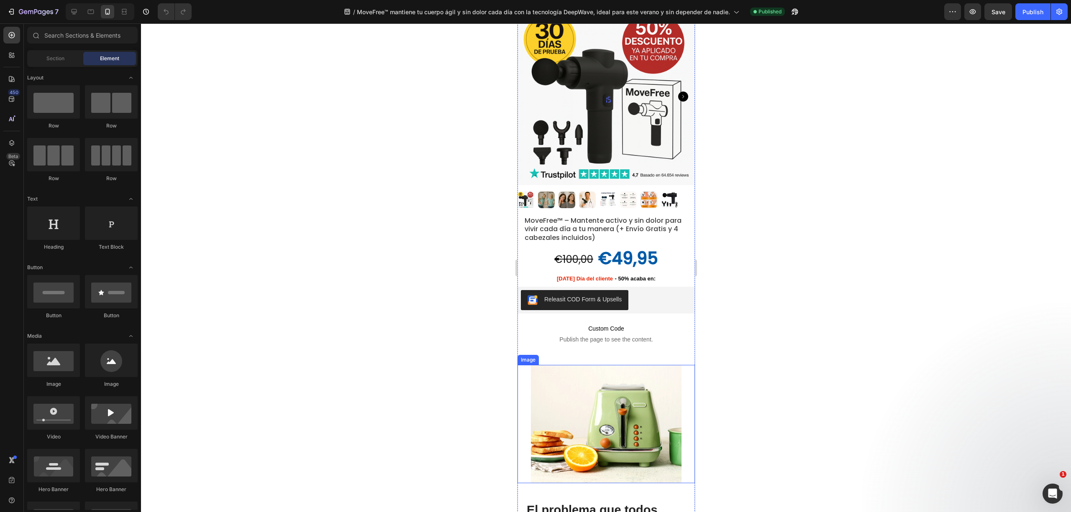
scroll to position [279, 0]
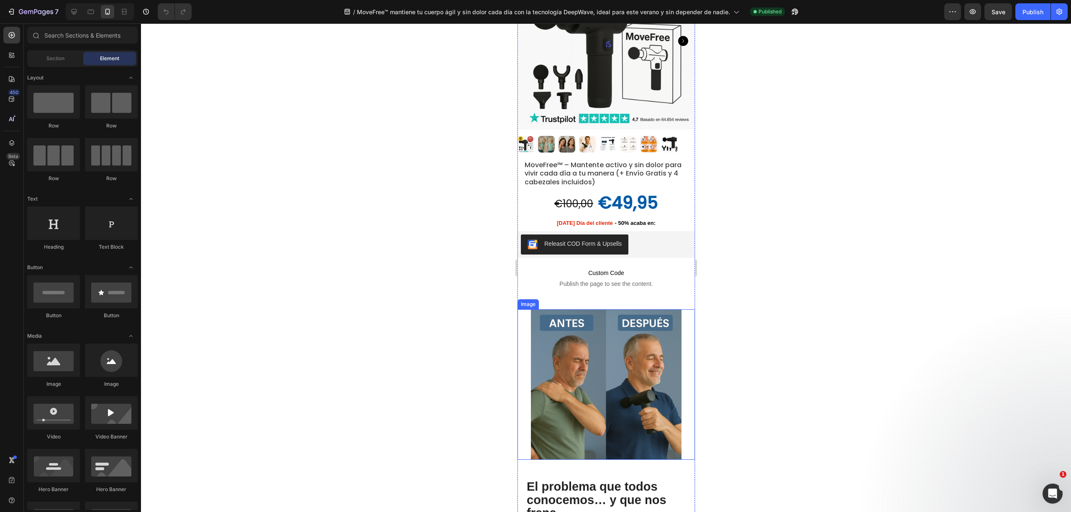
click at [614, 341] on img at bounding box center [605, 384] width 151 height 151
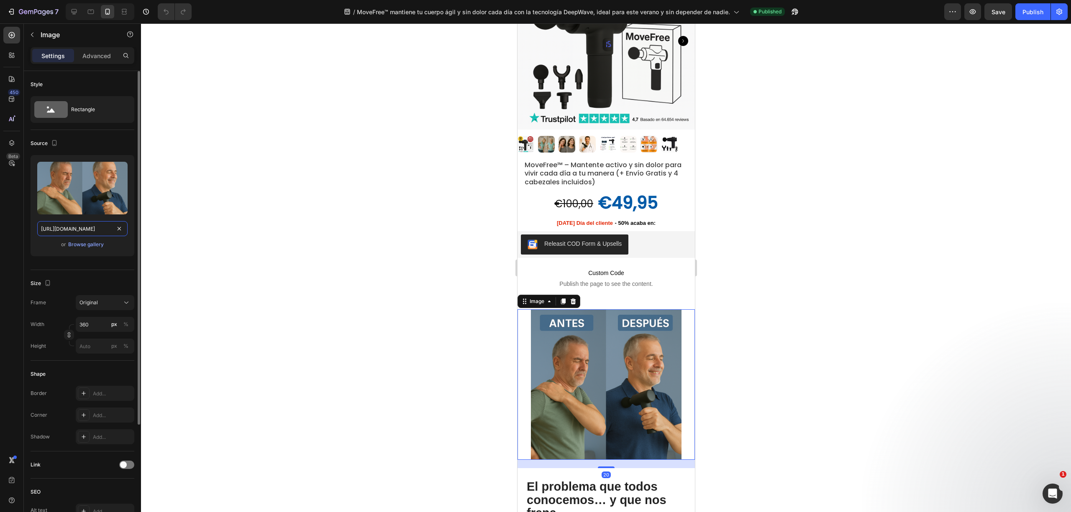
click at [94, 230] on input "https://cdn.shopify.com/s/files/1/0816/2141/8332/files/gempages_536732921881429…" at bounding box center [82, 228] width 90 height 15
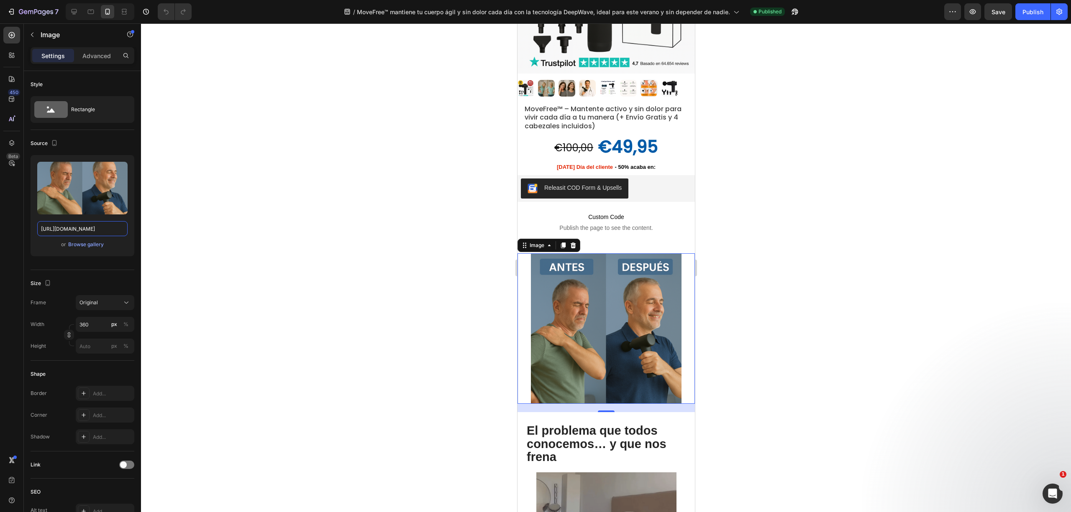
scroll to position [390, 0]
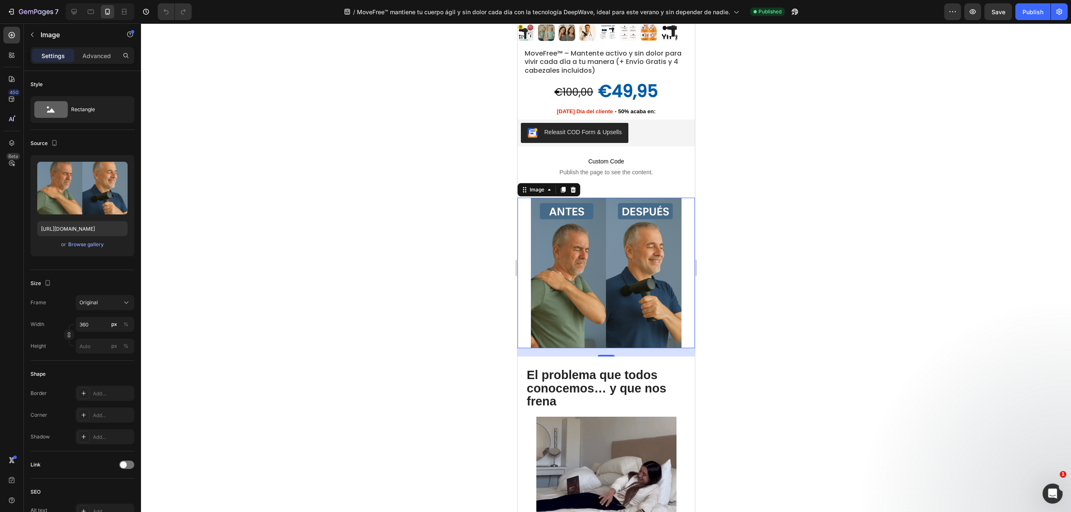
click at [422, 310] on div at bounding box center [606, 267] width 930 height 489
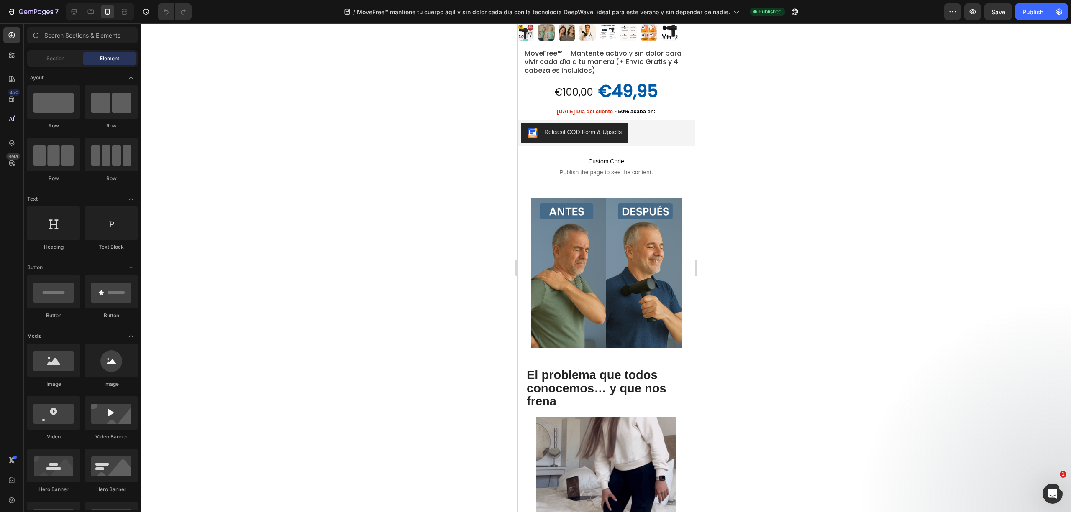
drag, startPoint x: 914, startPoint y: 293, endPoint x: 979, endPoint y: 184, distance: 127.4
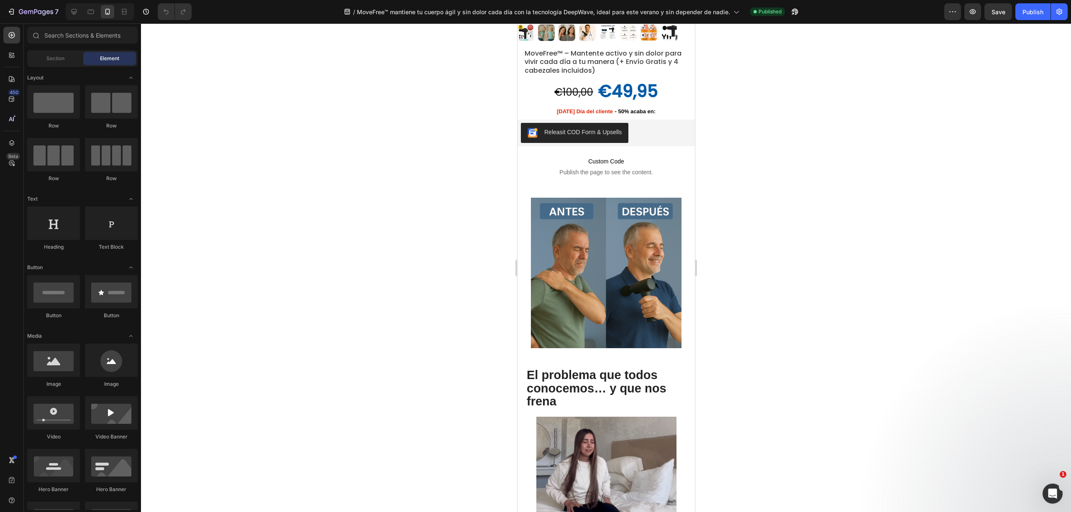
click at [914, 293] on div at bounding box center [606, 267] width 930 height 489
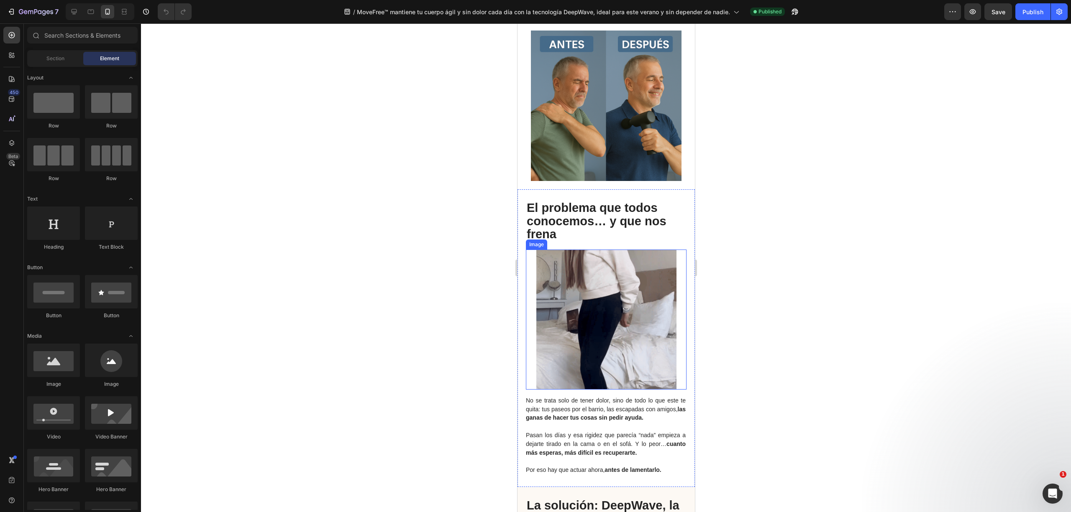
scroll to position [725, 0]
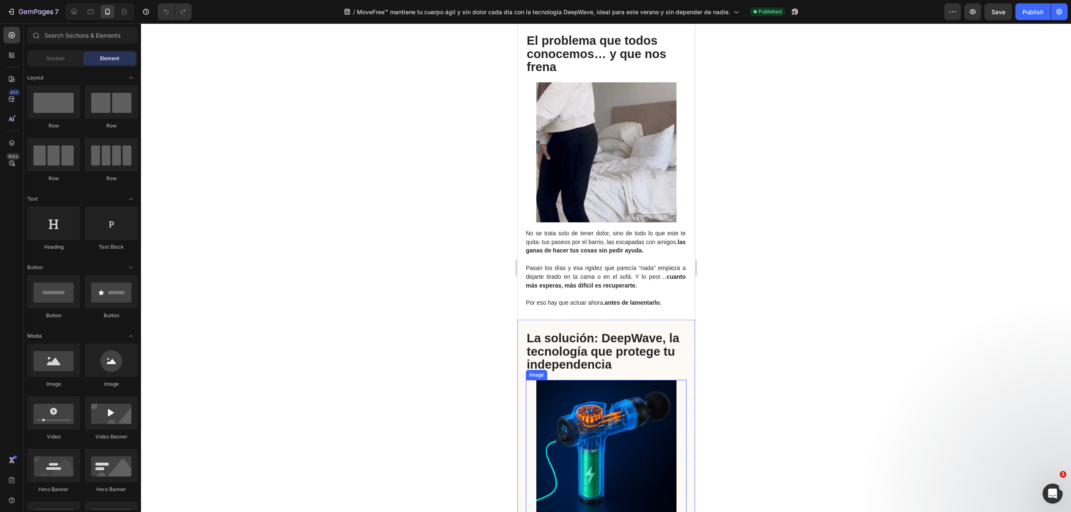
click at [601, 399] on img at bounding box center [606, 450] width 140 height 140
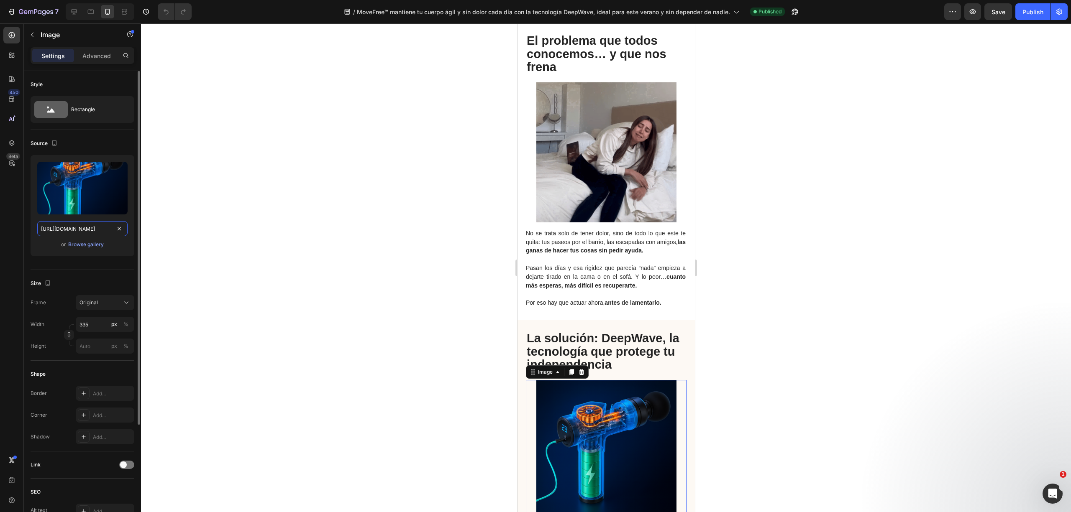
click at [69, 228] on input "https://cdn.shopify.com/s/files/1/0816/2141/8332/files/gempages_536732921881429…" at bounding box center [82, 228] width 90 height 15
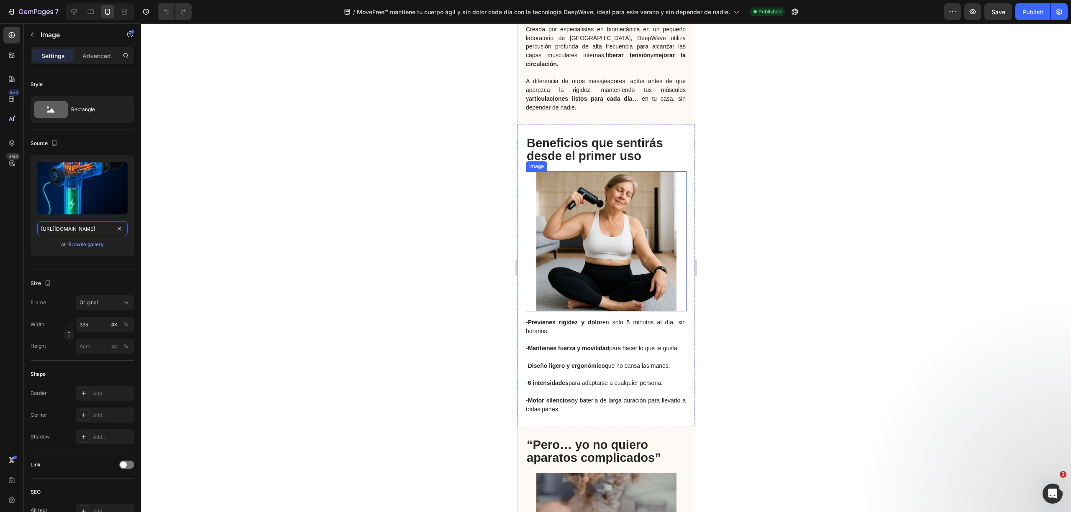
scroll to position [1394, 0]
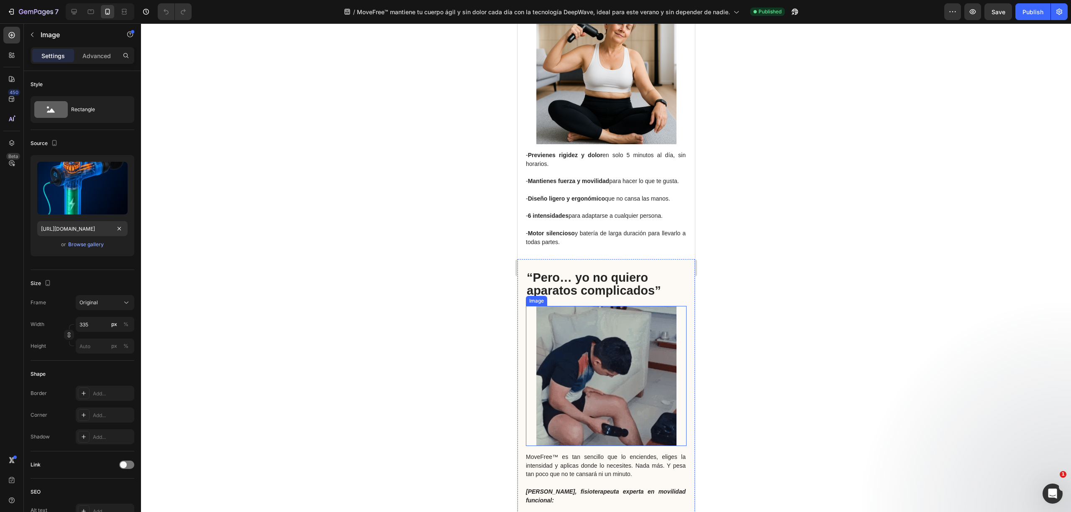
click at [624, 375] on img at bounding box center [606, 376] width 140 height 140
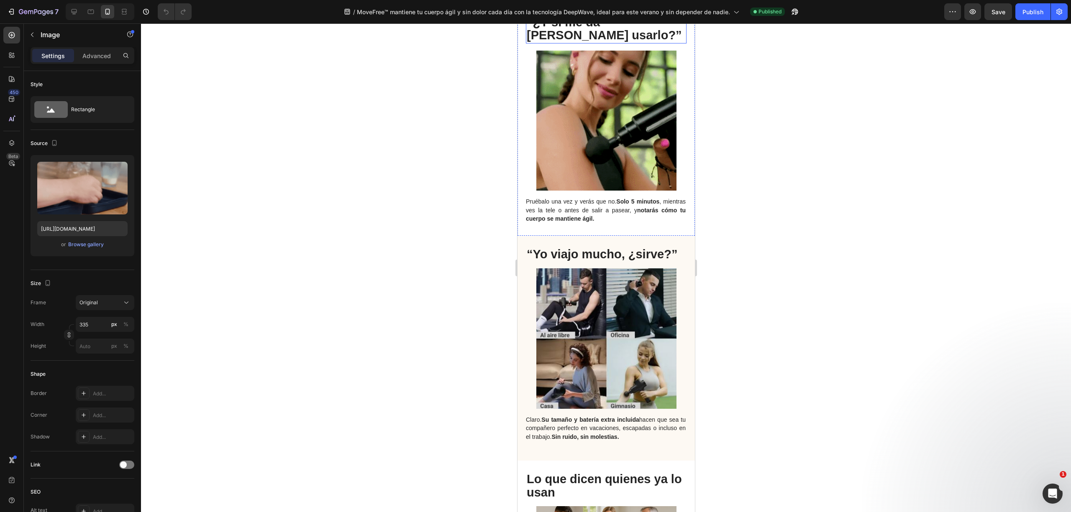
scroll to position [1784, 0]
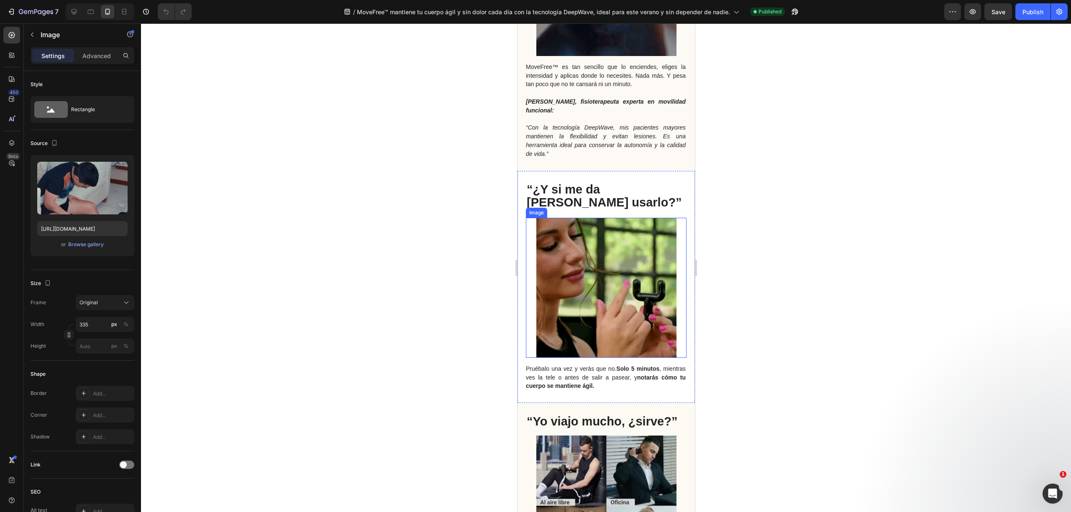
click at [602, 247] on img at bounding box center [606, 288] width 140 height 140
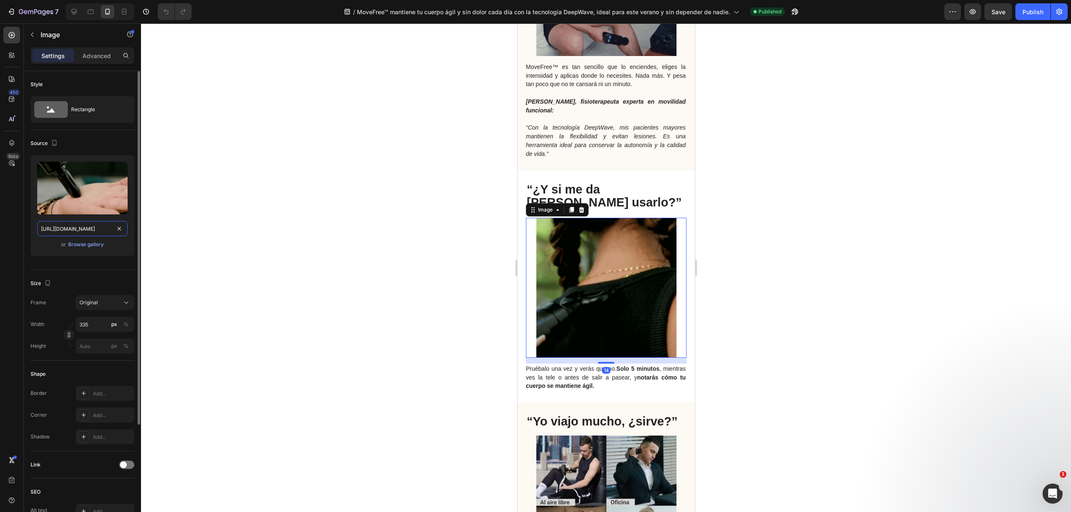
click at [80, 224] on input "https://cdn.shopify.com/s/files/1/0816/2141/8332/files/gempages_536732921881429…" at bounding box center [82, 228] width 90 height 15
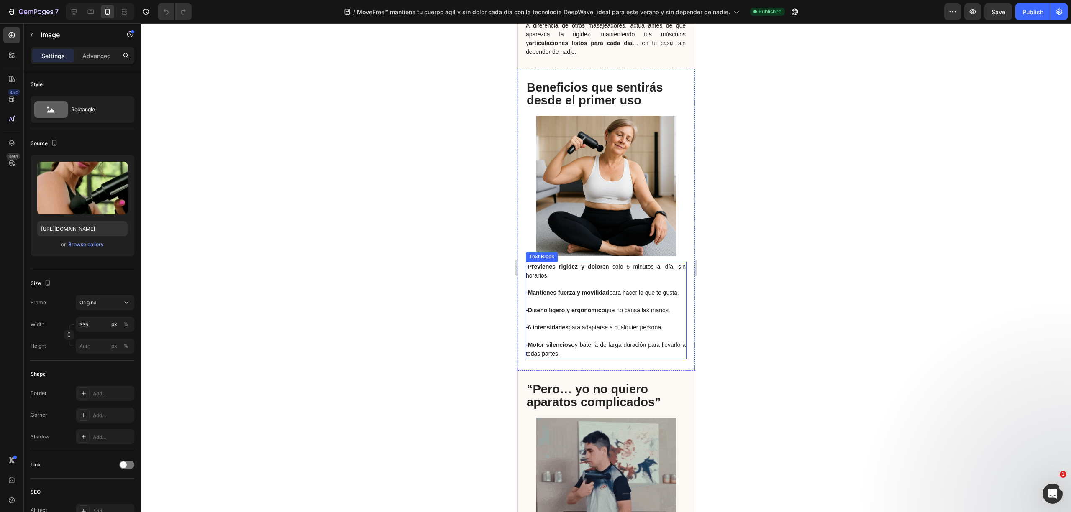
scroll to position [1227, 0]
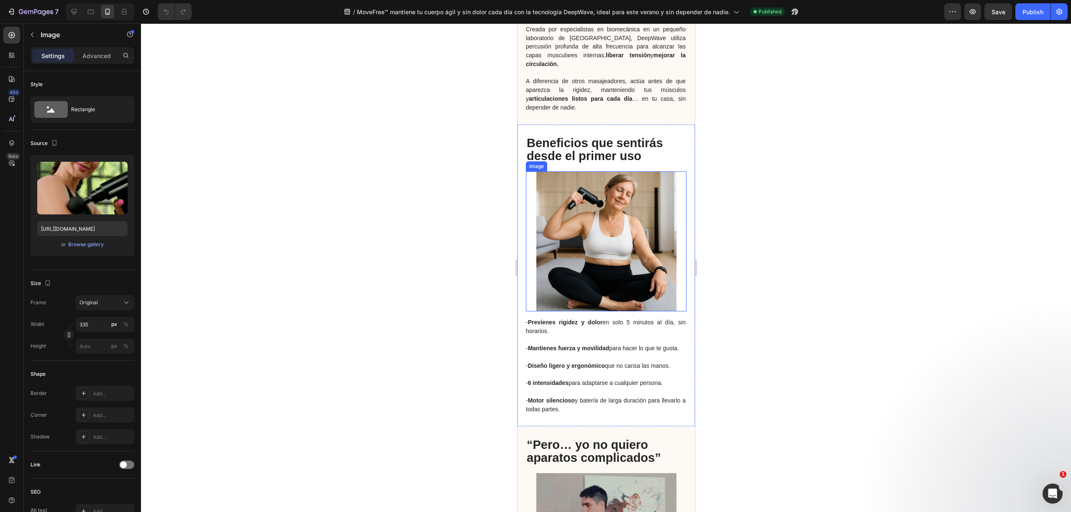
click at [600, 221] on img at bounding box center [606, 241] width 140 height 140
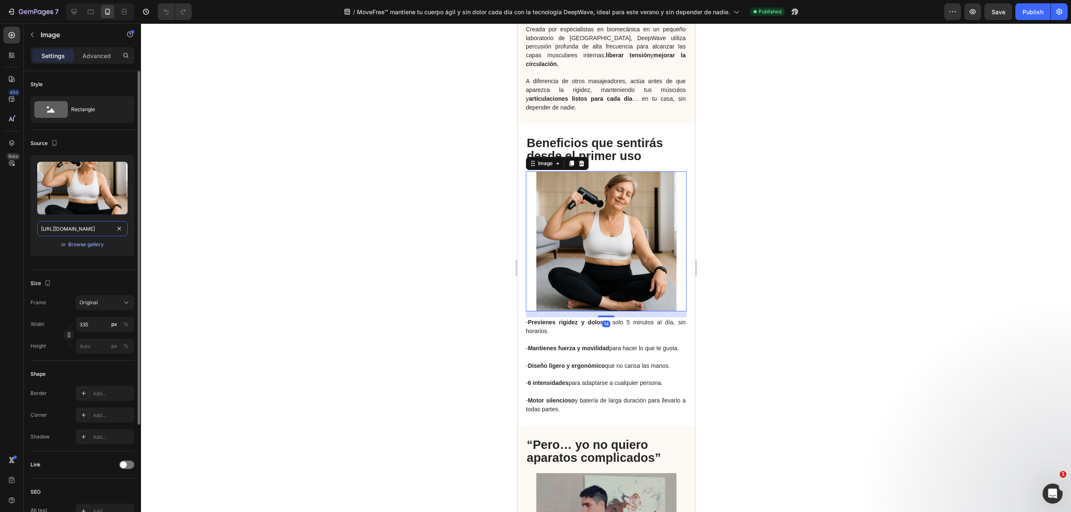
click at [69, 230] on input "https://cdn.shopify.com/s/files/1/0816/2141/8332/files/gempages_536732921881429…" at bounding box center [82, 228] width 90 height 15
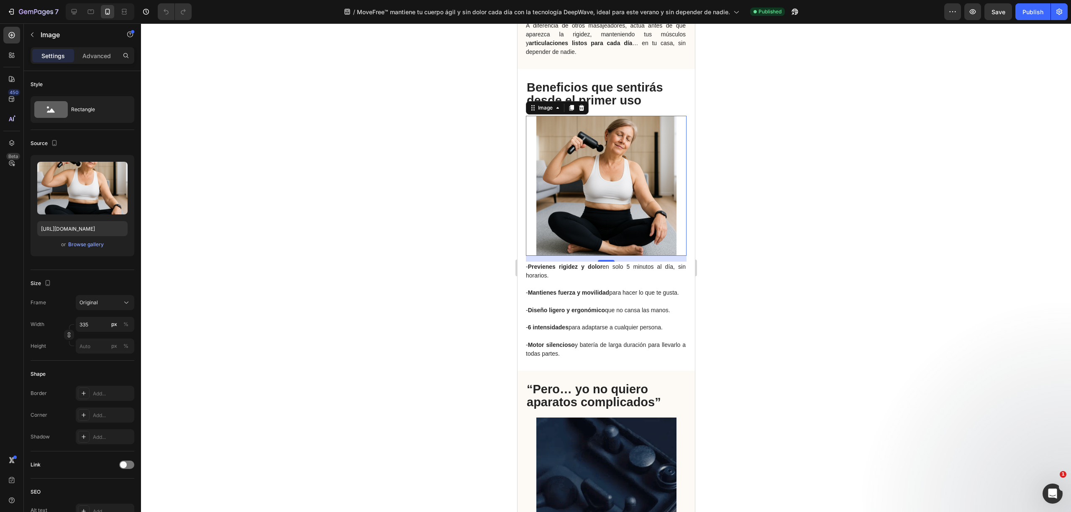
scroll to position [1394, 0]
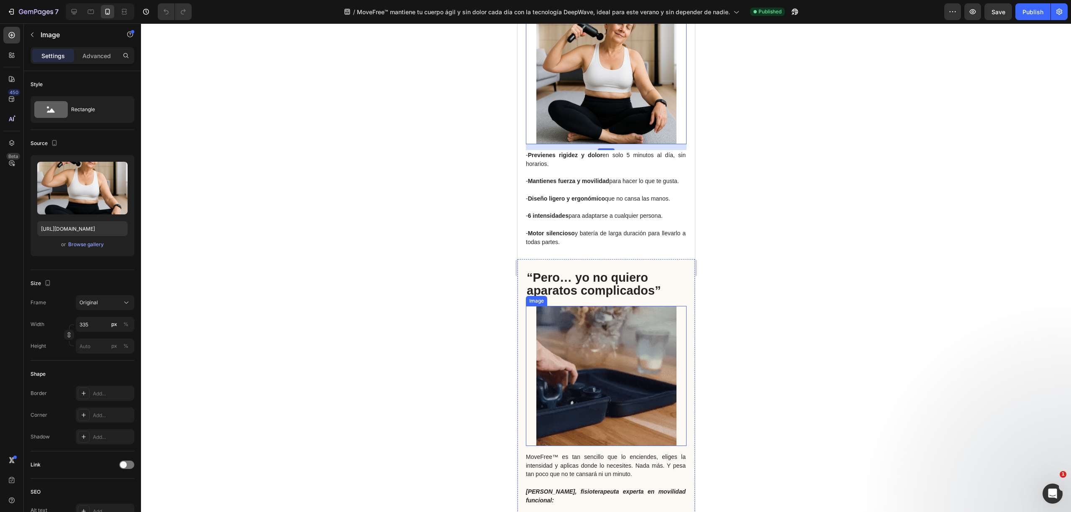
drag, startPoint x: 653, startPoint y: 299, endPoint x: 568, endPoint y: 330, distance: 90.5
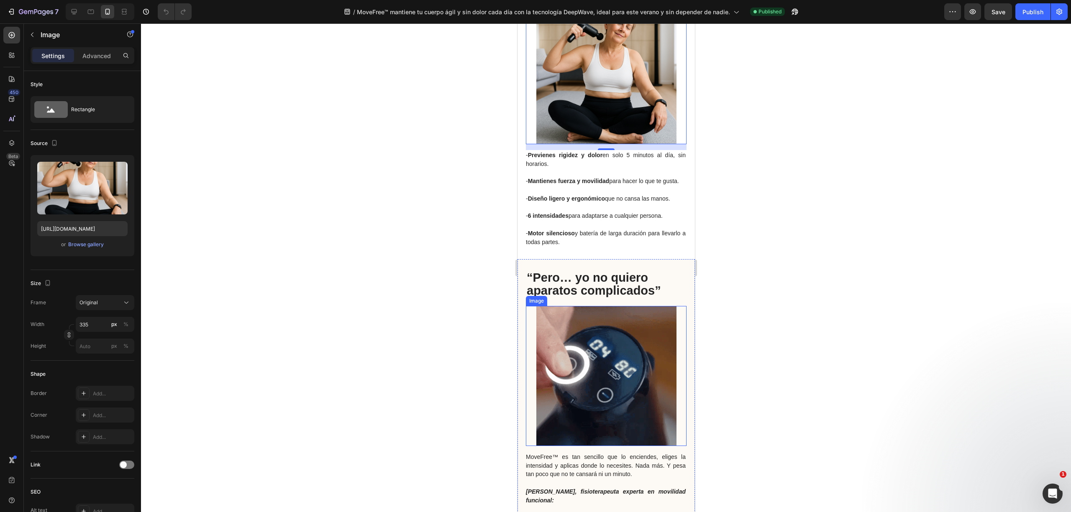
click at [606, 325] on img at bounding box center [606, 376] width 140 height 140
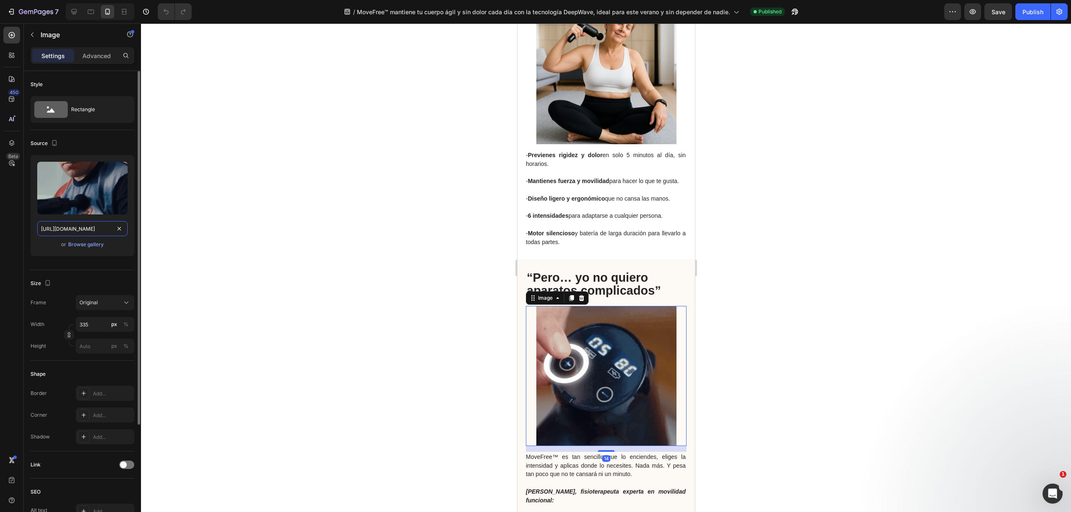
click at [63, 229] on input "https://cdn.shopify.com/s/files/1/0816/2141/8332/files/gempages_536732921881429…" at bounding box center [82, 228] width 90 height 15
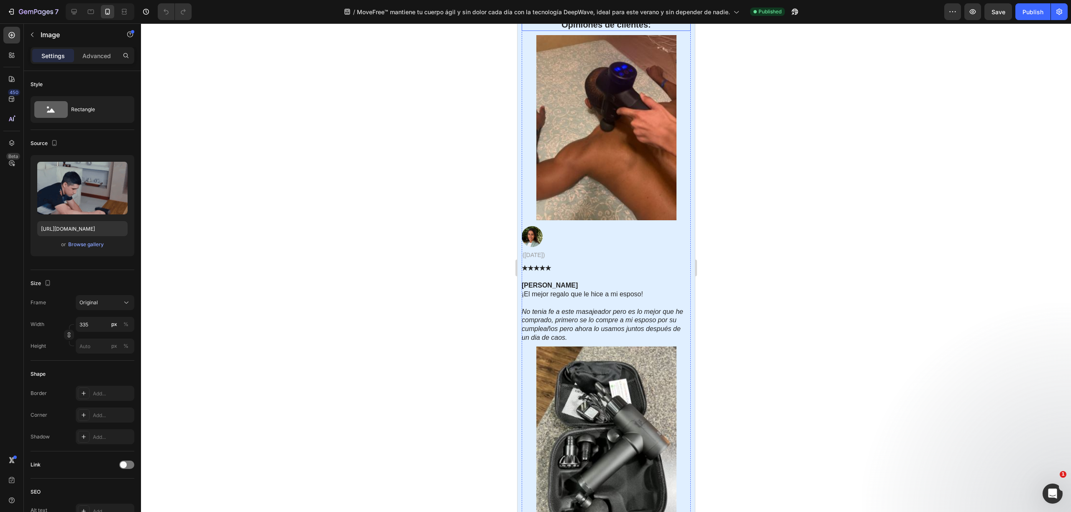
scroll to position [3011, 0]
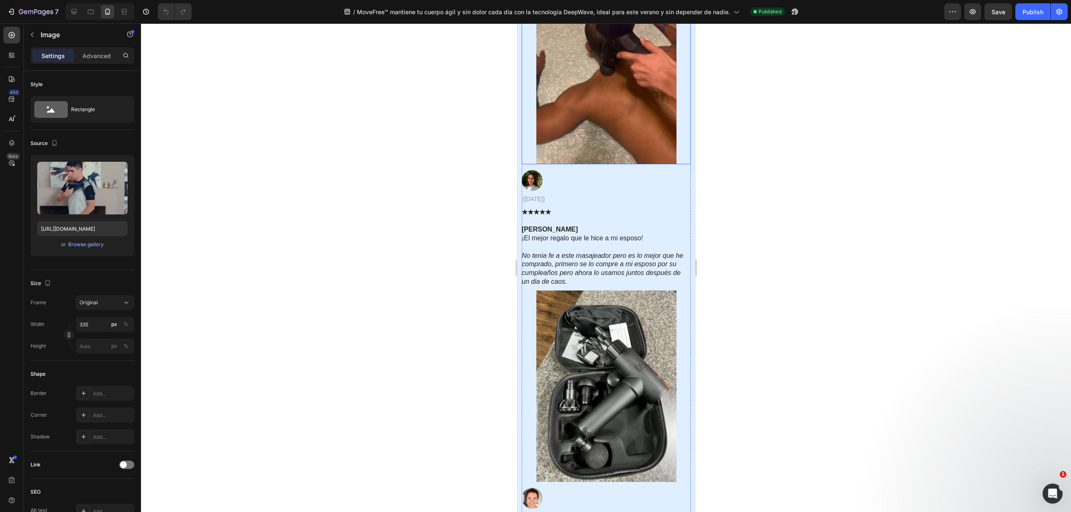
drag, startPoint x: 622, startPoint y: 215, endPoint x: 587, endPoint y: 96, distance: 123.6
click at [587, 96] on img at bounding box center [606, 72] width 140 height 186
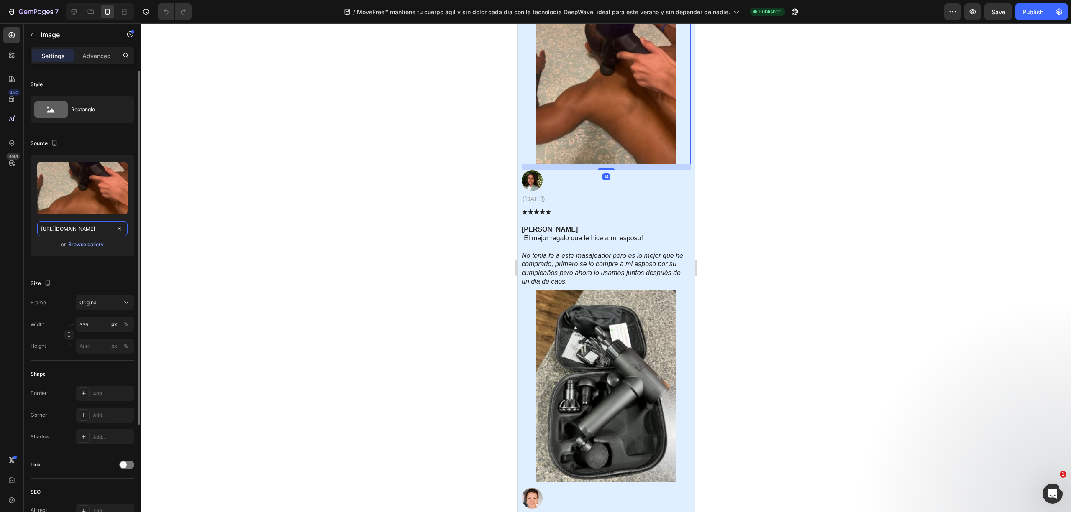
click at [67, 228] on input "https://cdn.shopify.com/s/files/1/0816/2141/8332/files/gempages_536732921881429…" at bounding box center [82, 228] width 90 height 15
drag, startPoint x: 534, startPoint y: 188, endPoint x: 534, endPoint y: 183, distance: 5.0
click at [534, 188] on div "Text Block" at bounding box center [537, 190] width 28 height 8
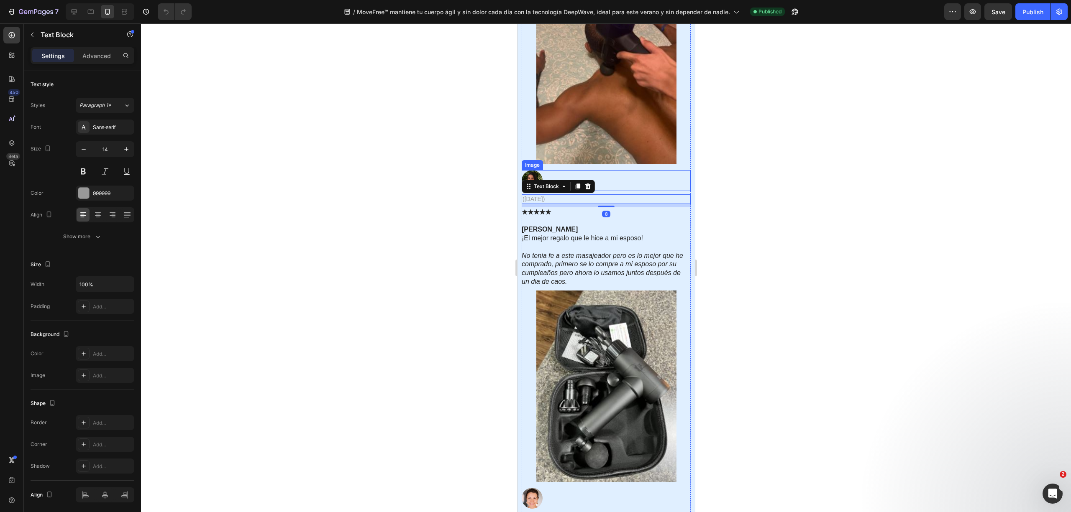
click at [533, 178] on img at bounding box center [531, 180] width 21 height 21
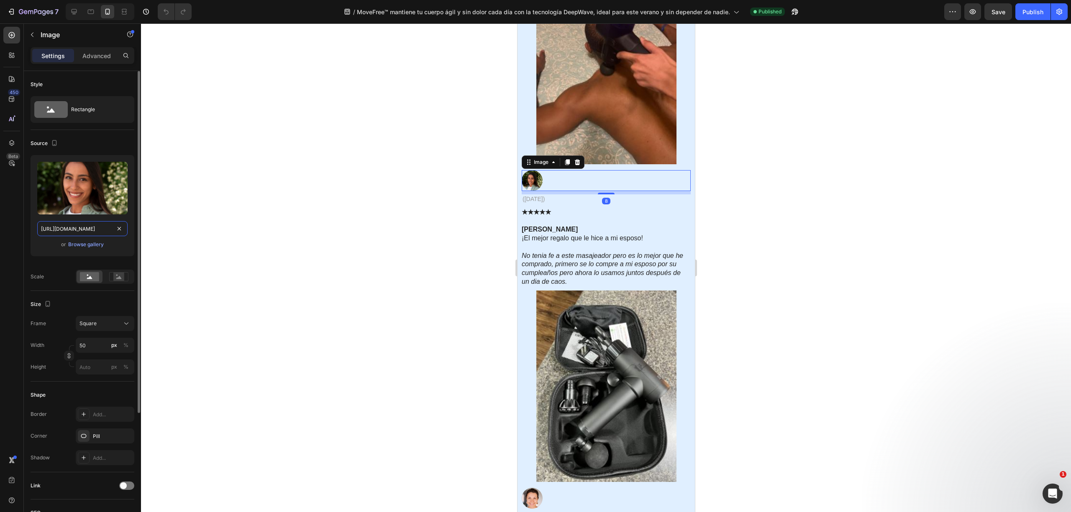
click at [57, 228] on input "https://cdn.shopify.com/s/files/1/0816/2141/8332/files/gempages_536732921881429…" at bounding box center [82, 228] width 90 height 15
click at [635, 415] on img at bounding box center [606, 387] width 140 height 192
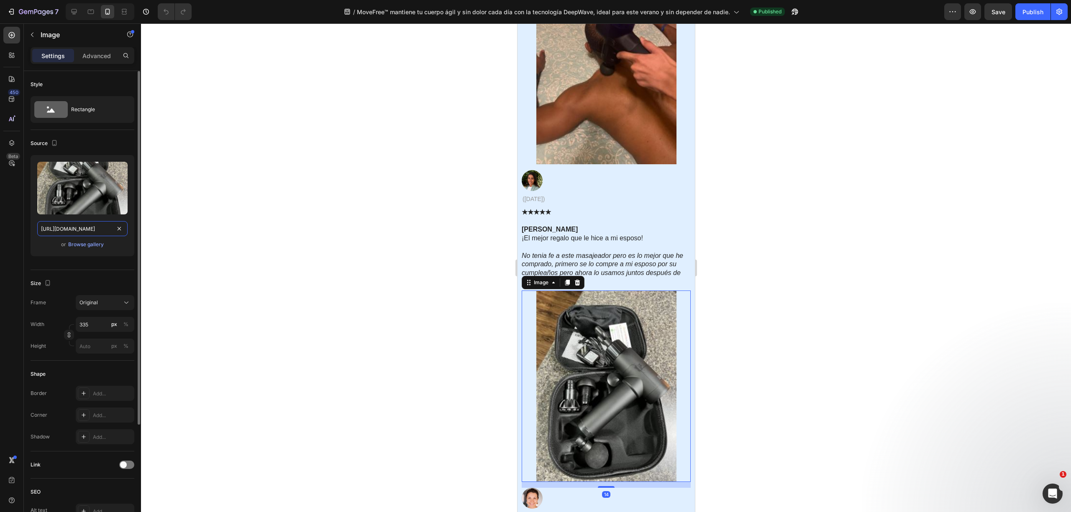
click at [85, 222] on input "https://cdn.shopify.com/s/files/1/0816/2141/8332/files/gempages_536732921881429…" at bounding box center [82, 228] width 90 height 15
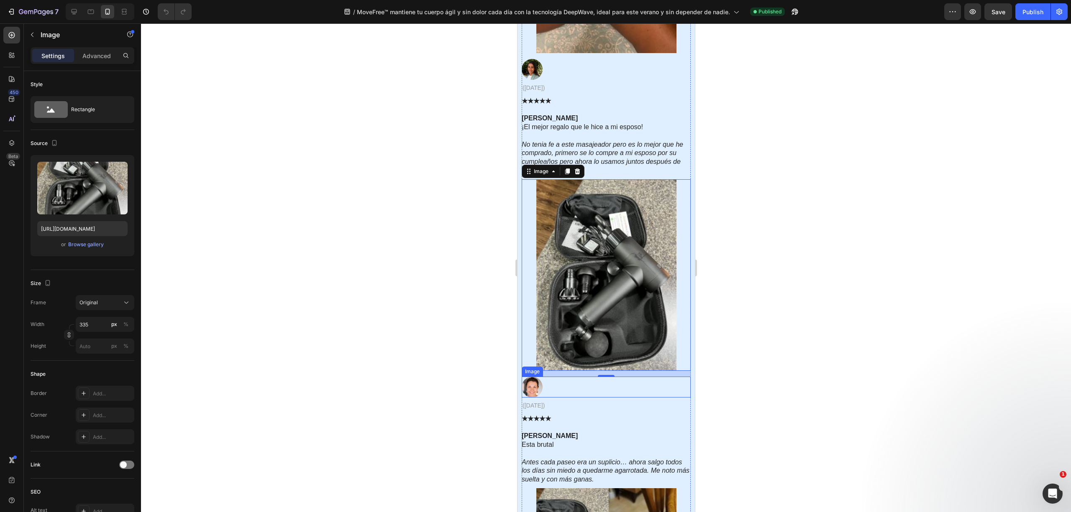
click at [535, 386] on img at bounding box center [531, 387] width 21 height 21
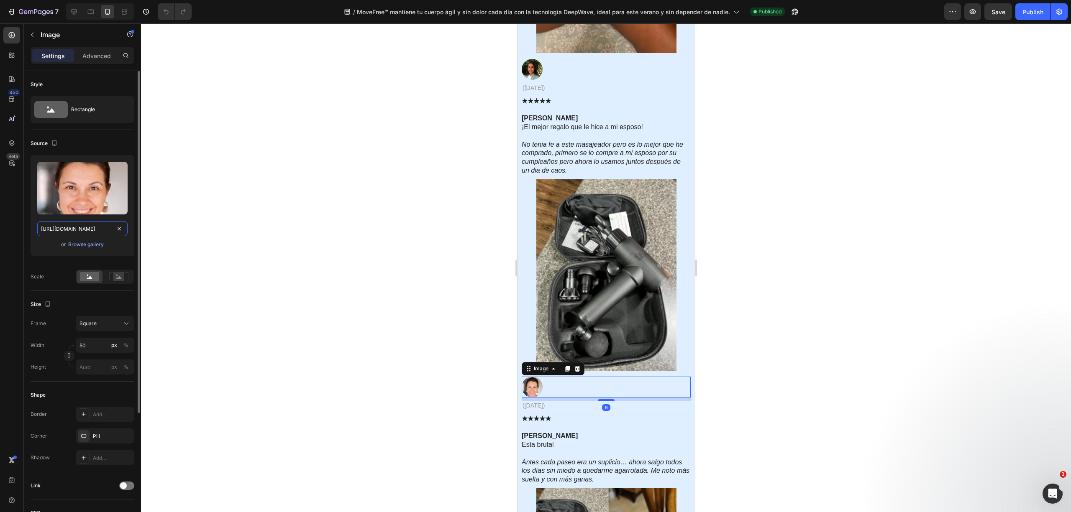
click at [82, 233] on input "https://cdn.shopify.com/s/files/1/0816/2141/8332/files/gempages_536732921881429…" at bounding box center [82, 228] width 90 height 15
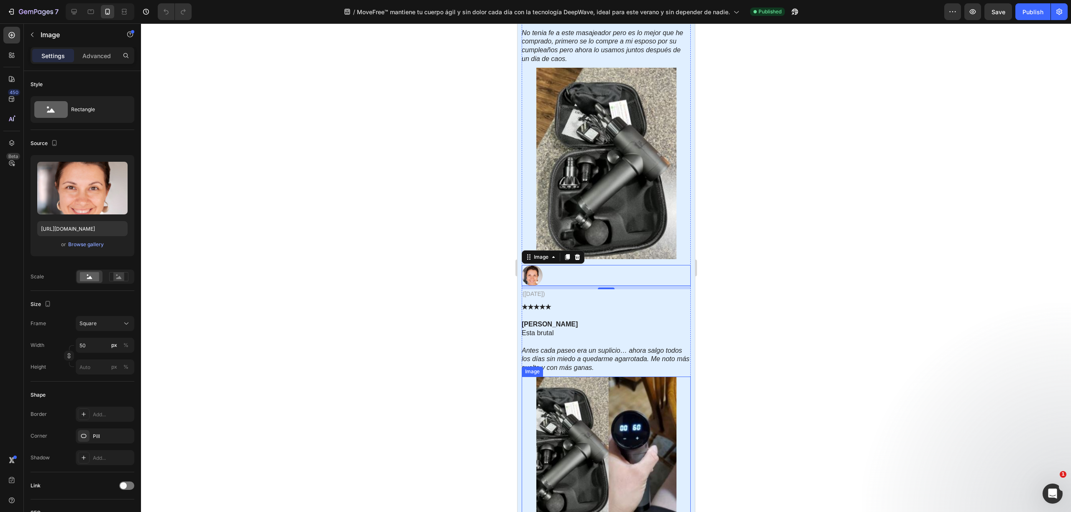
scroll to position [3346, 0]
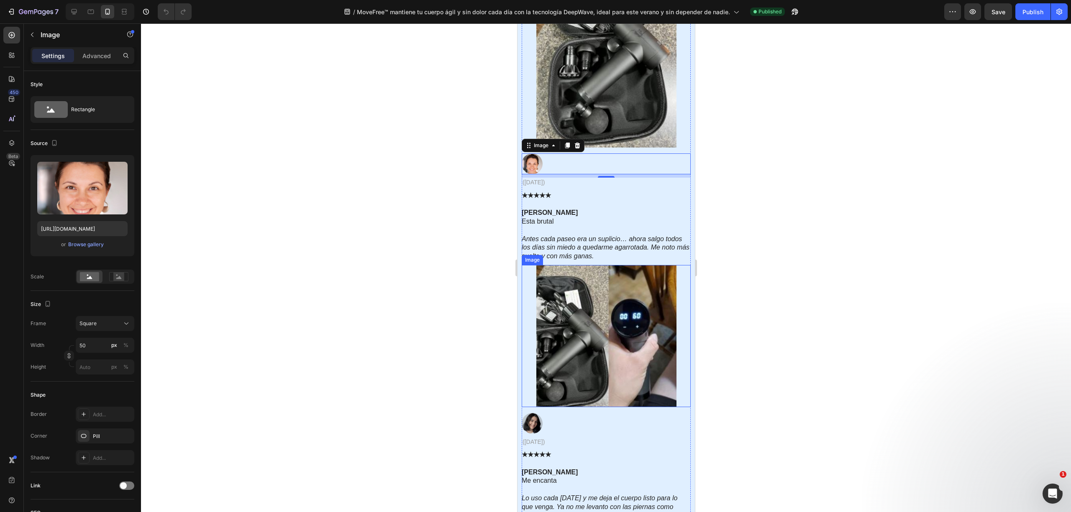
drag, startPoint x: 568, startPoint y: 308, endPoint x: 636, endPoint y: 295, distance: 68.9
click at [568, 308] on img at bounding box center [606, 336] width 140 height 142
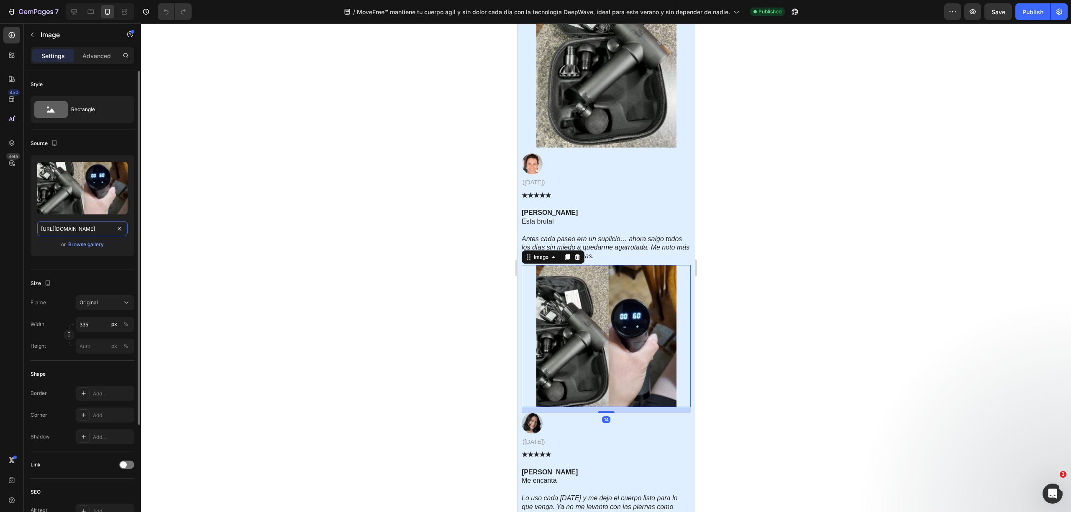
click at [90, 229] on input "https://cdn.shopify.com/s/files/1/0816/2141/8332/files/gempages_536732921881429…" at bounding box center [82, 228] width 90 height 15
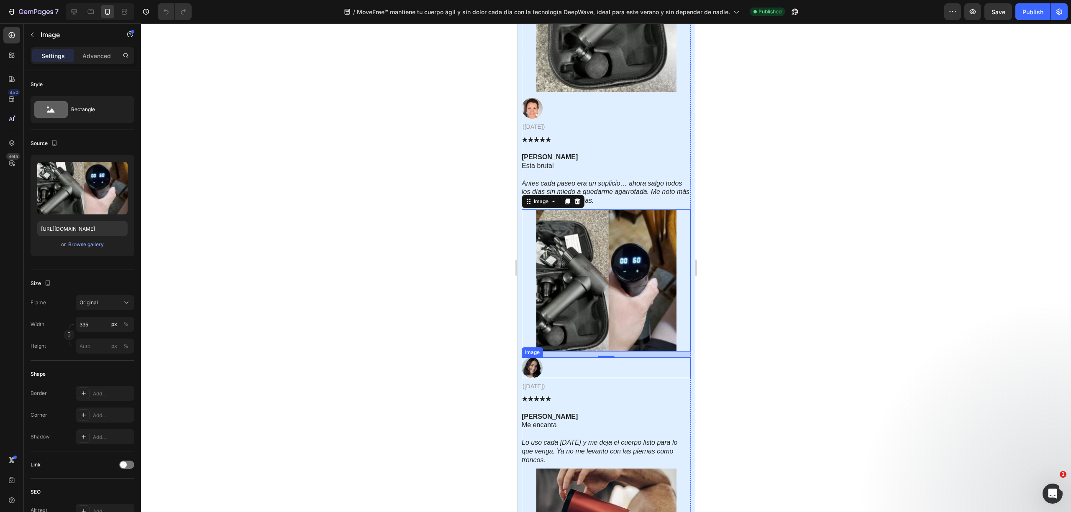
drag, startPoint x: 530, startPoint y: 363, endPoint x: 520, endPoint y: 358, distance: 10.8
click at [530, 363] on img at bounding box center [531, 368] width 21 height 21
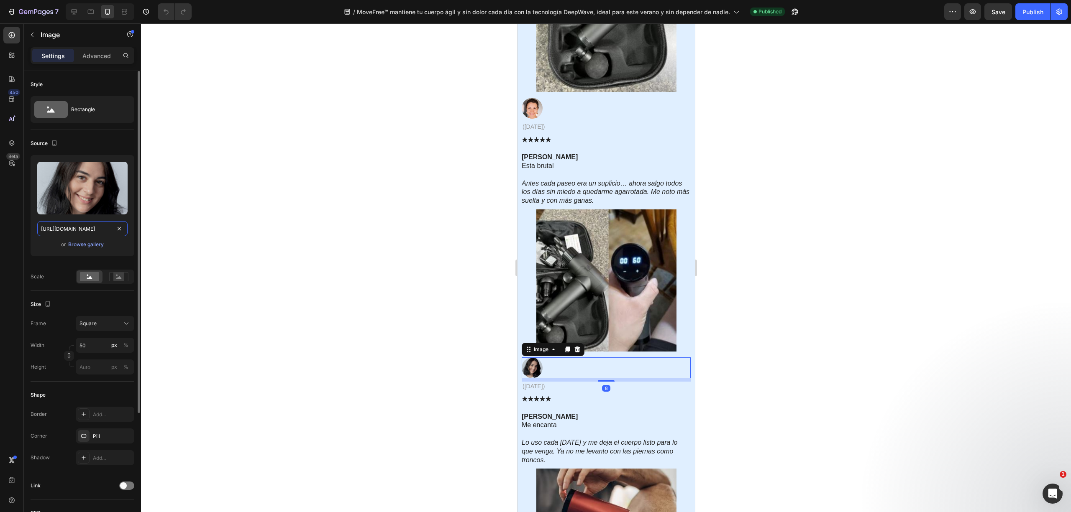
click at [84, 231] on input "https://cdn.shopify.com/s/files/1/0816/2141/8332/files/gempages_536732921881429…" at bounding box center [82, 228] width 90 height 15
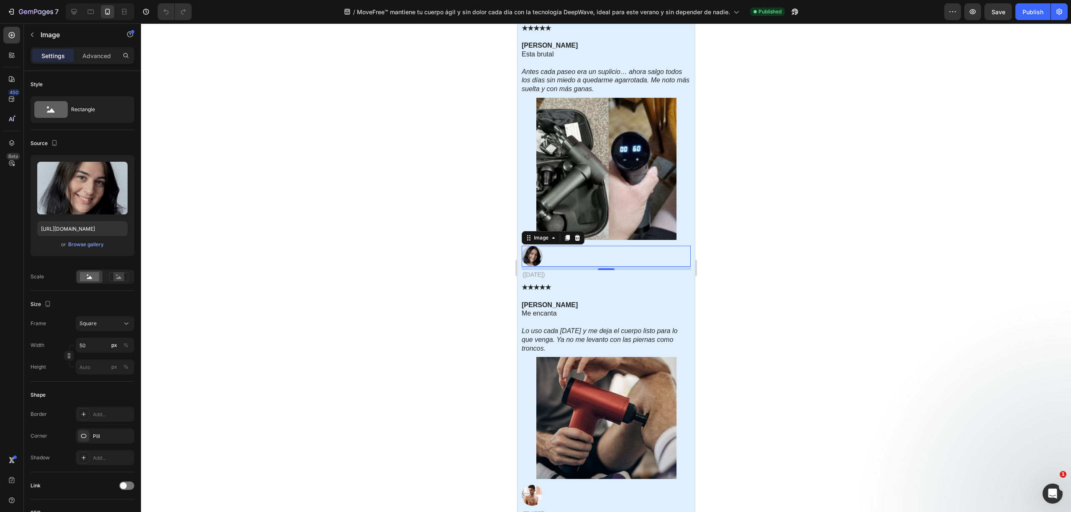
scroll to position [3624, 0]
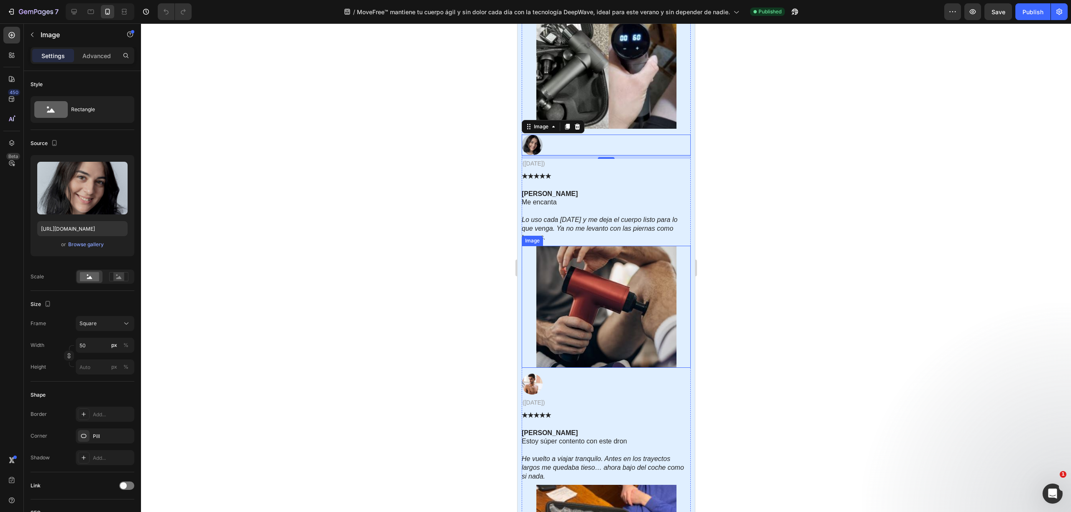
click at [603, 293] on img at bounding box center [606, 307] width 140 height 122
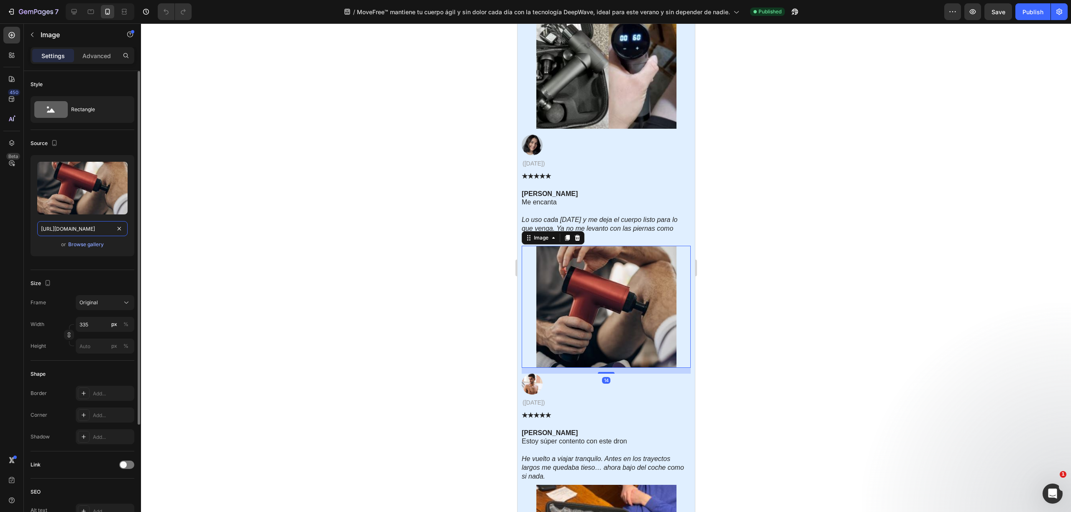
click at [79, 231] on input "https://cdn.shopify.com/s/files/1/0816/2141/8332/files/gempages_536732921881429…" at bounding box center [82, 228] width 90 height 15
click at [542, 383] on img at bounding box center [531, 384] width 21 height 21
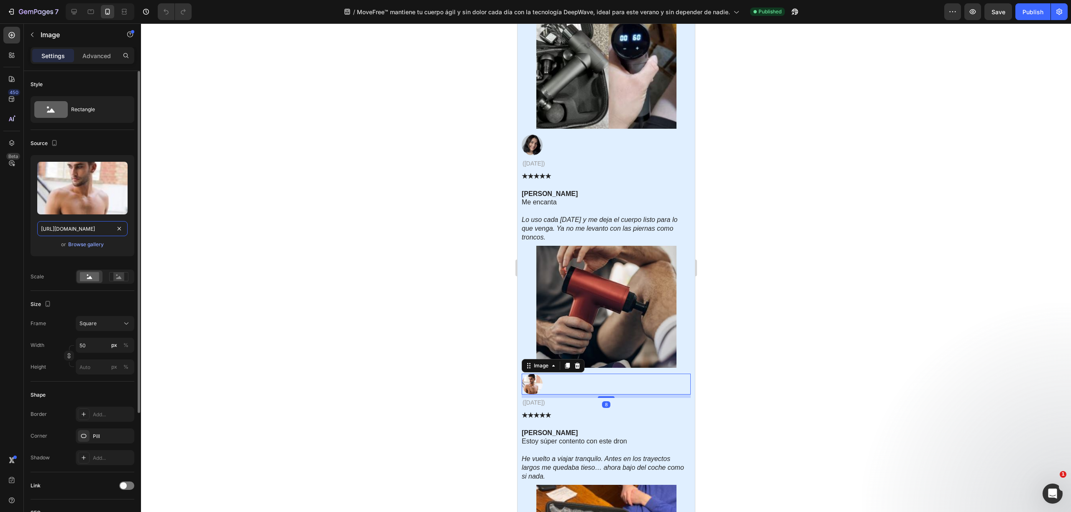
click at [92, 223] on input "https://cdn.shopify.com/s/files/1/0816/2141/8332/files/gempages_536732921881429…" at bounding box center [82, 228] width 90 height 15
drag, startPoint x: 805, startPoint y: 358, endPoint x: 780, endPoint y: 355, distance: 25.2
click at [805, 358] on div at bounding box center [606, 267] width 930 height 489
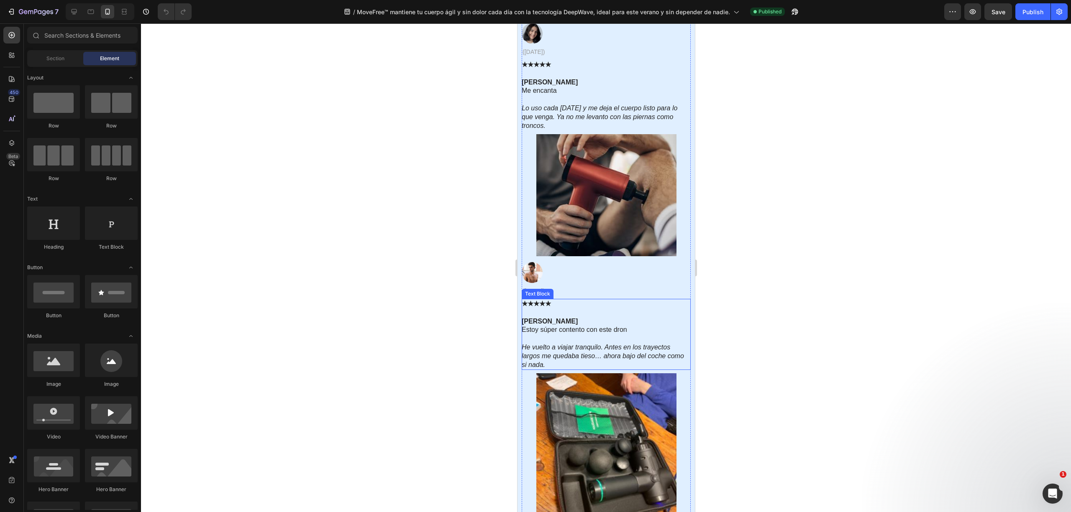
scroll to position [3848, 0]
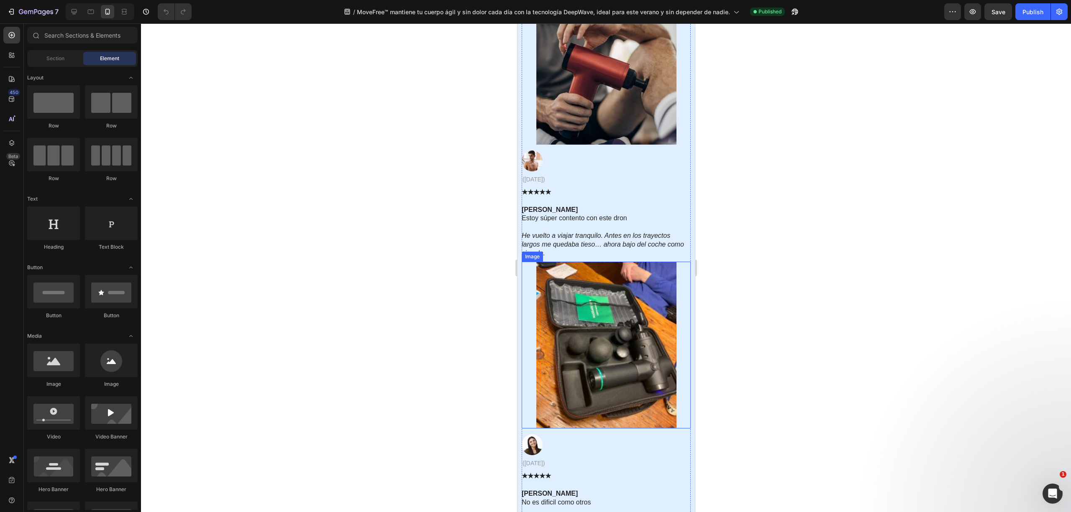
click at [586, 345] on img at bounding box center [606, 345] width 140 height 167
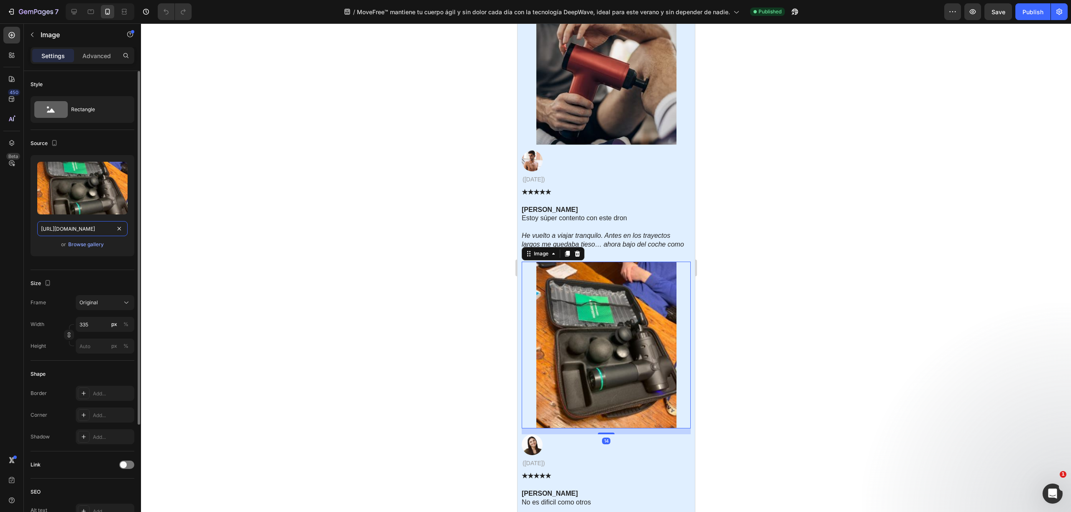
click at [79, 229] on input "https://cdn.shopify.com/s/files/1/0816/2141/8332/files/gempages_536732921881429…" at bounding box center [82, 228] width 90 height 15
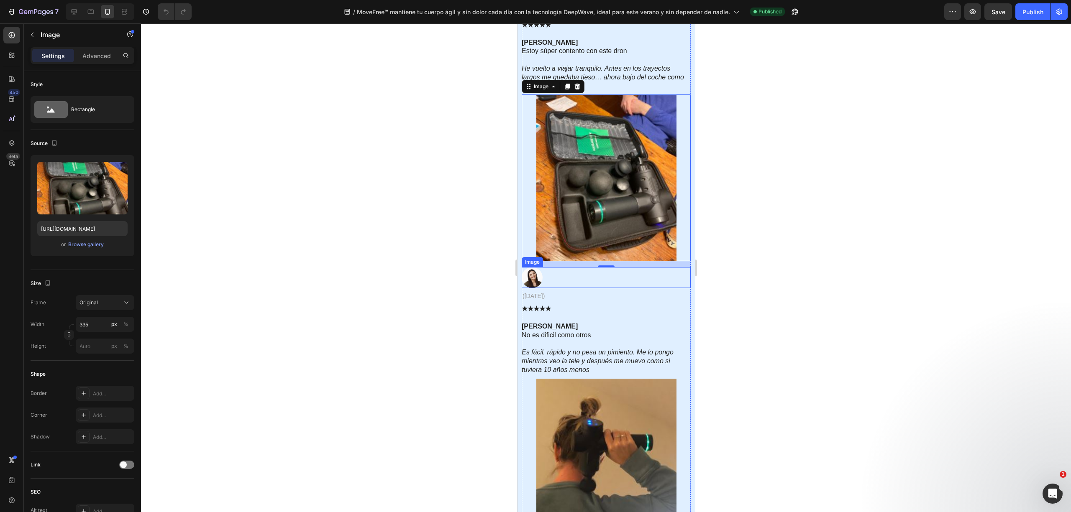
drag, startPoint x: 956, startPoint y: 302, endPoint x: 533, endPoint y: 278, distance: 423.5
click at [533, 279] on img at bounding box center [531, 277] width 21 height 21
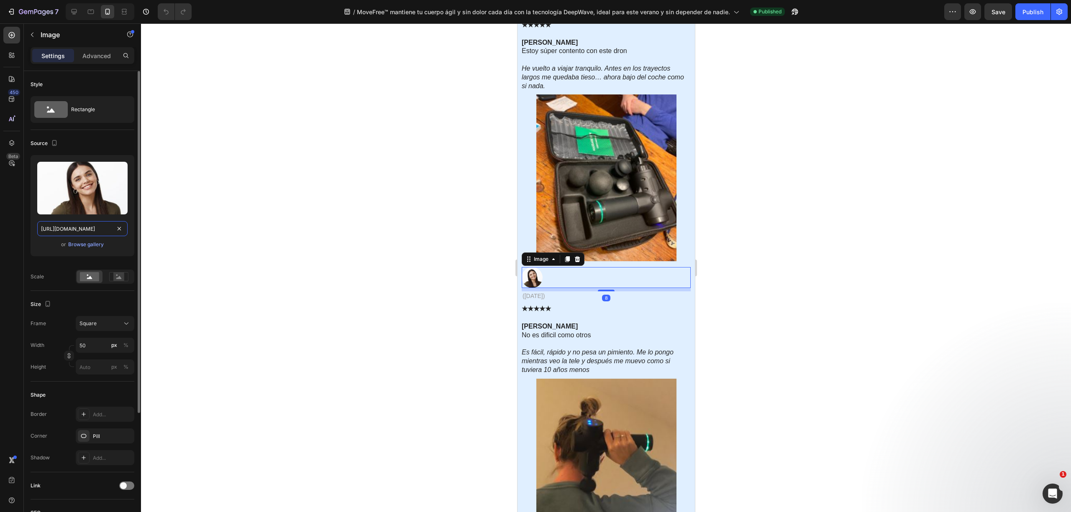
click at [75, 226] on input "https://cdn.shopify.com/s/files/1/0816/2141/8332/files/gempages_536732921881429…" at bounding box center [82, 228] width 90 height 15
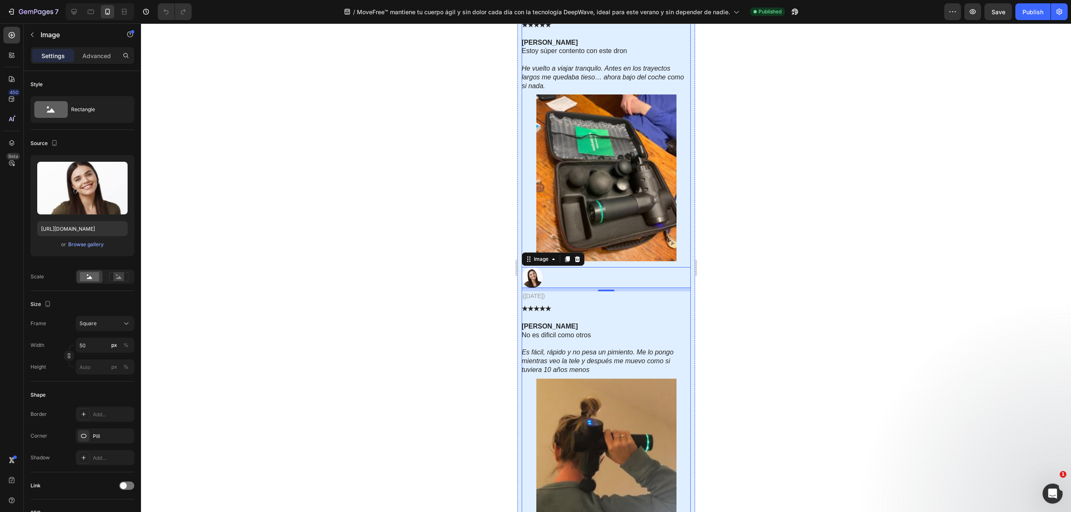
scroll to position [4182, 0]
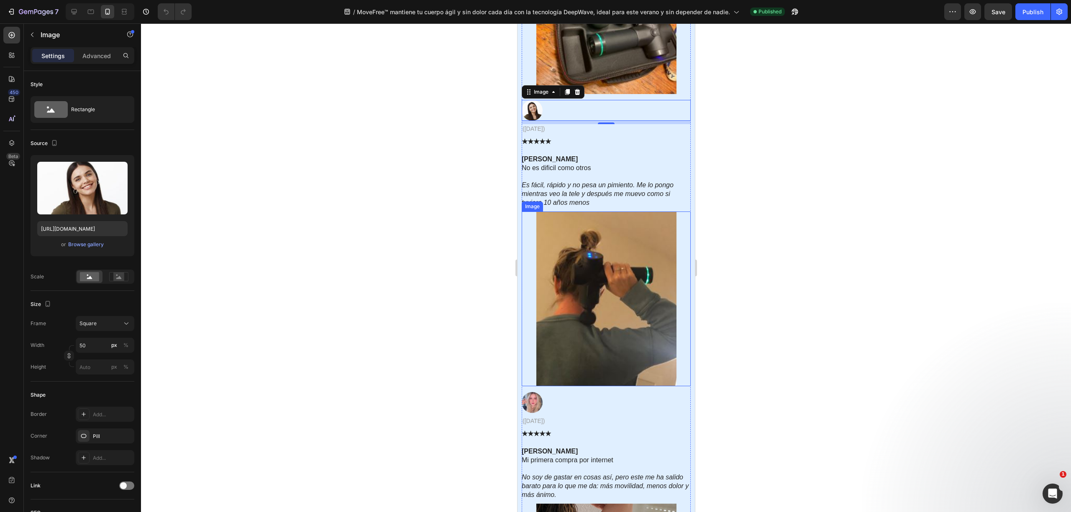
click at [569, 261] on img at bounding box center [606, 299] width 140 height 175
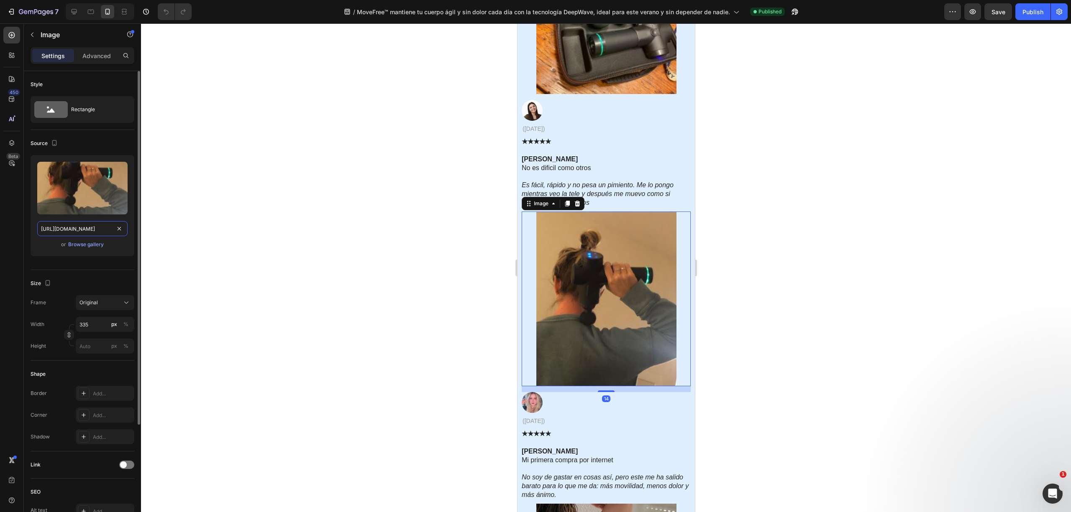
click at [64, 228] on input "https://cdn.shopify.com/s/files/1/0816/2141/8332/files/gempages_536732921881429…" at bounding box center [82, 228] width 90 height 15
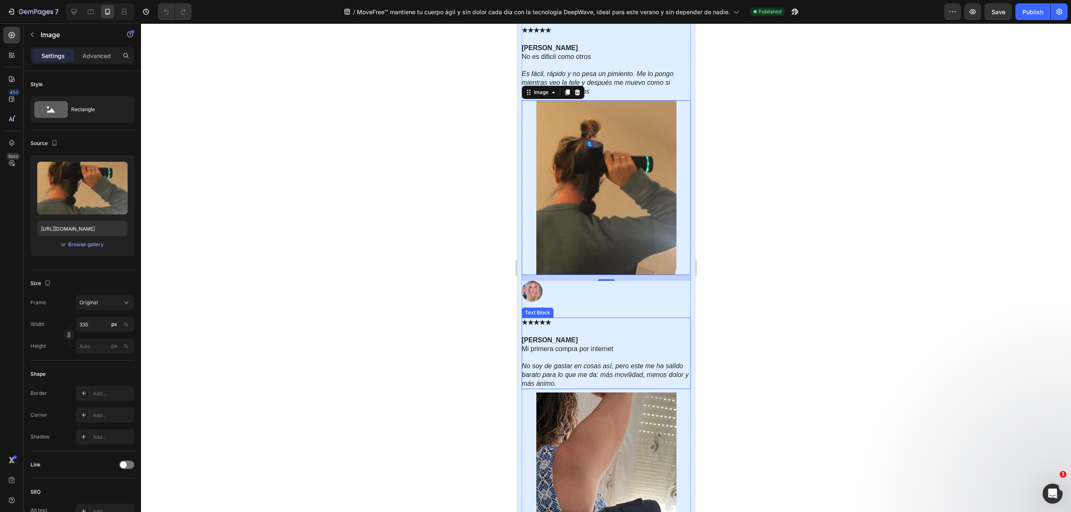
scroll to position [4350, 0]
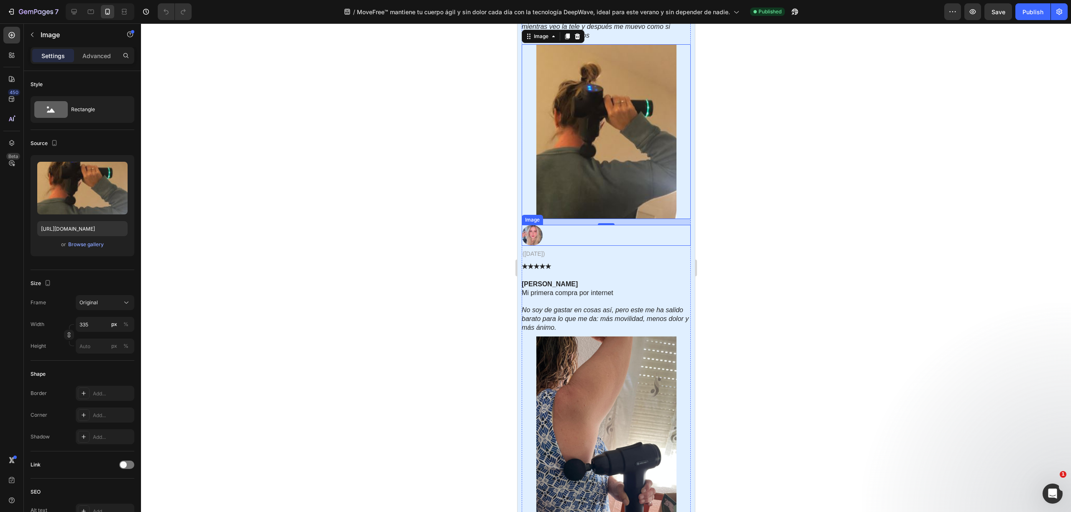
click at [532, 237] on img at bounding box center [531, 235] width 21 height 21
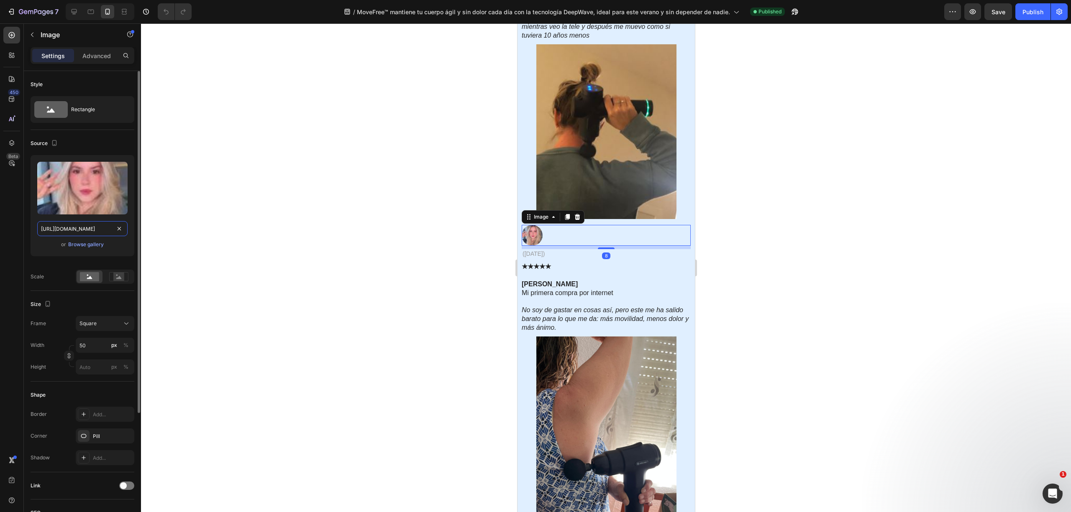
click at [73, 226] on input "https://cdn.shopify.com/s/files/1/0816/2141/8332/files/gempages_536732921881429…" at bounding box center [82, 228] width 90 height 15
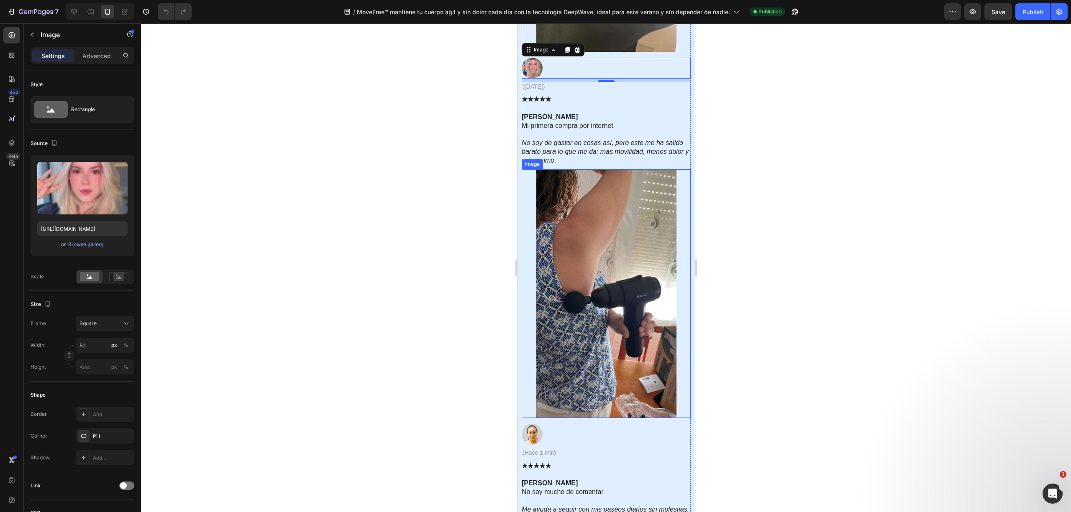
drag, startPoint x: 554, startPoint y: 302, endPoint x: 596, endPoint y: 270, distance: 52.5
click at [596, 270] on img at bounding box center [606, 293] width 140 height 249
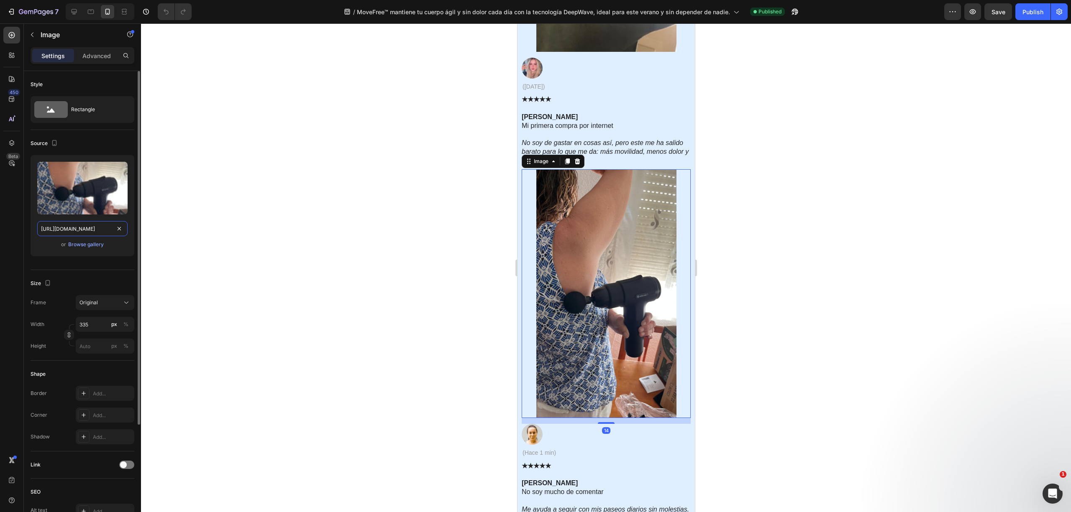
click at [54, 226] on input "https://cdn.shopify.com/s/files/1/0816/2141/8332/files/gempages_536732921881429…" at bounding box center [82, 228] width 90 height 15
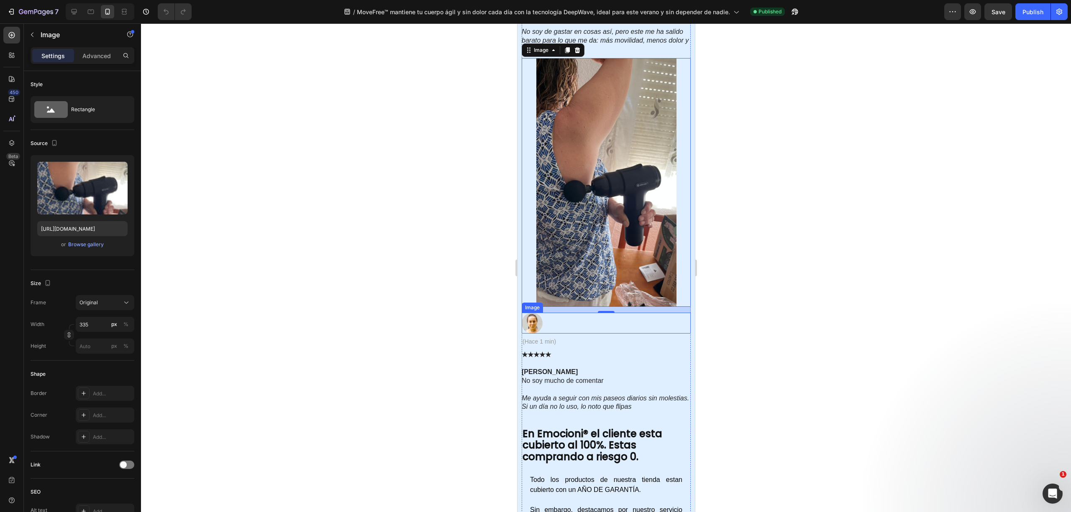
click at [535, 325] on img at bounding box center [531, 323] width 21 height 21
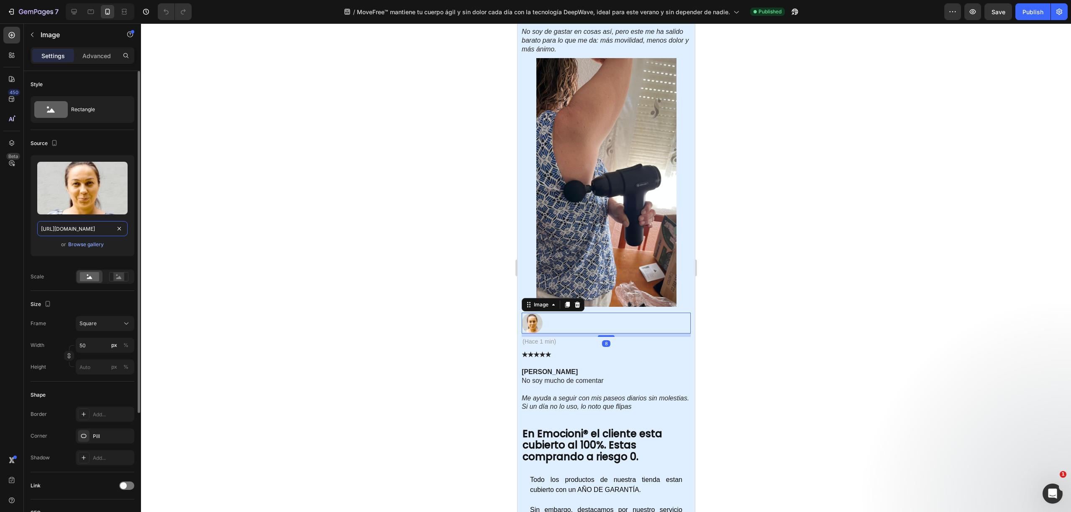
click at [92, 228] on input "https://cdn.shopify.com/s/files/1/0816/2141/8332/files/gempages_536732921881429…" at bounding box center [82, 228] width 90 height 15
drag, startPoint x: 155, startPoint y: 250, endPoint x: 703, endPoint y: 310, distance: 552.0
click at [747, 380] on div at bounding box center [606, 267] width 930 height 489
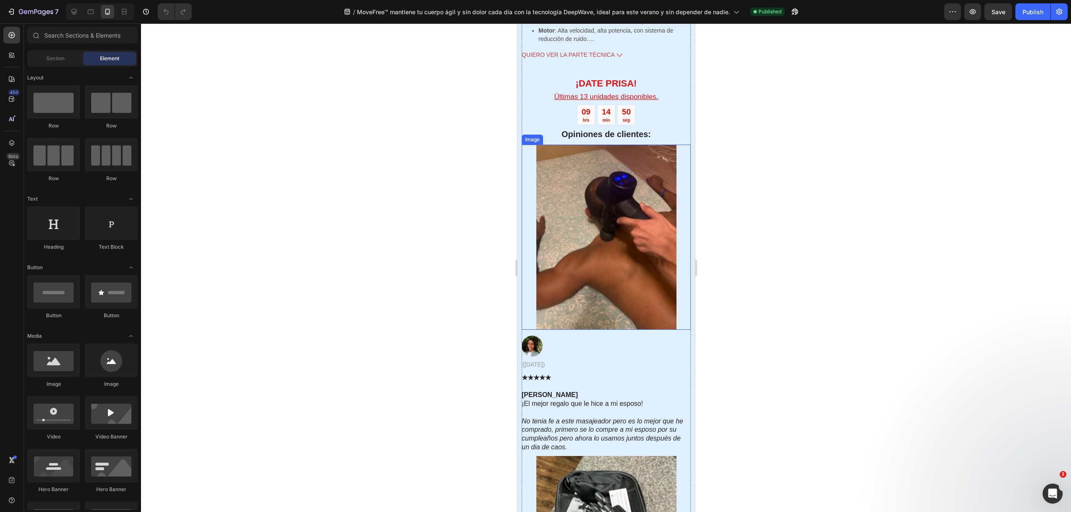
scroll to position [3013, 0]
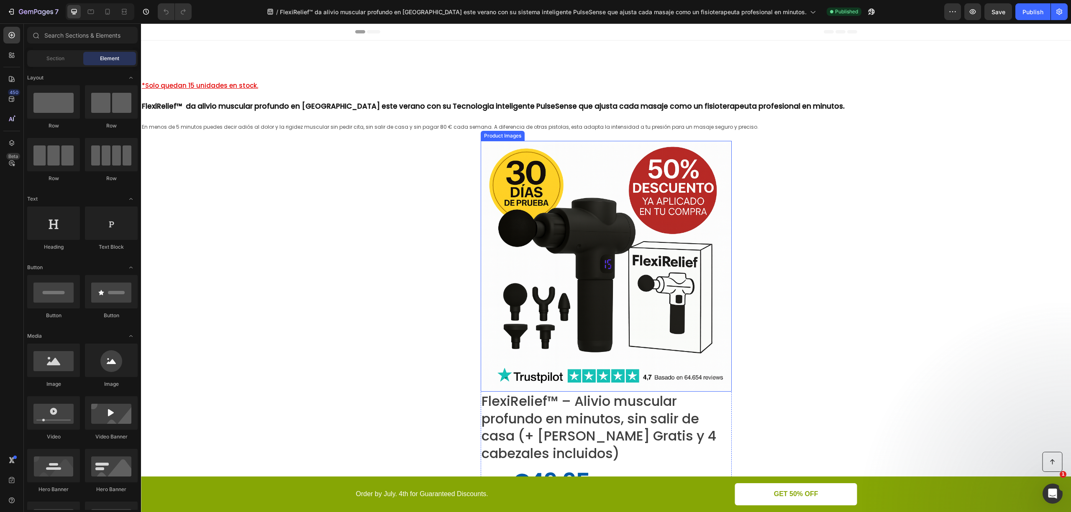
scroll to position [56, 0]
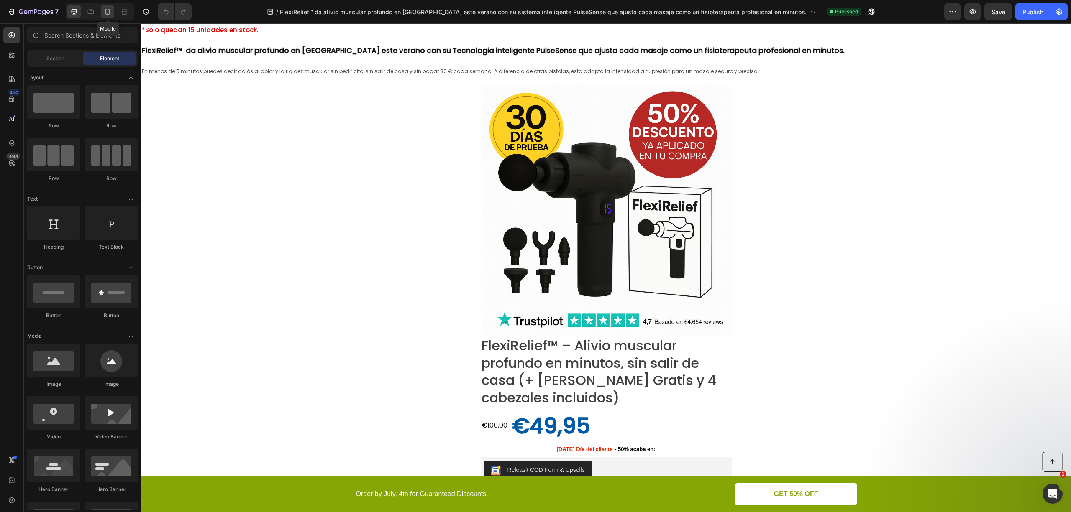
drag, startPoint x: 111, startPoint y: 8, endPoint x: 50, endPoint y: 61, distance: 80.9
click at [111, 8] on icon at bounding box center [107, 12] width 8 height 8
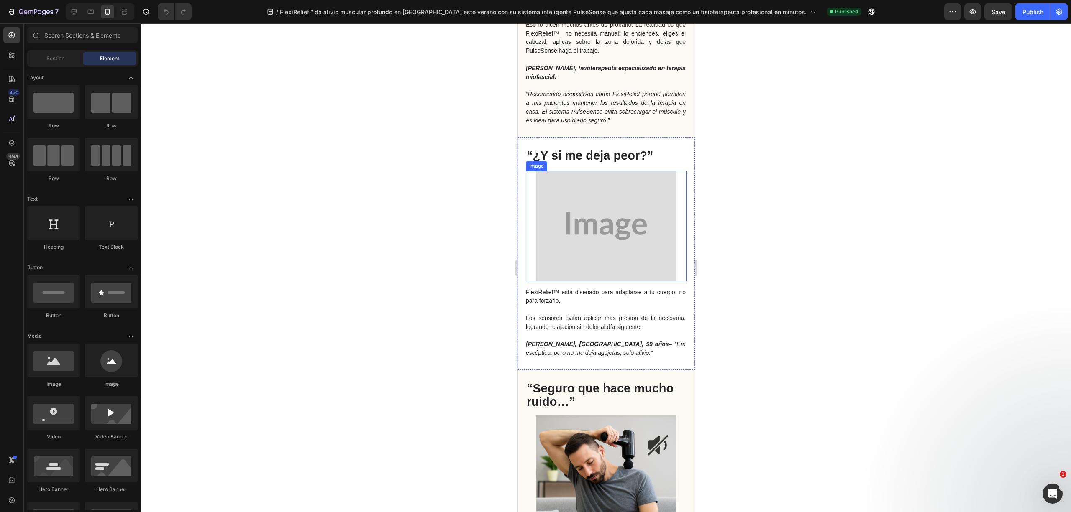
scroll to position [1869, 0]
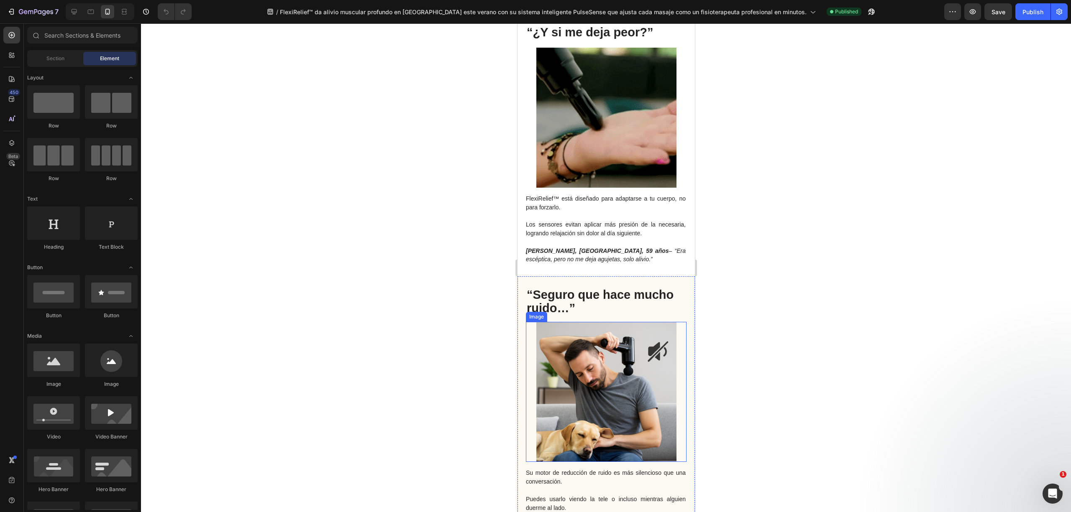
click at [600, 355] on img at bounding box center [606, 392] width 140 height 140
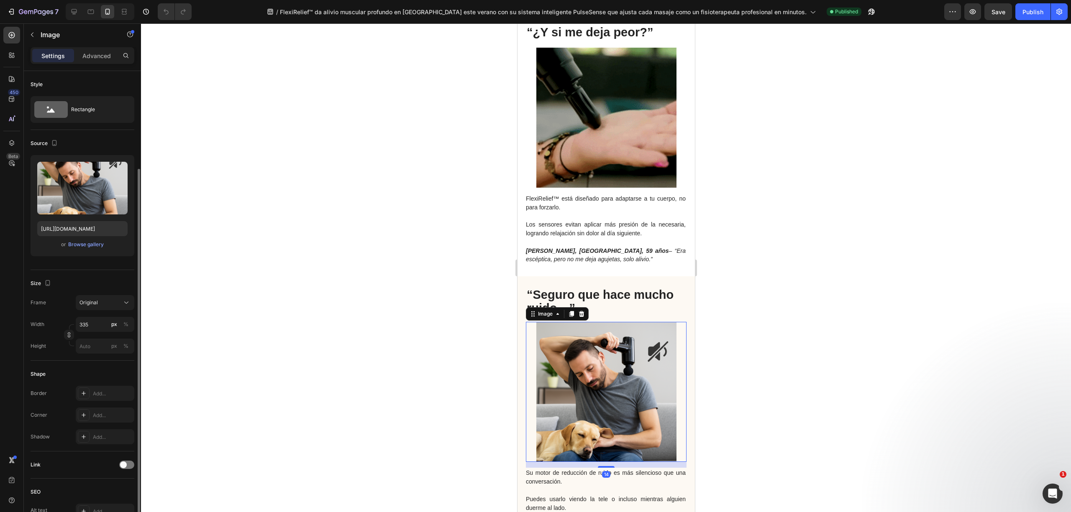
scroll to position [56, 0]
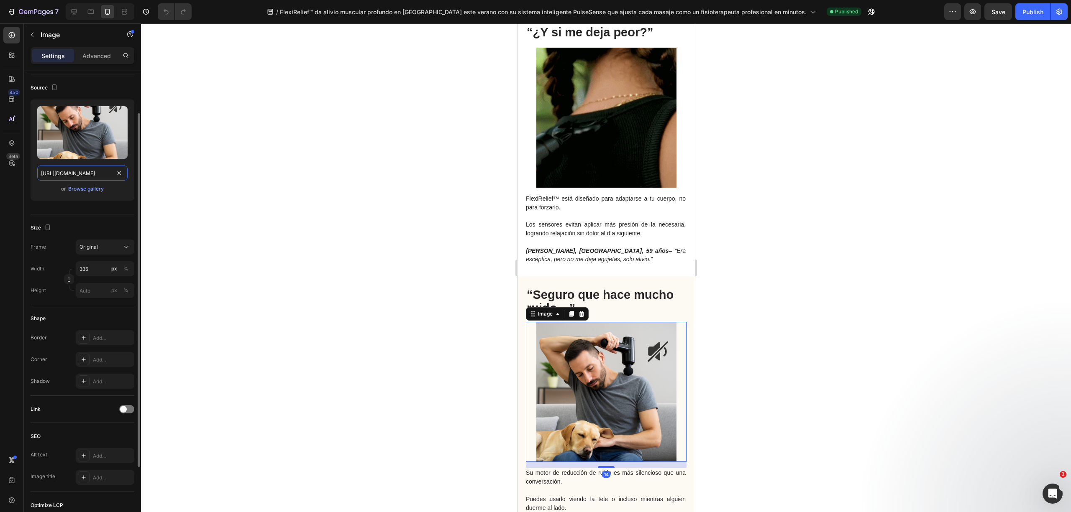
click at [85, 174] on input "https://cdn.shopify.com/s/files/1/0816/2141/8332/files/gempages_536732921881429…" at bounding box center [82, 173] width 90 height 15
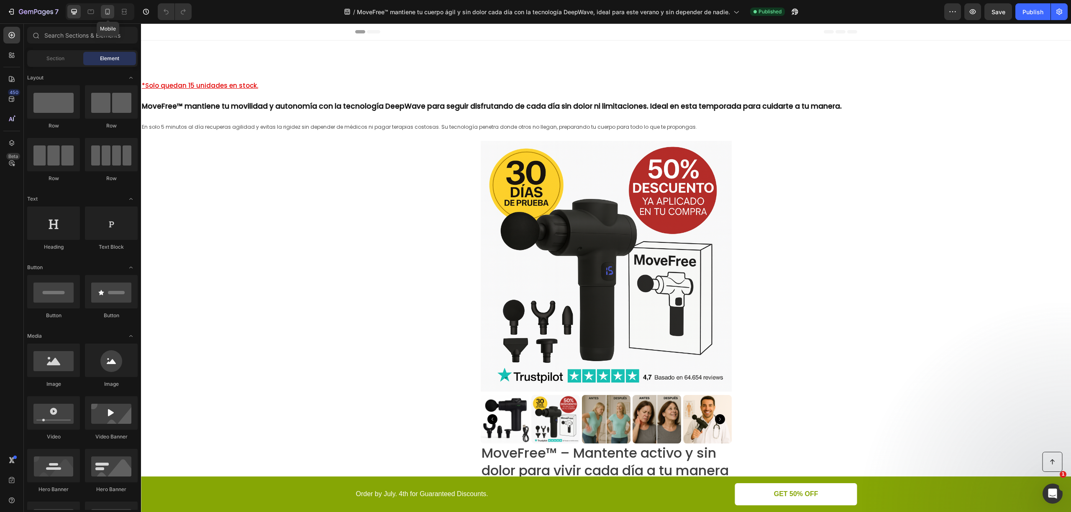
click at [104, 13] on icon at bounding box center [107, 12] width 8 height 8
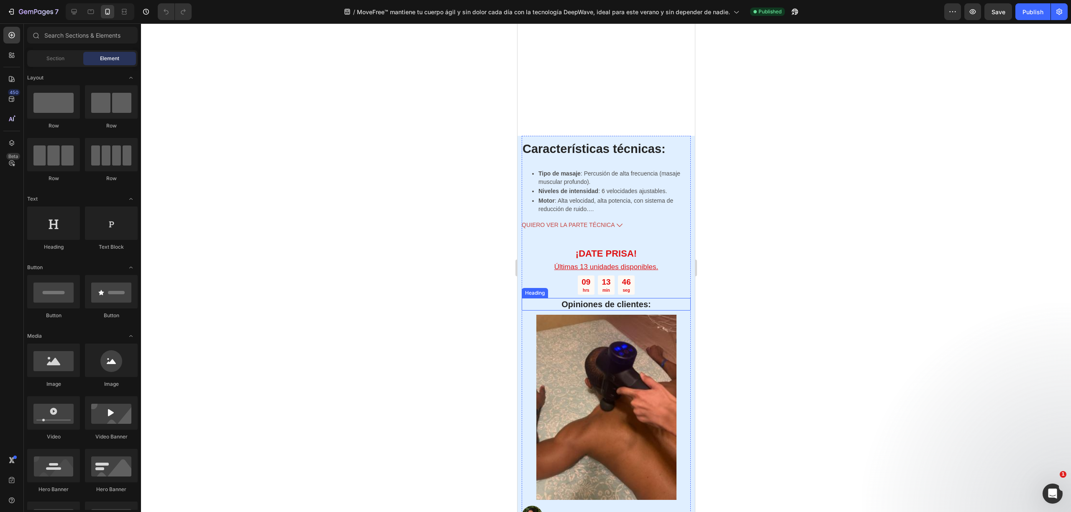
scroll to position [3010, 0]
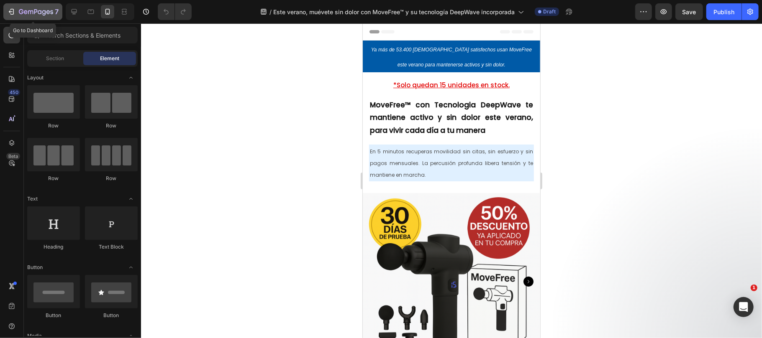
click at [43, 13] on icon "button" at bounding box center [36, 12] width 34 height 7
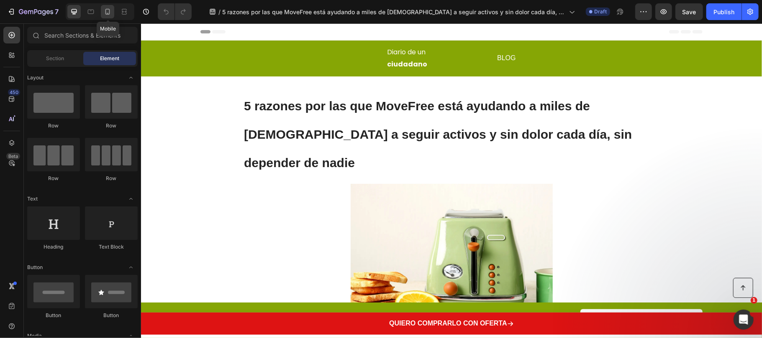
click at [105, 5] on div at bounding box center [107, 11] width 13 height 13
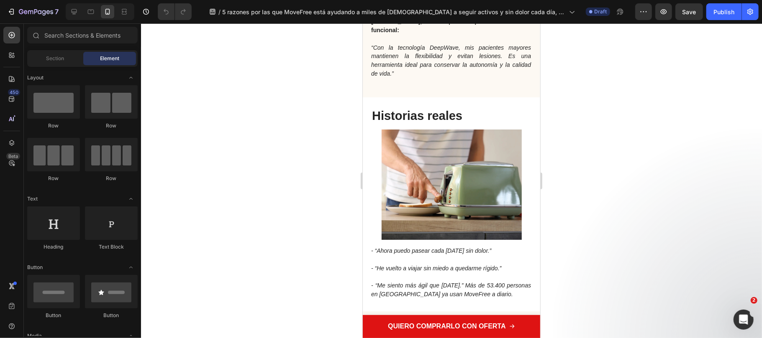
scroll to position [2119, 0]
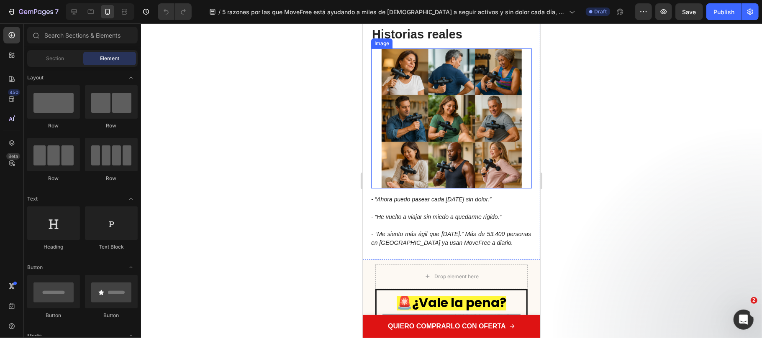
click at [473, 131] on img at bounding box center [451, 118] width 140 height 140
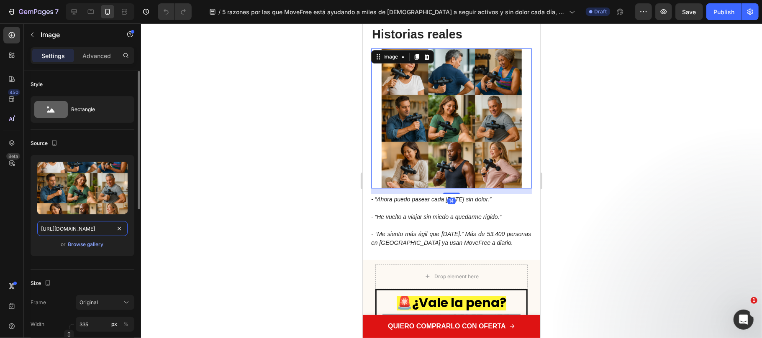
click at [89, 223] on input "[URL][DOMAIN_NAME]" at bounding box center [82, 228] width 90 height 15
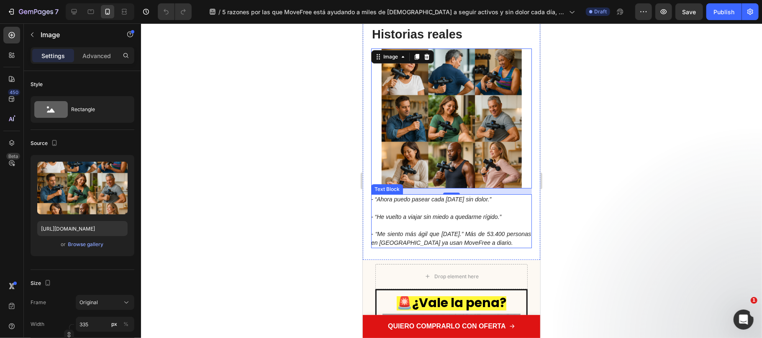
click at [377, 198] on icon "- “Ahora puedo pasear cada [DATE] sin dolor.”" at bounding box center [431, 199] width 120 height 7
click at [375, 198] on icon "- “Ahora puedo pasear cada [DATE] sin dolor.”" at bounding box center [431, 199] width 120 height 7
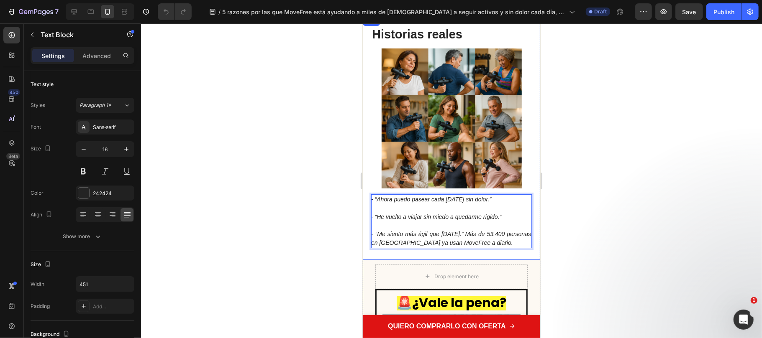
click at [310, 196] on div at bounding box center [451, 180] width 621 height 315
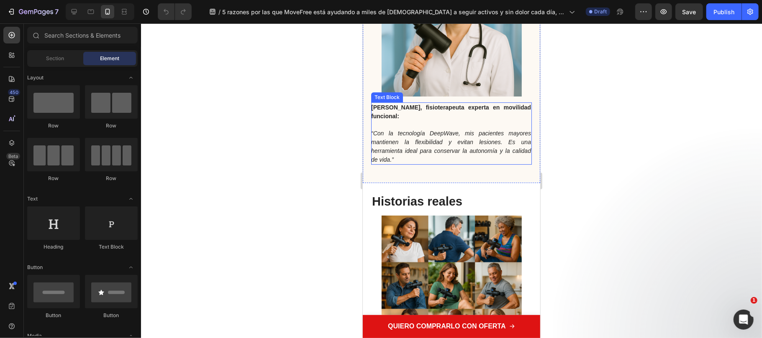
scroll to position [2008, 0]
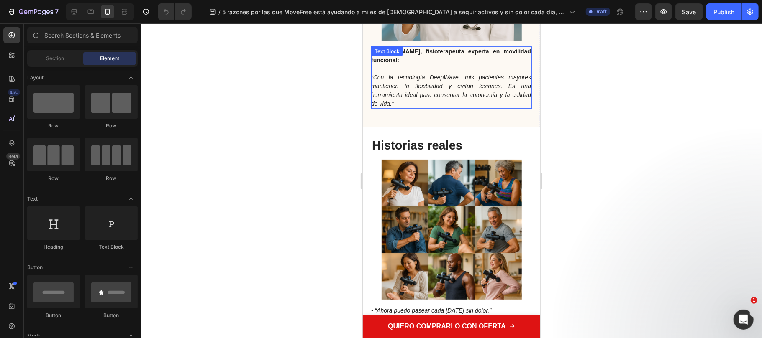
click at [372, 79] on icon "“Con la tecnología DeepWave, mis pacientes mayores mantienen la flexibilidad y …" at bounding box center [451, 90] width 160 height 33
click at [376, 79] on icon "“Con la tecnología DeepWave, mis pacientes mayores mantienen la flexibilidad y …" at bounding box center [451, 90] width 160 height 33
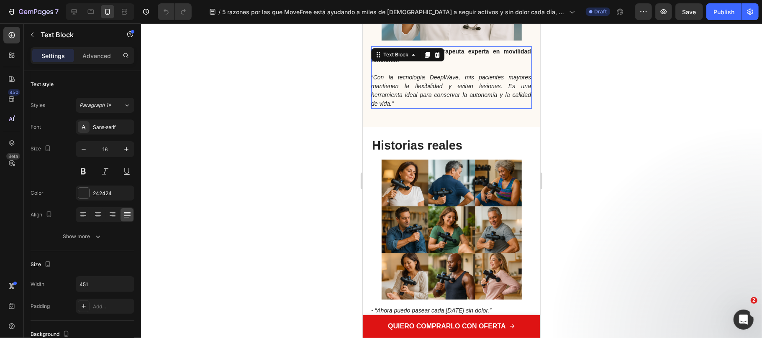
click at [374, 77] on icon "“Con la tecnología DeepWave, mis pacientes mayores mantienen la flexibilidad y …" at bounding box center [451, 90] width 160 height 33
click at [604, 158] on div at bounding box center [451, 180] width 621 height 315
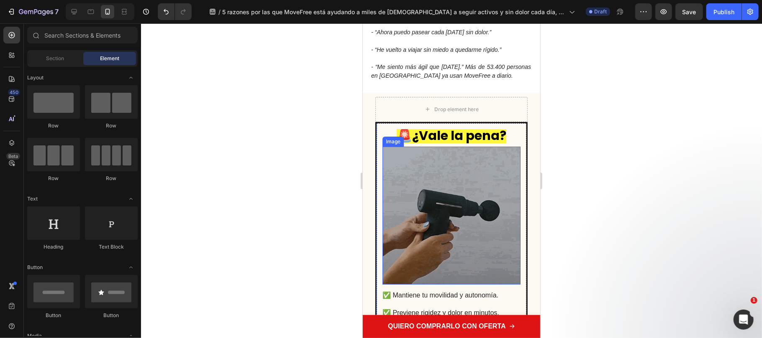
scroll to position [2175, 0]
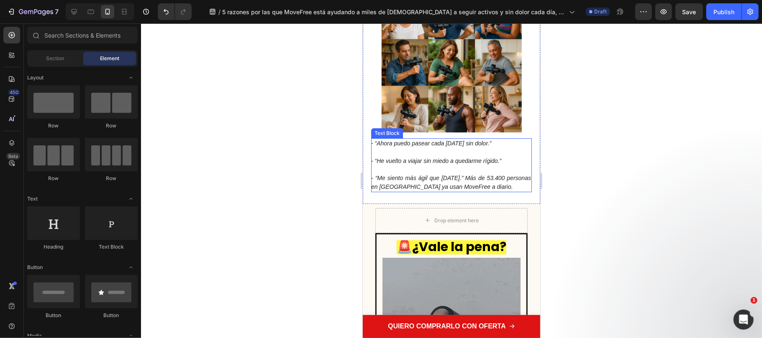
click at [487, 178] on icon "- “Me siento más ágil que [DATE].” Más de 53.400 personas en [GEOGRAPHIC_DATA] …" at bounding box center [451, 181] width 160 height 15
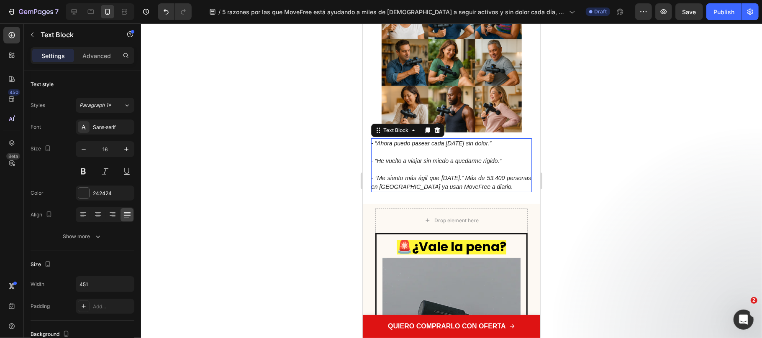
click at [485, 177] on icon "- “Me siento más ágil que [DATE].” Más de 53.400 personas en [GEOGRAPHIC_DATA] …" at bounding box center [451, 181] width 160 height 15
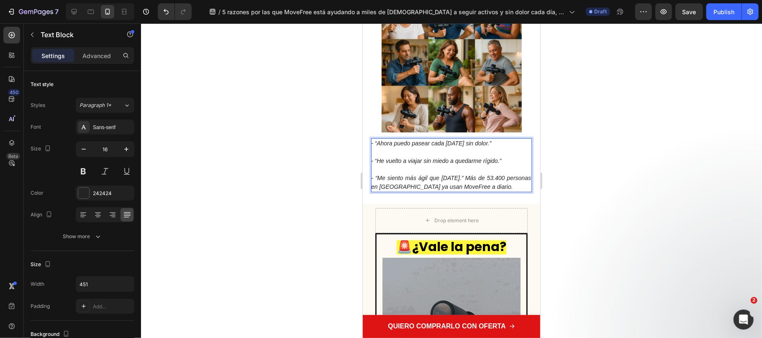
click at [481, 179] on icon "- “Me siento más ágil que [DATE].” Más de 53.400 personas en [GEOGRAPHIC_DATA] …" at bounding box center [451, 181] width 160 height 15
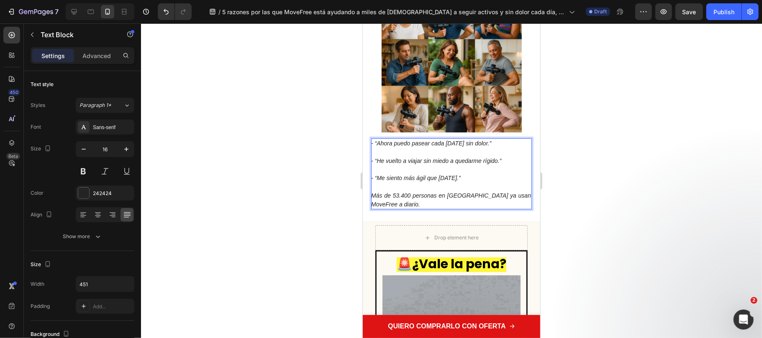
click at [375, 198] on p "Más de 53.400 personas en [GEOGRAPHIC_DATA] ya usan MoveFree a diario." at bounding box center [451, 200] width 160 height 18
click at [373, 196] on icon "Más de 53.400 personas en [GEOGRAPHIC_DATA] ya usan MoveFree a diario." at bounding box center [451, 199] width 160 height 15
drag, startPoint x: 402, startPoint y: 202, endPoint x: 724, endPoint y: 214, distance: 321.8
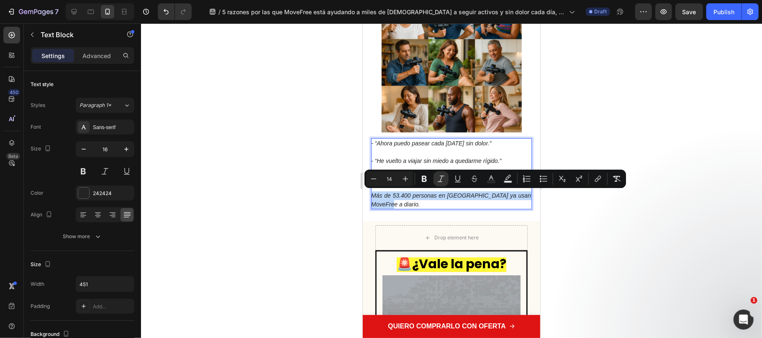
copy icon "Más de 53.400 personas en [GEOGRAPHIC_DATA] ya usan MoveFree a diario."
click at [586, 120] on div at bounding box center [451, 180] width 621 height 315
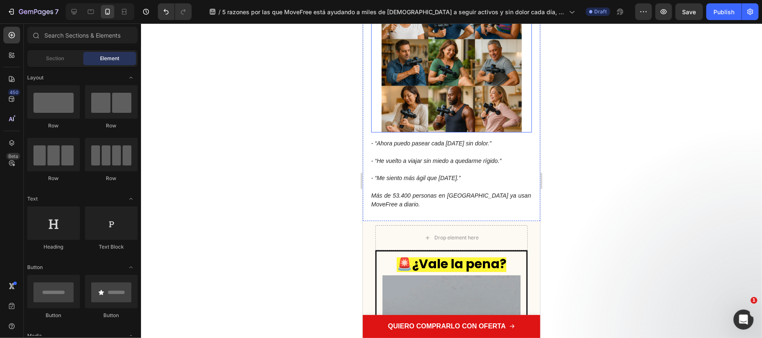
scroll to position [2008, 0]
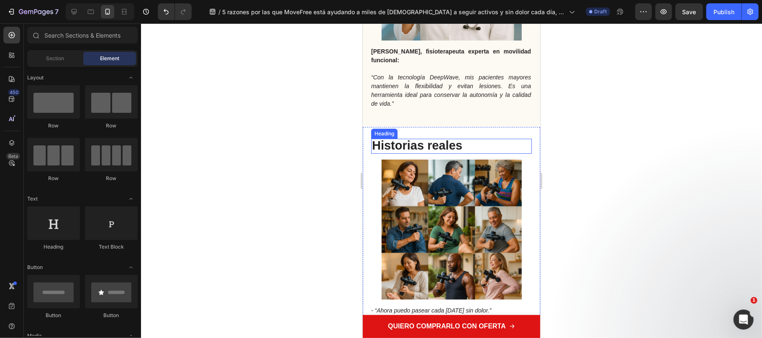
click at [432, 144] on span "Historias reales" at bounding box center [416, 144] width 90 height 13
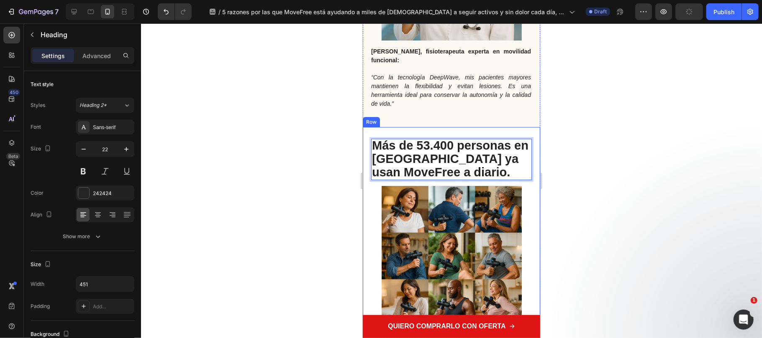
click at [566, 175] on div at bounding box center [451, 180] width 621 height 315
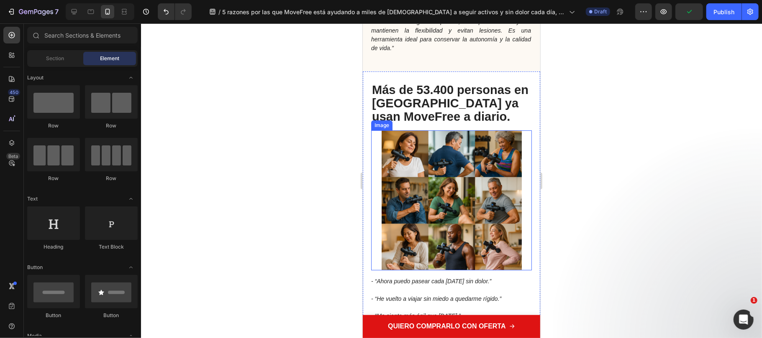
scroll to position [2119, 0]
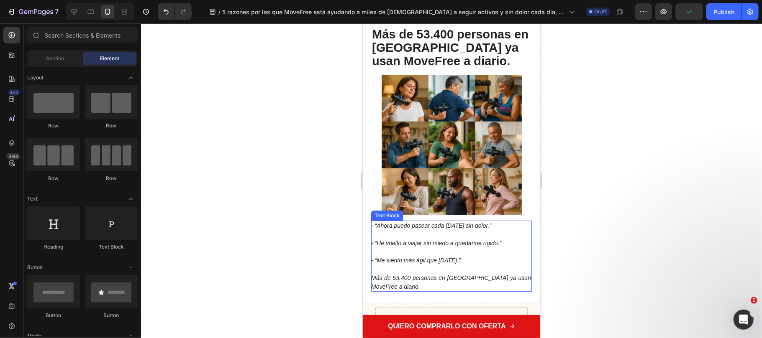
click at [382, 280] on p "Más de 53.400 personas en [GEOGRAPHIC_DATA] ya usan MoveFree a diario." at bounding box center [451, 283] width 160 height 18
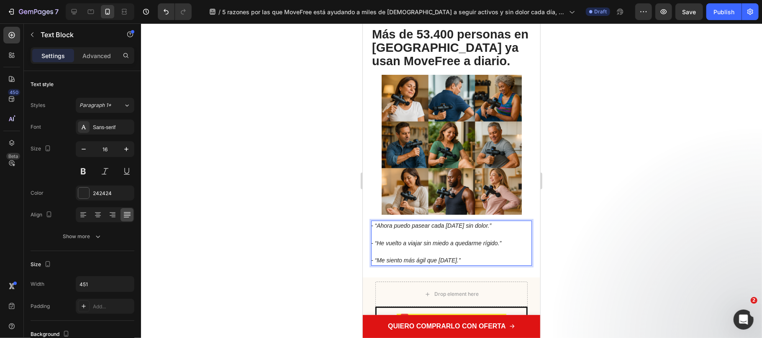
click at [501, 221] on p "- “Ahora puedo pasear cada [DATE] sin dolor.”" at bounding box center [451, 225] width 160 height 9
click at [617, 228] on div at bounding box center [451, 180] width 621 height 315
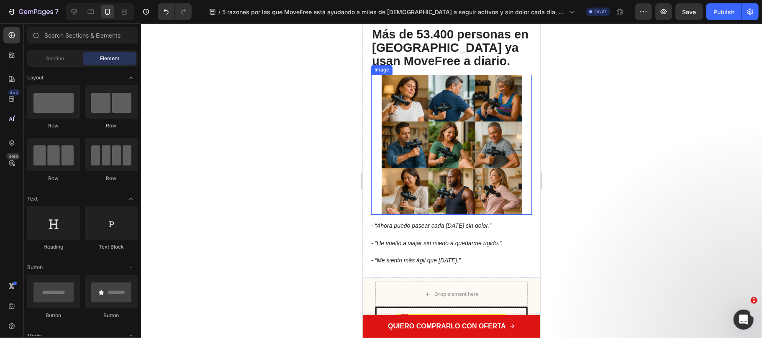
click at [417, 84] on img at bounding box center [451, 144] width 140 height 140
click at [432, 59] on span "Más de 53.400 personas en [GEOGRAPHIC_DATA] ya usan MoveFree a diario." at bounding box center [449, 47] width 156 height 40
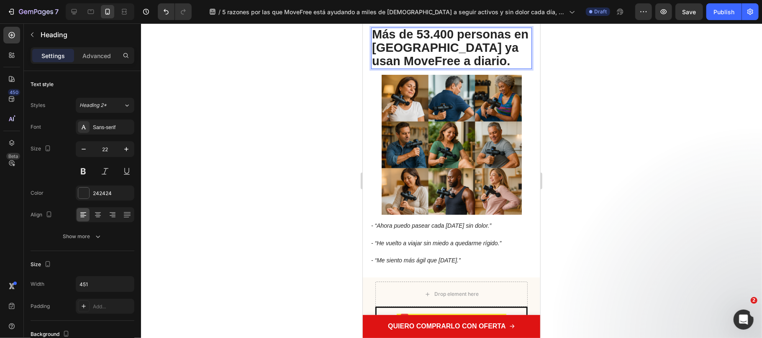
click at [424, 59] on span "Más de 53.400 personas en [GEOGRAPHIC_DATA] ya usan MoveFree a diario." at bounding box center [449, 47] width 156 height 40
click at [429, 61] on span "Más de 53.400 personas en [GEOGRAPHIC_DATA] ya usan MoveFree a diario." at bounding box center [449, 47] width 156 height 40
click at [574, 201] on div at bounding box center [451, 180] width 621 height 315
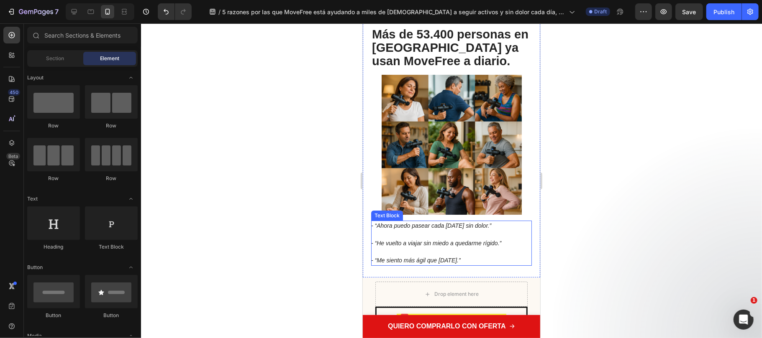
click at [373, 230] on p "- “He vuelto a viajar sin miedo a quedarme rígido.”" at bounding box center [451, 239] width 160 height 18
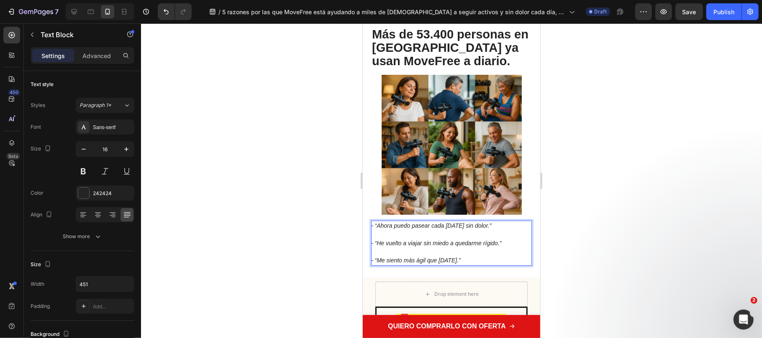
click at [375, 226] on icon "- “Ahora puedo pasear cada [DATE] sin dolor.”" at bounding box center [431, 225] width 120 height 7
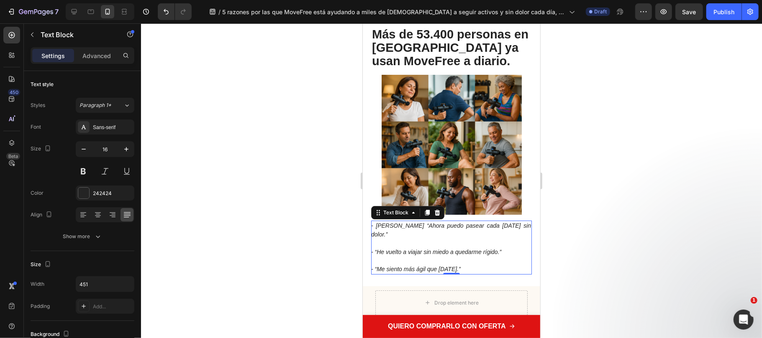
drag, startPoint x: 412, startPoint y: 233, endPoint x: 419, endPoint y: 227, distance: 8.6
click at [412, 233] on p "- [PERSON_NAME] “Ahora puedo pasear cada [DATE] sin dolor.”" at bounding box center [451, 230] width 160 height 18
click at [422, 225] on icon "- [PERSON_NAME] “Ahora puedo pasear cada [DATE] sin dolor.”" at bounding box center [451, 229] width 160 height 15
click at [419, 225] on icon "- [PERSON_NAME] “Ahora puedo pasear cada [DATE] sin dolor.”" at bounding box center [451, 229] width 160 height 15
click at [447, 240] on p "- “He vuelto a viajar sin miedo a quedarme rígido.”" at bounding box center [451, 248] width 160 height 18
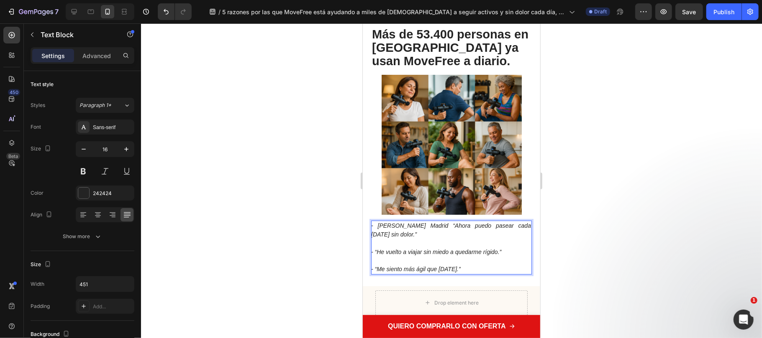
click at [425, 227] on icon "- [PERSON_NAME] Madrid “Ahora puedo pasear cada [DATE] sin dolor.”" at bounding box center [451, 229] width 160 height 15
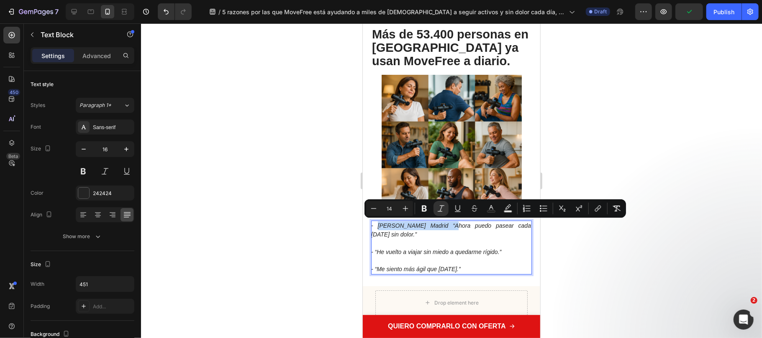
drag, startPoint x: 445, startPoint y: 223, endPoint x: 375, endPoint y: 225, distance: 70.7
click at [375, 225] on icon "- [PERSON_NAME] Madrid “Ahora puedo pasear cada [DATE] sin dolor.”" at bounding box center [451, 229] width 160 height 15
click at [424, 211] on icon "Editor contextual toolbar" at bounding box center [424, 209] width 8 height 8
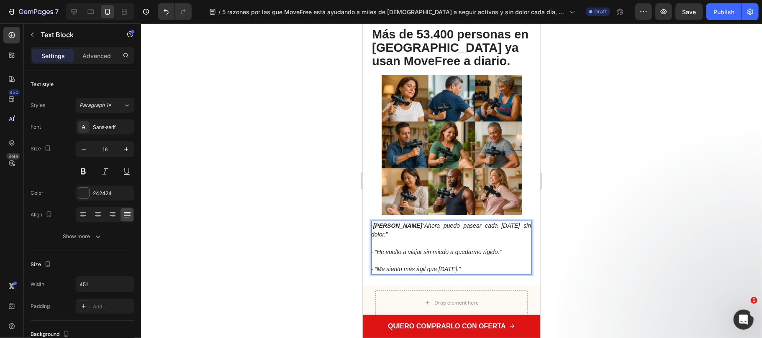
click at [375, 251] on icon "- “He vuelto a viajar sin miedo a quedarme rígido.”" at bounding box center [436, 251] width 130 height 7
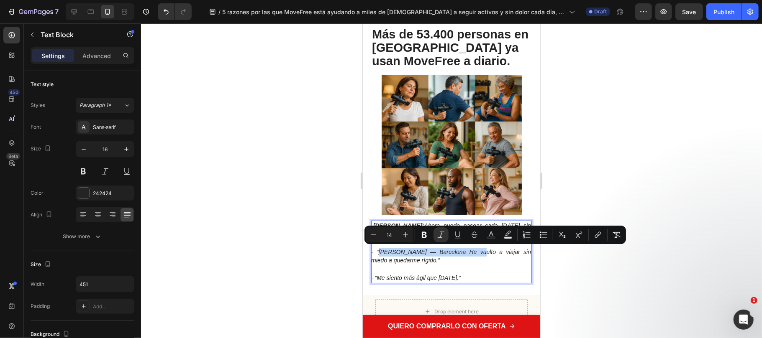
drag, startPoint x: 472, startPoint y: 251, endPoint x: 376, endPoint y: 251, distance: 95.8
click at [376, 251] on icon "- “[PERSON_NAME] — Barcelona He vuelto a viajar sin miedo a quedarme rígido.”" at bounding box center [451, 255] width 160 height 15
click at [420, 236] on icon "Editor contextual toolbar" at bounding box center [424, 235] width 8 height 8
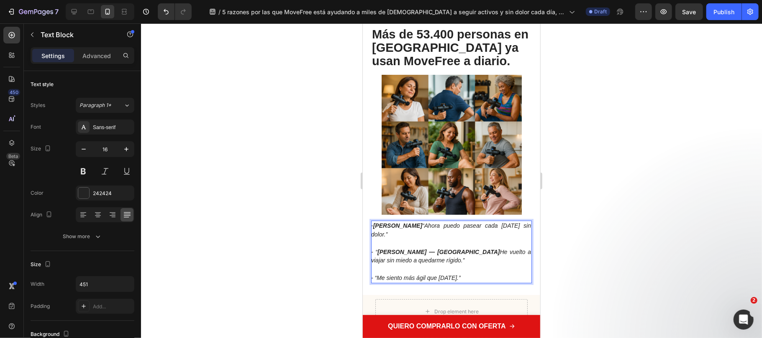
click at [388, 253] on strong "[PERSON_NAME] — [GEOGRAPHIC_DATA]" at bounding box center [438, 251] width 122 height 7
click at [378, 250] on strong "[PERSON_NAME] — [GEOGRAPHIC_DATA]" at bounding box center [438, 251] width 122 height 7
click at [377, 252] on strong "[PERSON_NAME] — [GEOGRAPHIC_DATA]" at bounding box center [438, 251] width 122 height 7
click at [377, 248] on strong "[PERSON_NAME] — [GEOGRAPHIC_DATA]" at bounding box center [438, 251] width 122 height 7
click at [375, 250] on icon "- “ [PERSON_NAME] — Barcelona He vuelto a viajar sin miedo a quedarme rígido.”" at bounding box center [451, 255] width 160 height 15
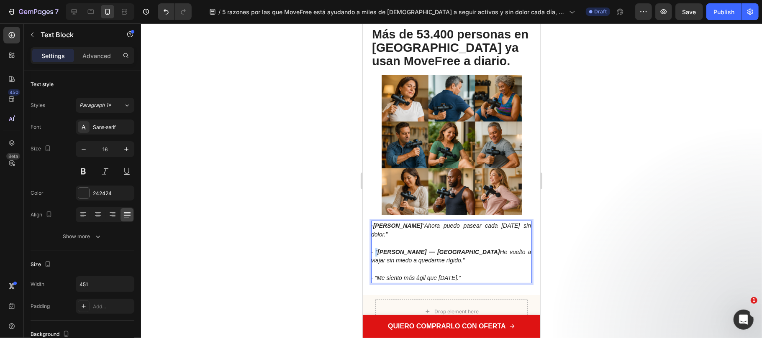
copy icon "“"
click at [477, 253] on icon "- “ [PERSON_NAME] — Barcelona He vuelto a viajar sin miedo a quedarme rígido.”" at bounding box center [451, 255] width 160 height 15
click at [376, 251] on strong "[PERSON_NAME] — [GEOGRAPHIC_DATA]" at bounding box center [437, 251] width 122 height 7
click at [378, 251] on strong "[PERSON_NAME] — [GEOGRAPHIC_DATA]" at bounding box center [437, 251] width 122 height 7
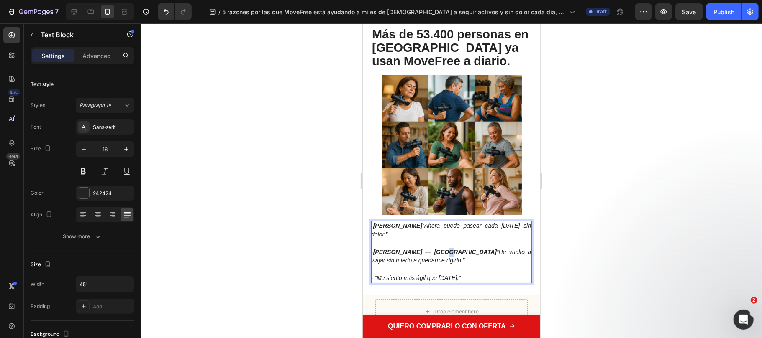
drag, startPoint x: 442, startPoint y: 251, endPoint x: 436, endPoint y: 249, distance: 6.5
click at [436, 249] on strong "[PERSON_NAME] — [GEOGRAPHIC_DATA]" at bounding box center [434, 251] width 123 height 7
copy strong "—"
click at [422, 225] on strong "[PERSON_NAME]" at bounding box center [397, 225] width 49 height 7
click at [422, 224] on strong "[PERSON_NAME]— [GEOGRAPHIC_DATA]" at bounding box center [433, 225] width 121 height 7
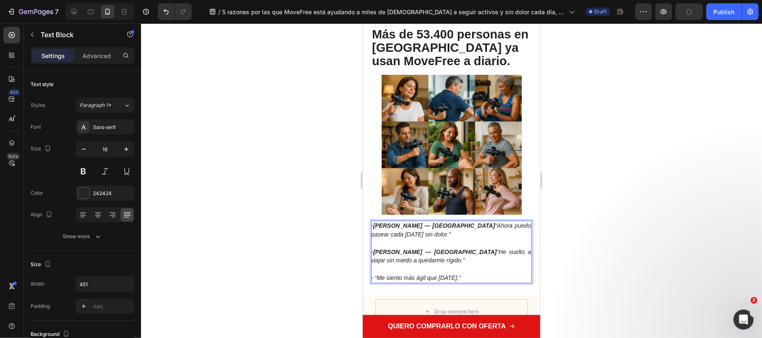
click at [472, 265] on p "- “Me siento más ágil que [DATE].”" at bounding box center [451, 274] width 160 height 18
click at [377, 276] on icon "- “Me siento más ágil que [DATE].”" at bounding box center [416, 277] width 90 height 7
click at [376, 276] on icon "- “Me siento más ágil que [DATE].”" at bounding box center [416, 277] width 90 height 7
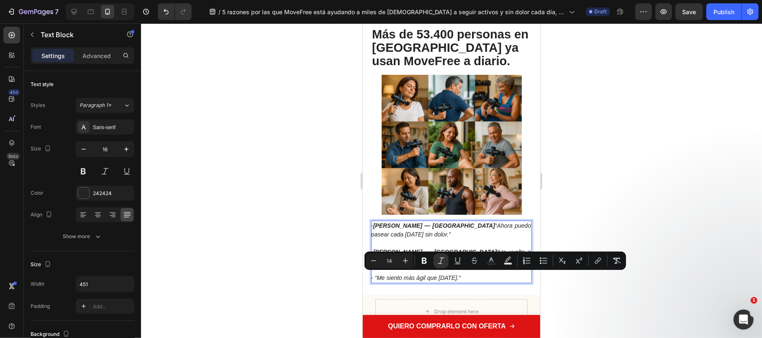
click at [375, 276] on icon "- “Me siento más ágil que [DATE].”" at bounding box center [416, 277] width 90 height 7
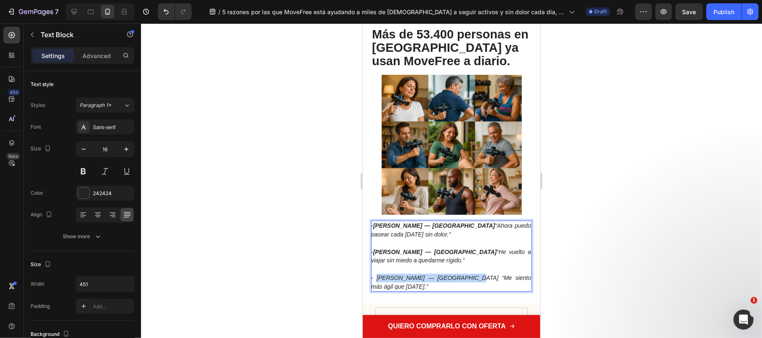
drag, startPoint x: 465, startPoint y: 278, endPoint x: 377, endPoint y: 279, distance: 88.7
click at [377, 279] on icon "- [PERSON_NAME] — [GEOGRAPHIC_DATA] “Me siento más ágil que [DATE].”" at bounding box center [451, 281] width 160 height 15
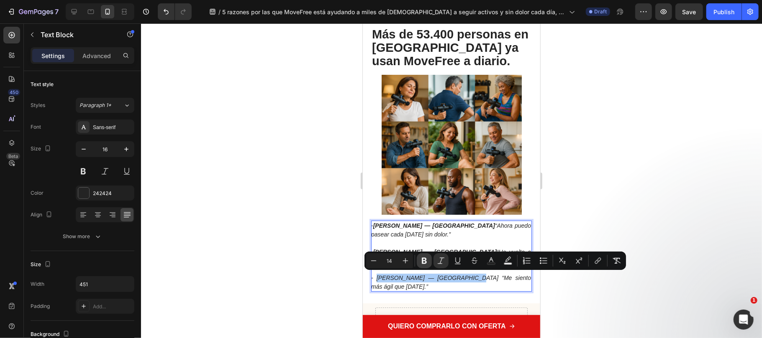
click at [422, 266] on button "Bold" at bounding box center [424, 260] width 15 height 15
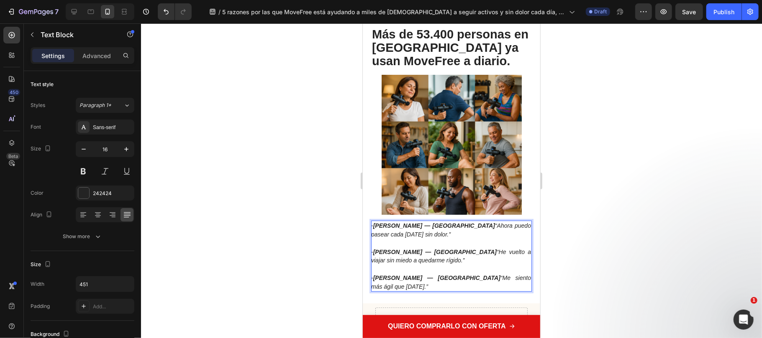
click at [648, 197] on div at bounding box center [451, 180] width 621 height 315
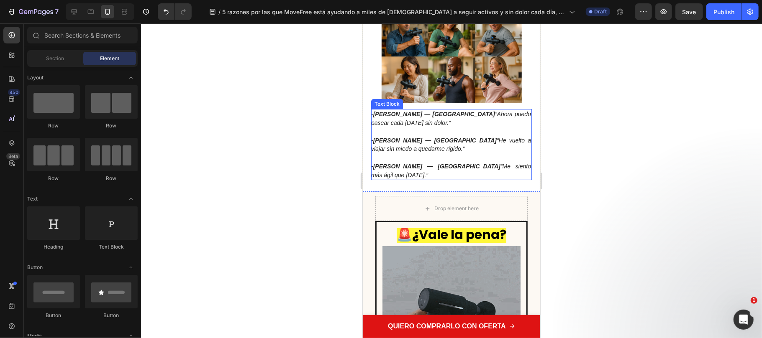
scroll to position [2286, 0]
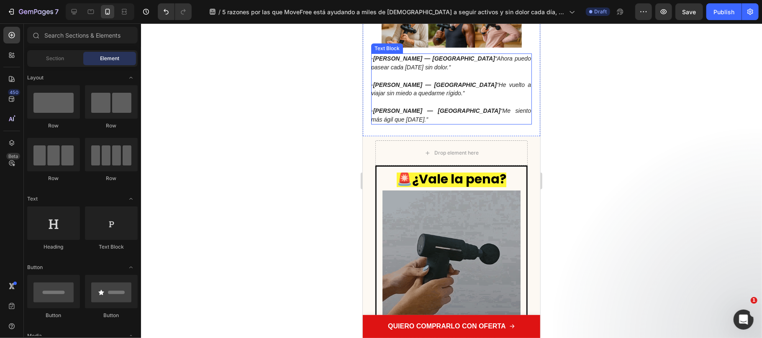
click at [452, 107] on strong "[PERSON_NAME] — [GEOGRAPHIC_DATA]" at bounding box center [436, 110] width 127 height 7
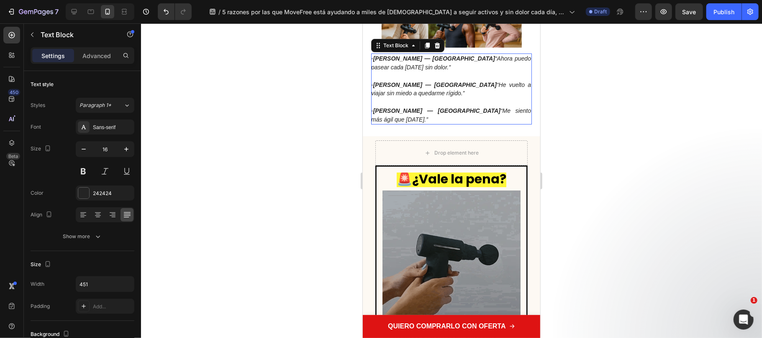
click at [633, 171] on div at bounding box center [451, 180] width 621 height 315
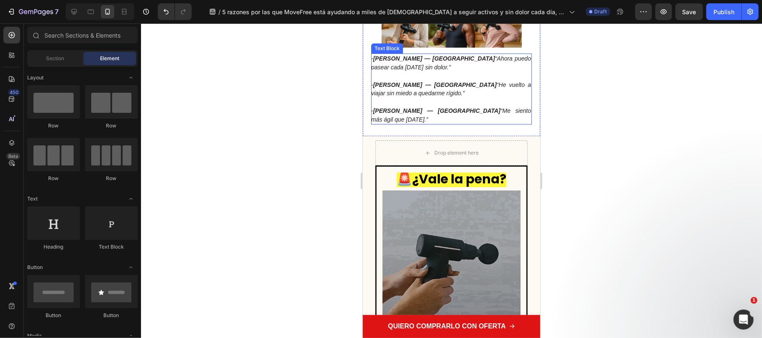
scroll to position [2565, 0]
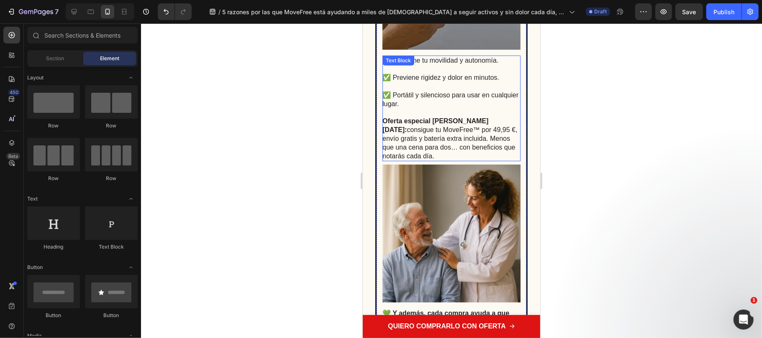
click at [428, 121] on p "Oferta especial [PERSON_NAME][DATE]: consigue tu MoveFree™ por 49,95 €, envío g…" at bounding box center [450, 134] width 137 height 52
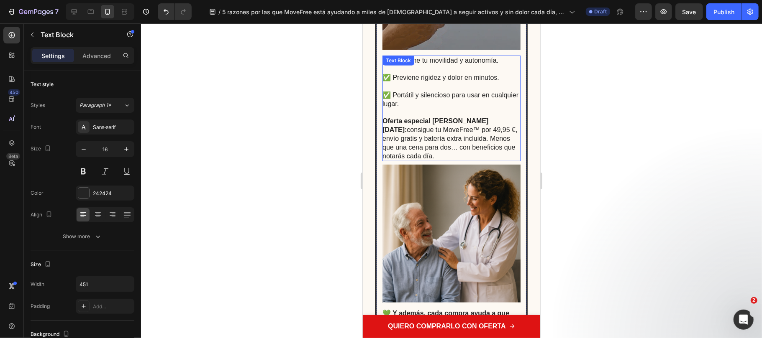
click at [432, 124] on p "Oferta especial [PERSON_NAME][DATE]: consigue tu MoveFree™ por 49,95 €, envío g…" at bounding box center [450, 134] width 137 height 52
click at [476, 126] on p "Oferta especial [PERSON_NAME][DATE]: consigue tu MoveFree™ por 49,95 €, envío g…" at bounding box center [450, 134] width 137 height 52
click at [578, 155] on div at bounding box center [451, 180] width 621 height 315
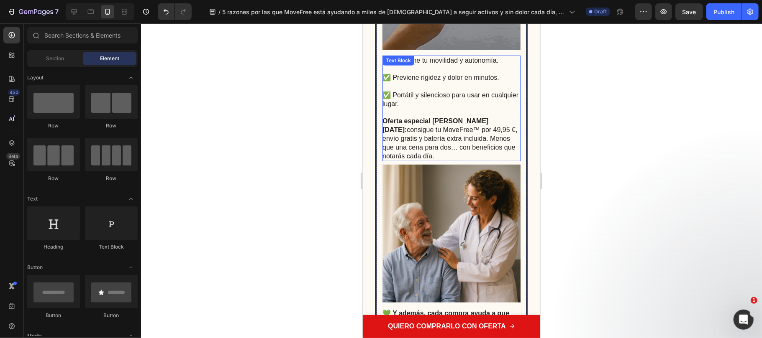
click at [445, 125] on p "Oferta especial [PERSON_NAME][DATE]: consigue tu MoveFree™ por 49,95 €, envío g…" at bounding box center [450, 134] width 137 height 52
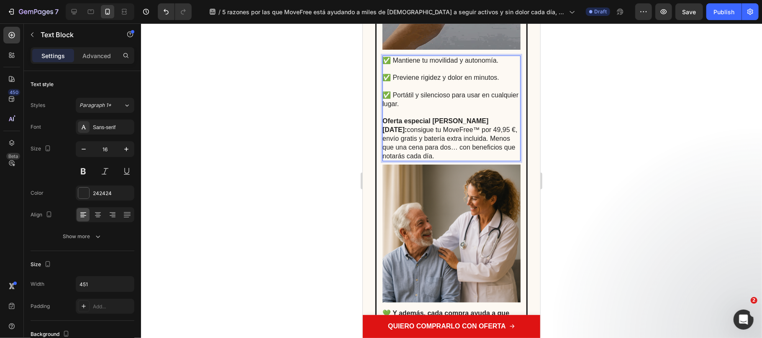
click at [449, 131] on p "Oferta especial [PERSON_NAME][DATE]: consigue tu MoveFree™ por 49,95 €, envío g…" at bounding box center [450, 134] width 137 height 52
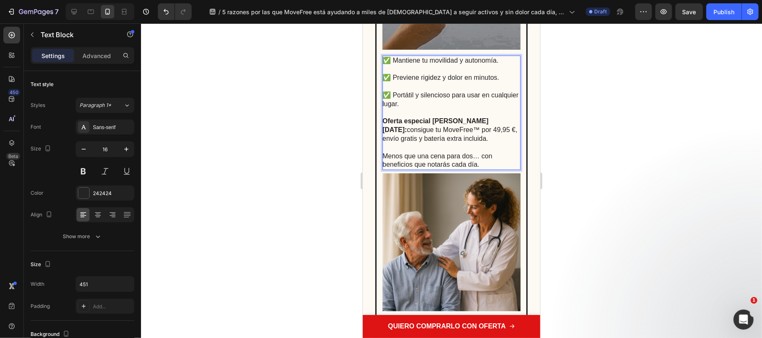
click at [566, 162] on div at bounding box center [451, 180] width 621 height 315
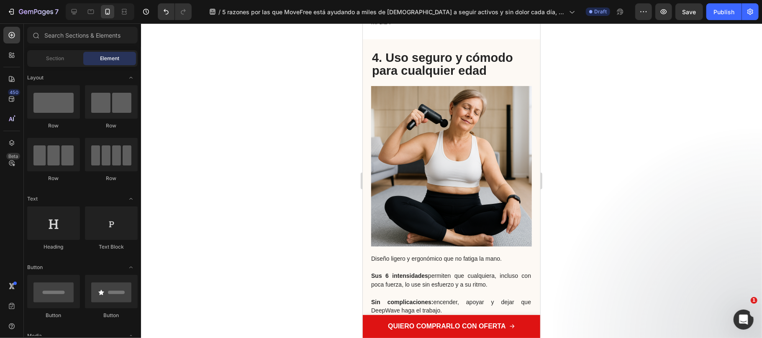
scroll to position [1784, 0]
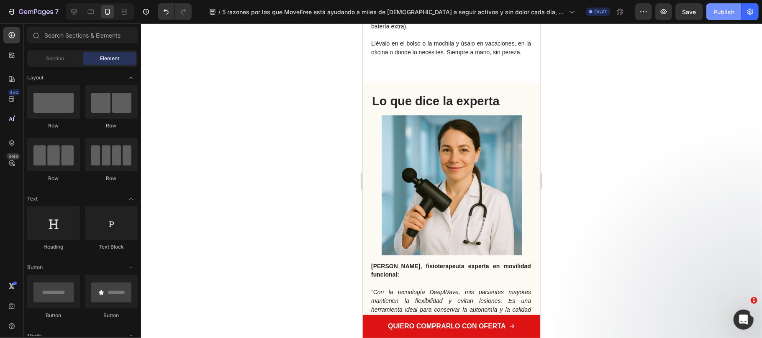
click at [721, 16] on button "Publish" at bounding box center [723, 11] width 35 height 17
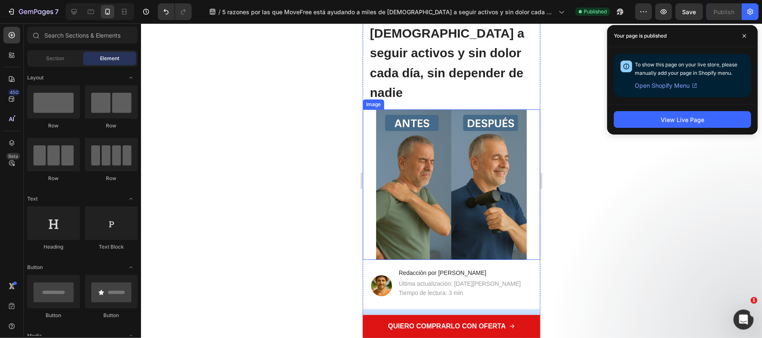
scroll to position [0, 0]
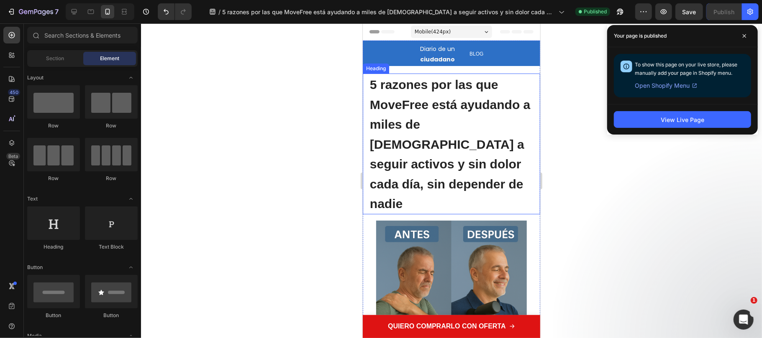
drag, startPoint x: 419, startPoint y: 105, endPoint x: 427, endPoint y: 105, distance: 8.4
click at [419, 106] on span "5 razones por las que MoveFree está ayudando a miles de [DEMOGRAPHIC_DATA] a se…" at bounding box center [449, 143] width 160 height 133
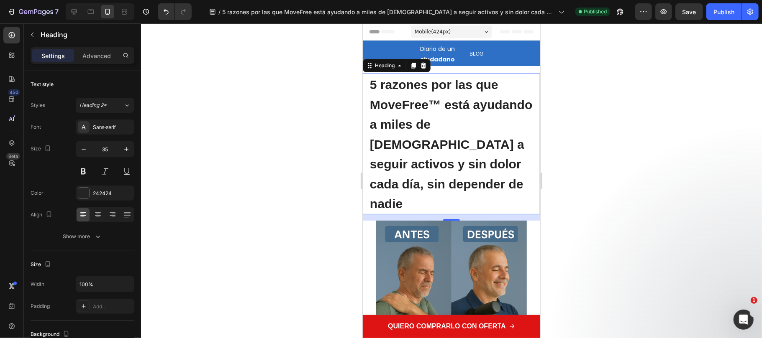
click at [601, 146] on div at bounding box center [451, 180] width 621 height 315
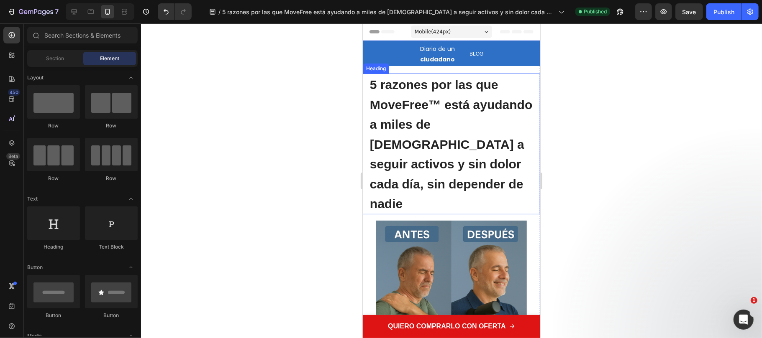
click at [440, 105] on span "5 razones por las que MoveFree™ está ayudando a miles de [DEMOGRAPHIC_DATA] a s…" at bounding box center [450, 143] width 162 height 133
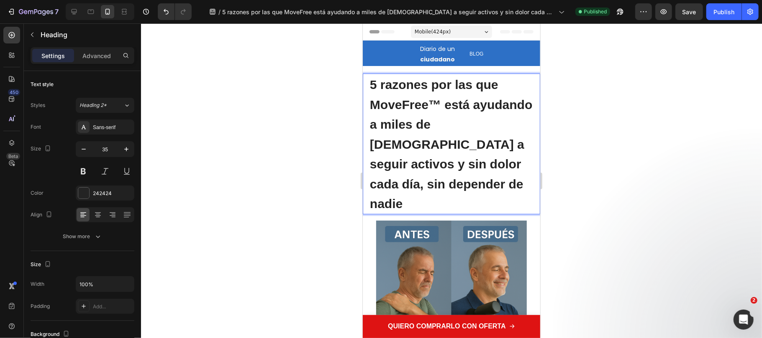
click at [439, 102] on span "5 razones por las que MoveFree™ está ayudando a miles de [DEMOGRAPHIC_DATA] a s…" at bounding box center [450, 143] width 162 height 133
click at [686, 192] on div at bounding box center [451, 180] width 621 height 315
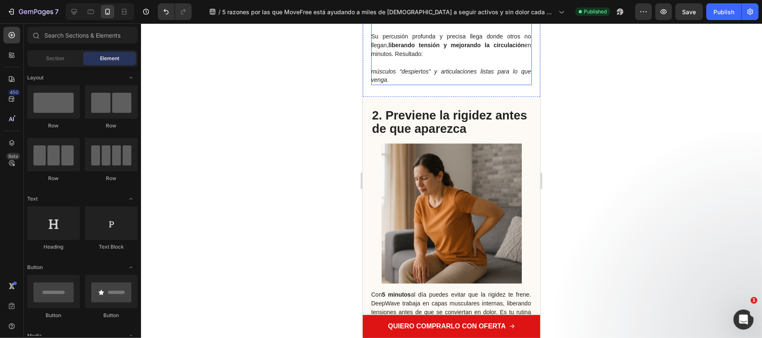
scroll to position [892, 0]
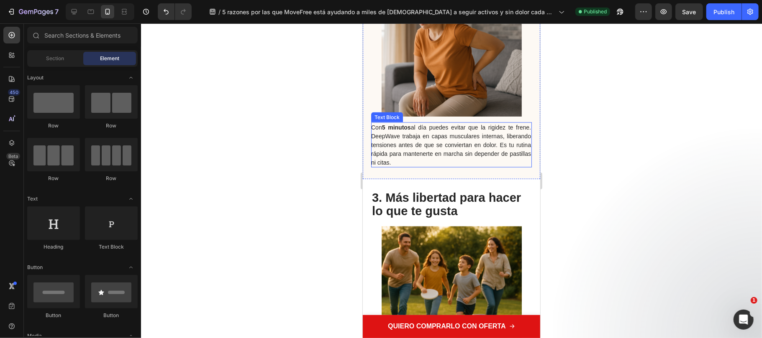
click at [522, 132] on div "Con 5 minutos al día puedes evitar que la rigidez te frene. DeepWave trabaja en…" at bounding box center [451, 144] width 161 height 45
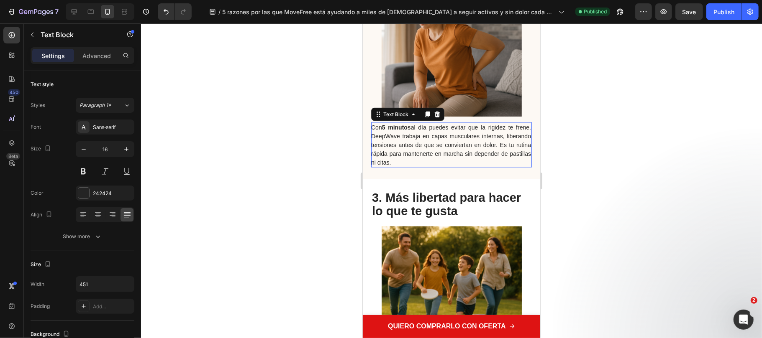
click at [522, 131] on span "Con 5 minutos al día puedes evitar que la rigidez te frene. DeepWave trabaja en…" at bounding box center [451, 144] width 160 height 41
click at [520, 130] on span "Con 5 minutos al día puedes evitar que la rigidez te frene. DeepWave trabaja en…" at bounding box center [451, 144] width 160 height 41
click at [522, 130] on span "Con 5 minutos al día puedes evitar que la rigidez te frene. DeepWave trabaja en…" at bounding box center [451, 144] width 160 height 41
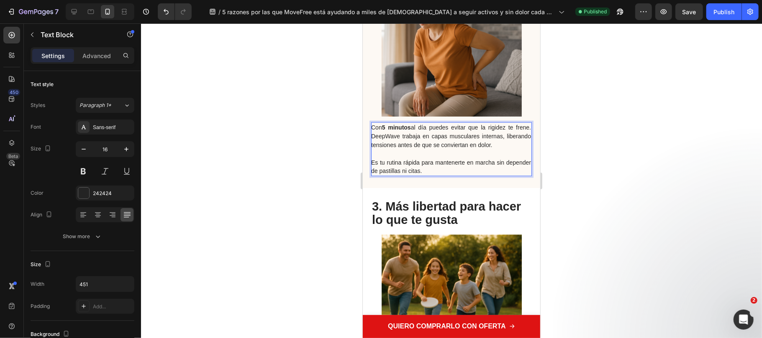
click at [376, 159] on span "Es tu rutina rápida para mantenerte en marcha sin depender de pastillas ni cita…" at bounding box center [451, 166] width 160 height 15
click at [374, 159] on span "Es tu rutina rápida para mantenerte en marcha sin depender de pastillas ni cita…" at bounding box center [451, 166] width 160 height 15
click at [626, 174] on div at bounding box center [451, 180] width 621 height 315
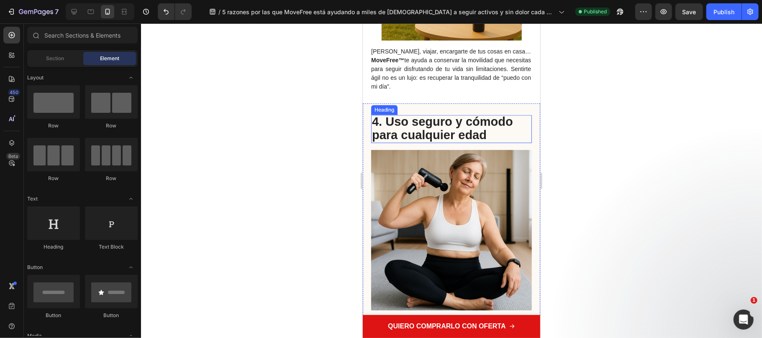
scroll to position [1171, 0]
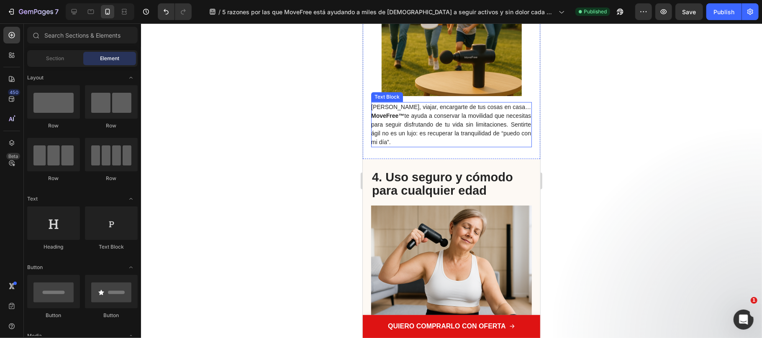
click at [486, 115] on span "[PERSON_NAME], viajar, encargarte de tus cosas en casa… MoveFree™ te ayuda a co…" at bounding box center [451, 123] width 160 height 41
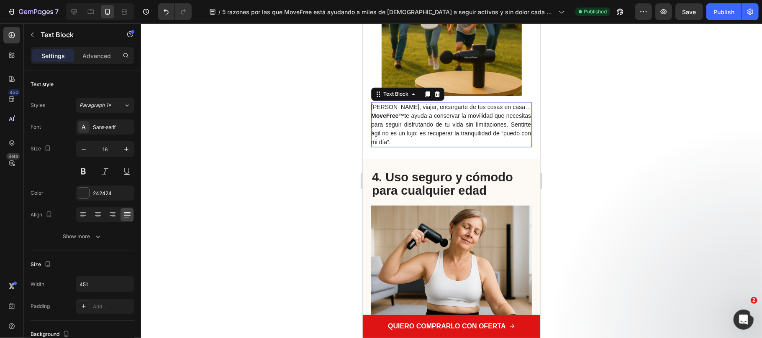
click at [435, 112] on span "[PERSON_NAME], viajar, encargarte de tus cosas en casa… MoveFree™ te ayuda a co…" at bounding box center [451, 123] width 160 height 41
click at [402, 120] on span "[PERSON_NAME], viajar, encargarte de tus cosas en casa… MoveFree™ te ayuda a co…" at bounding box center [451, 123] width 160 height 41
click at [407, 119] on span "[PERSON_NAME], viajar, encargarte de tus cosas en casa… MoveFree™ te ayuda a co…" at bounding box center [451, 123] width 160 height 41
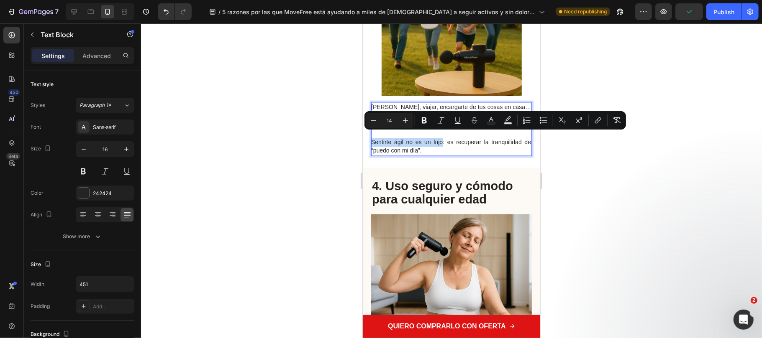
drag, startPoint x: 438, startPoint y: 135, endPoint x: 355, endPoint y: 133, distance: 82.8
click at [426, 120] on icon "Editor contextual toolbar" at bounding box center [424, 120] width 8 height 8
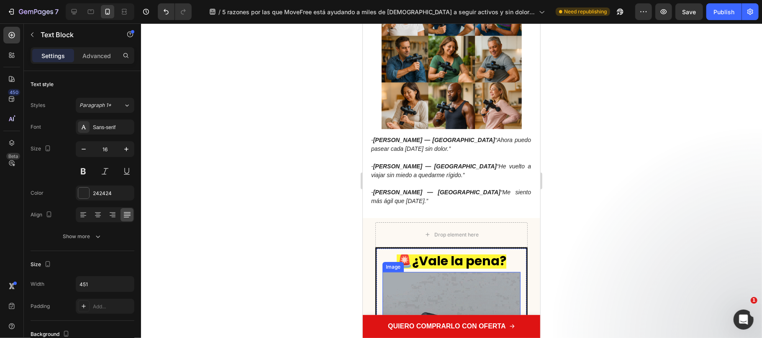
scroll to position [2119, 0]
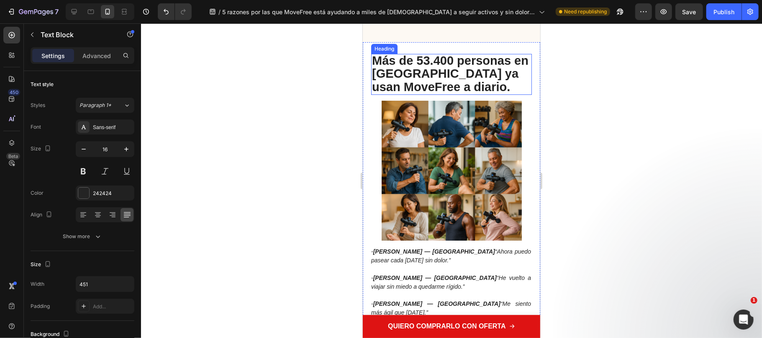
click at [468, 84] on span "Más de 53.400 personas en [GEOGRAPHIC_DATA] ya usan MoveFree a diario." at bounding box center [449, 74] width 156 height 40
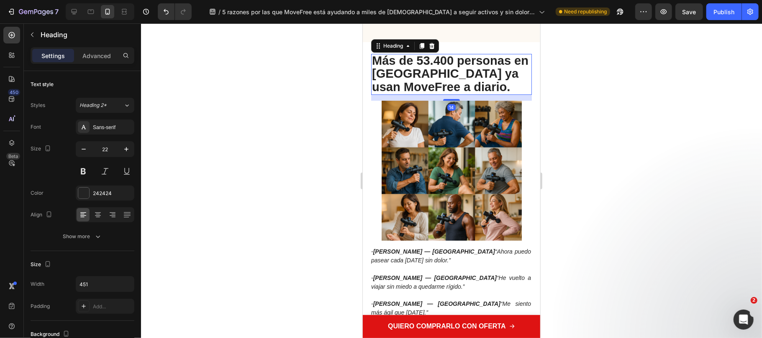
click at [482, 82] on p "Más de 53.400 personas en [GEOGRAPHIC_DATA] ya usan MoveFree a diario." at bounding box center [450, 74] width 159 height 40
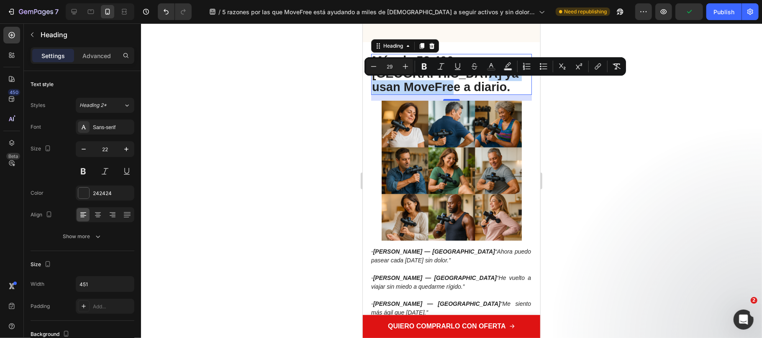
drag, startPoint x: 485, startPoint y: 85, endPoint x: 373, endPoint y: 91, distance: 112.2
click at [373, 91] on p "Más de 53.400 personas en [GEOGRAPHIC_DATA] ya usan MoveFree a diario." at bounding box center [450, 74] width 159 height 40
click at [630, 154] on div at bounding box center [451, 180] width 621 height 315
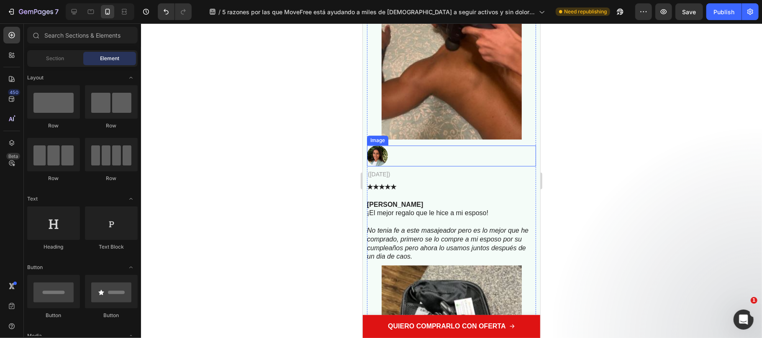
scroll to position [3792, 0]
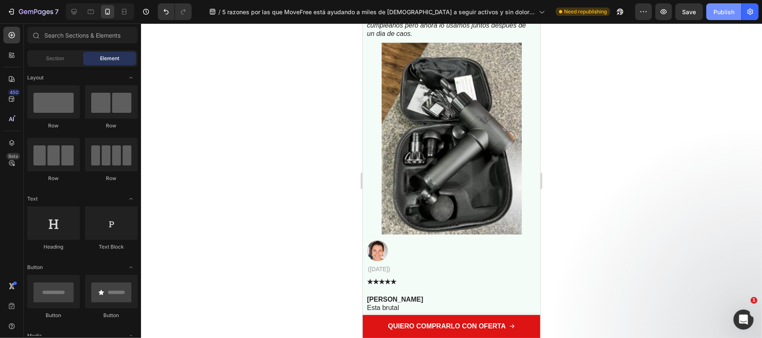
click at [723, 15] on div "Publish" at bounding box center [723, 12] width 21 height 9
click at [752, 15] on icon "button" at bounding box center [750, 12] width 8 height 8
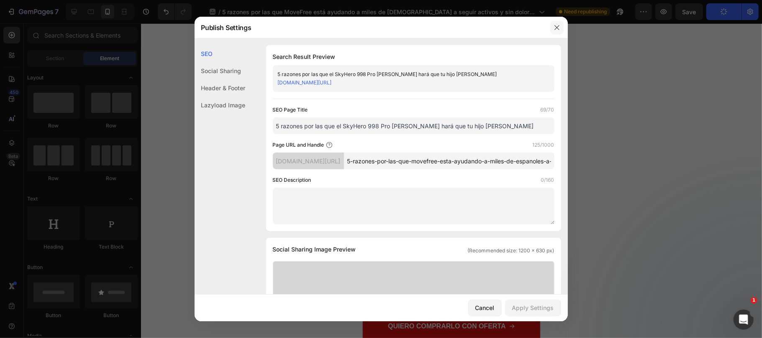
drag, startPoint x: 559, startPoint y: 28, endPoint x: 167, endPoint y: 75, distance: 394.8
click at [559, 28] on icon "button" at bounding box center [556, 27] width 7 height 7
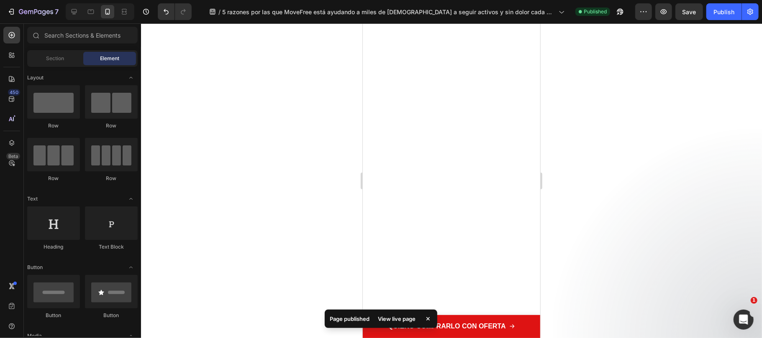
scroll to position [0, 0]
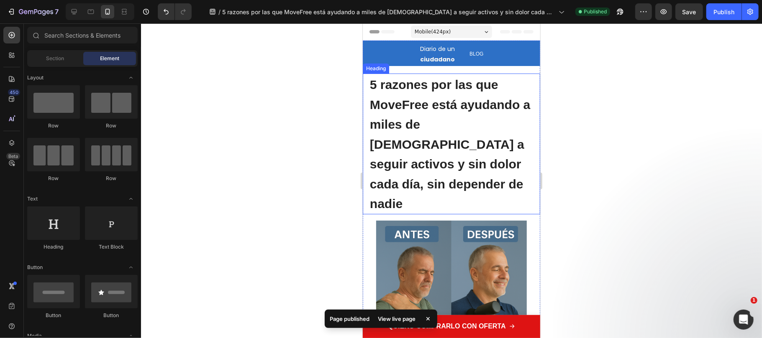
click at [447, 82] on span "5 razones por las que MoveFree está ayudando a miles de [DEMOGRAPHIC_DATA] a se…" at bounding box center [449, 143] width 160 height 133
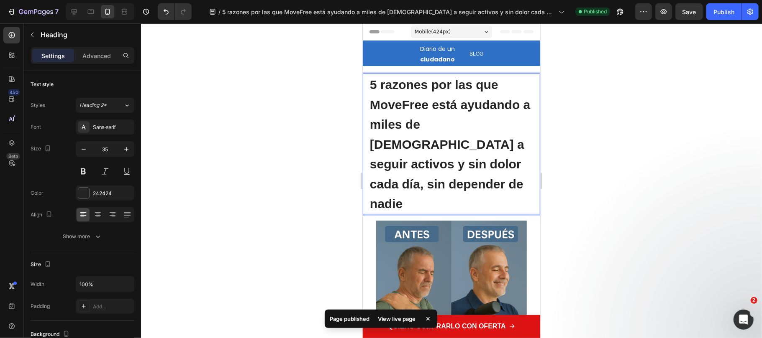
click at [386, 92] on span "5 razones por las que MoveFree está ayudando a miles de [DEMOGRAPHIC_DATA] a se…" at bounding box center [449, 143] width 160 height 133
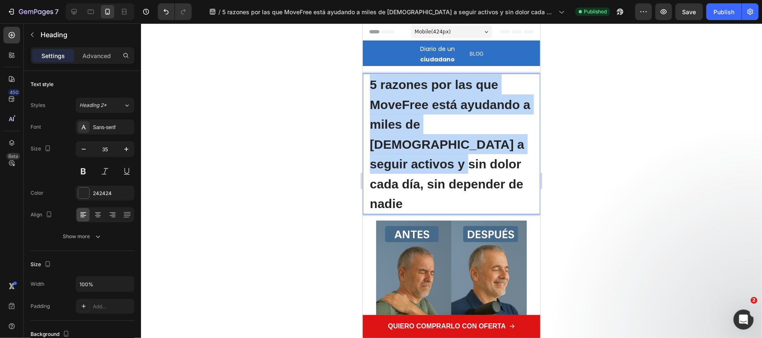
drag, startPoint x: 368, startPoint y: 79, endPoint x: 524, endPoint y: 146, distance: 169.1
click at [524, 146] on h1 "5 razones por las que MoveFree está ayudando a miles de [DEMOGRAPHIC_DATA] a se…" at bounding box center [450, 143] width 165 height 141
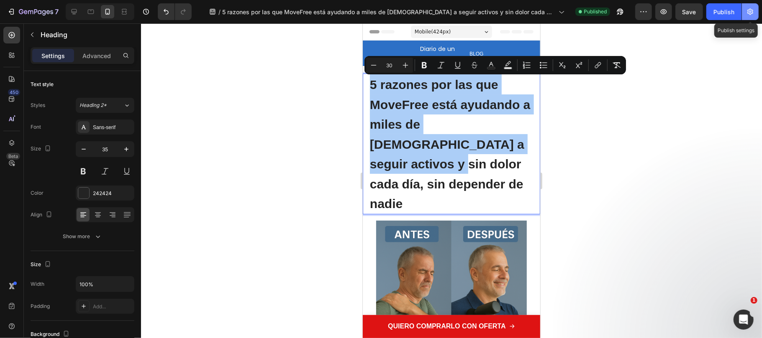
click at [755, 6] on button "button" at bounding box center [750, 11] width 17 height 17
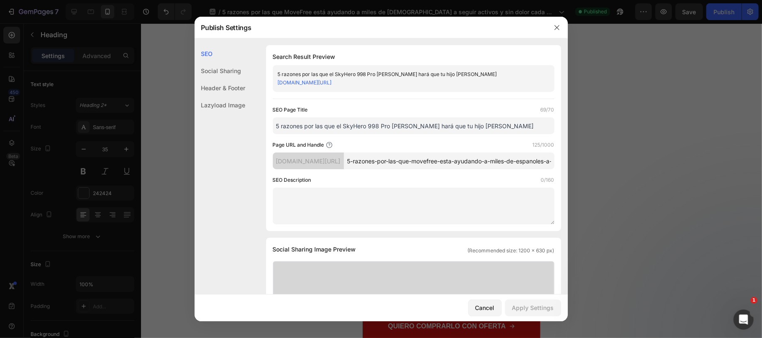
click at [347, 132] on input "5 razones por las que el SkyHero 998 Pro [PERSON_NAME] hará que tu hijo [PERSON…" at bounding box center [413, 126] width 281 height 17
paste input "MoveFree está ayudando a miles de [DEMOGRAPHIC_DATA] a seguir activos y sin dol…"
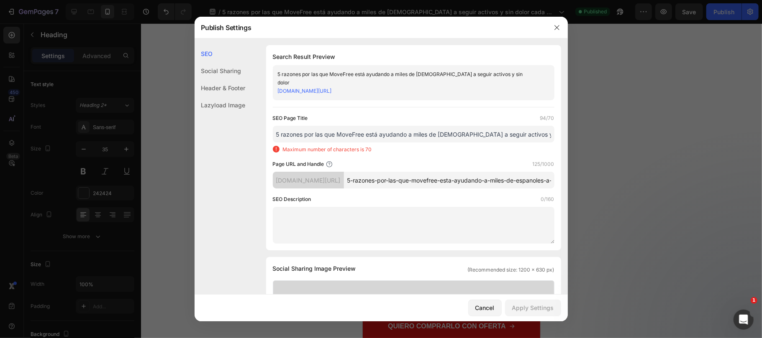
drag, startPoint x: 367, startPoint y: 135, endPoint x: 337, endPoint y: 137, distance: 30.2
click at [337, 137] on input "5 razones por las que MoveFree está ayudando a miles de [DEMOGRAPHIC_DATA] a se…" at bounding box center [413, 134] width 281 height 17
drag, startPoint x: 487, startPoint y: 136, endPoint x: 578, endPoint y: 137, distance: 90.8
click at [578, 137] on div "Publish Settings SEO Social Sharing Header & Footer Lazyload Image SEO Search R…" at bounding box center [381, 169] width 762 height 338
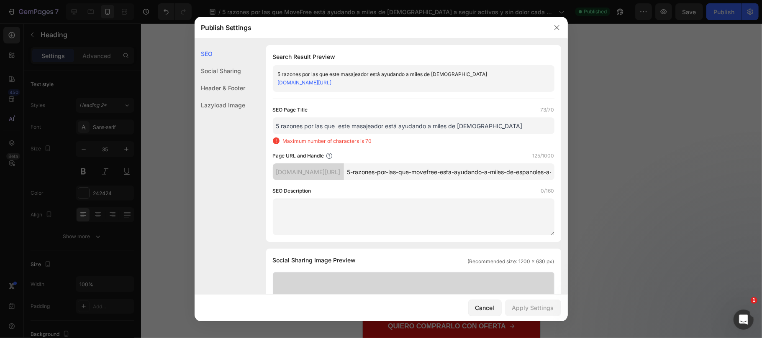
scroll to position [0, 0]
drag, startPoint x: 499, startPoint y: 134, endPoint x: 449, endPoint y: 135, distance: 49.8
click at [449, 134] on input "5 razones por las que este masajeador está ayudando a miles de [DEMOGRAPHIC_DAT…" at bounding box center [413, 126] width 281 height 17
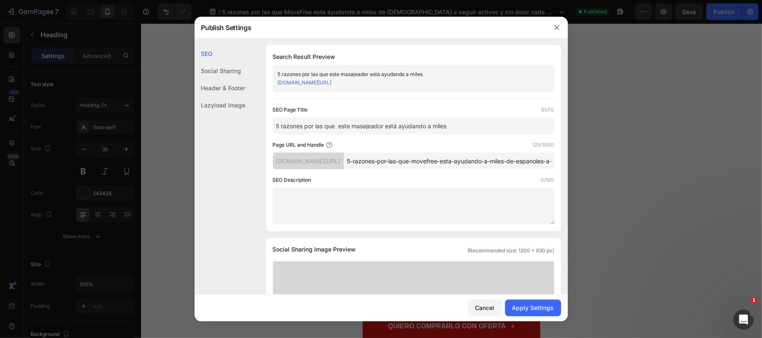
click at [437, 144] on div "SEO Page Title 61/70 5 razones por las que este masajeador está ayudando a mile…" at bounding box center [413, 165] width 281 height 119
drag, startPoint x: 384, startPoint y: 136, endPoint x: 353, endPoint y: 139, distance: 31.1
click at [353, 134] on input "5 razones por las que este masajeador está ayudando a miles" at bounding box center [413, 126] width 281 height 17
click at [439, 134] on input "5 razones por las que movefree está ayudando a miles" at bounding box center [413, 126] width 281 height 17
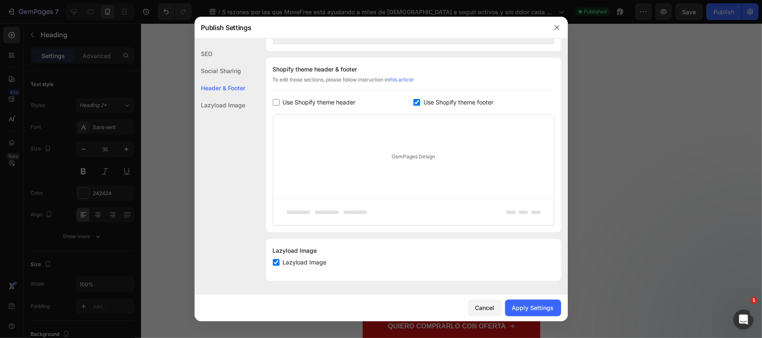
scroll to position [397, 0]
type input "5 razones por las que movefree está ayudando a miles de [DEMOGRAPHIC_DATA]"
click at [529, 302] on button "Apply Settings" at bounding box center [533, 308] width 56 height 17
click at [555, 28] on icon "button" at bounding box center [556, 27] width 7 height 7
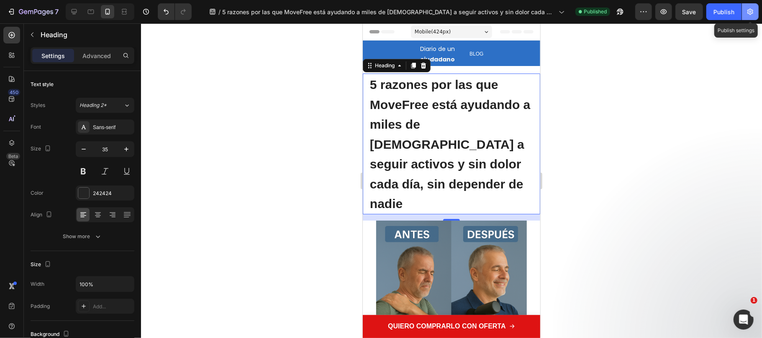
click at [750, 9] on icon "button" at bounding box center [750, 12] width 6 height 6
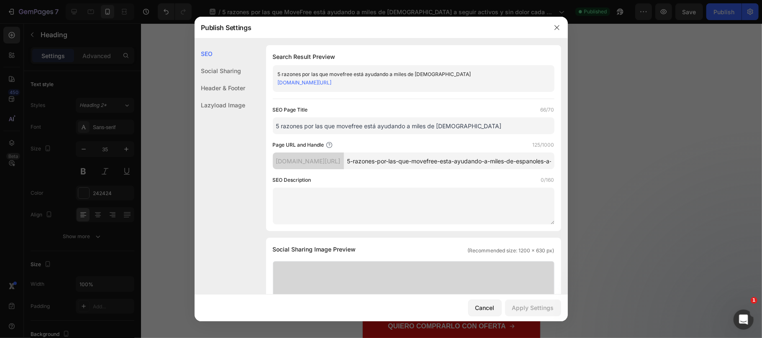
click at [384, 86] on div "[DOMAIN_NAME][URL]" at bounding box center [407, 83] width 258 height 8
click at [332, 86] on link "[DOMAIN_NAME][URL]" at bounding box center [305, 82] width 54 height 6
click at [555, 24] on icon "button" at bounding box center [556, 27] width 7 height 7
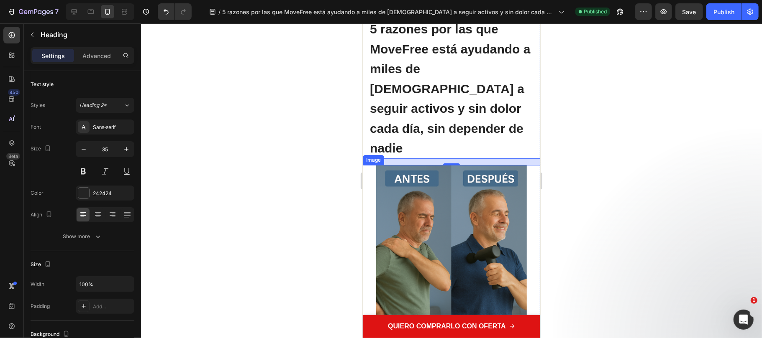
drag, startPoint x: 564, startPoint y: 167, endPoint x: 93, endPoint y: 151, distance: 471.2
click at [564, 167] on div at bounding box center [451, 180] width 621 height 315
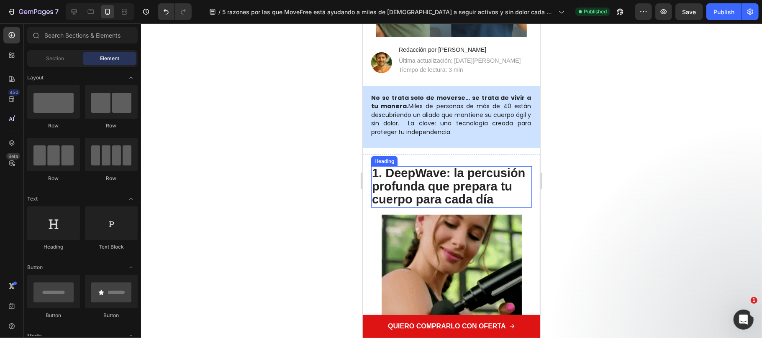
scroll to position [223, 0]
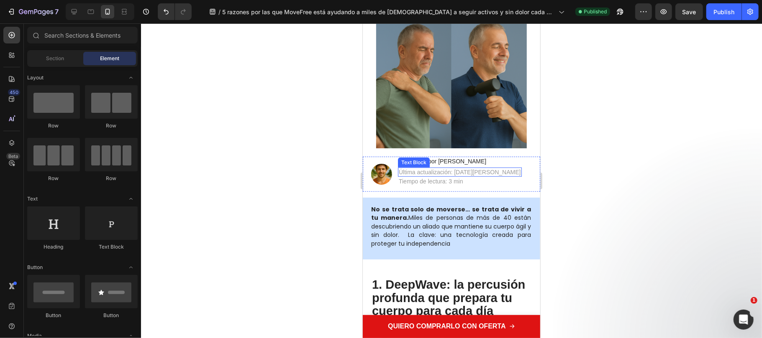
click at [457, 168] on p "Última actualización: [DATE][PERSON_NAME]" at bounding box center [459, 172] width 122 height 8
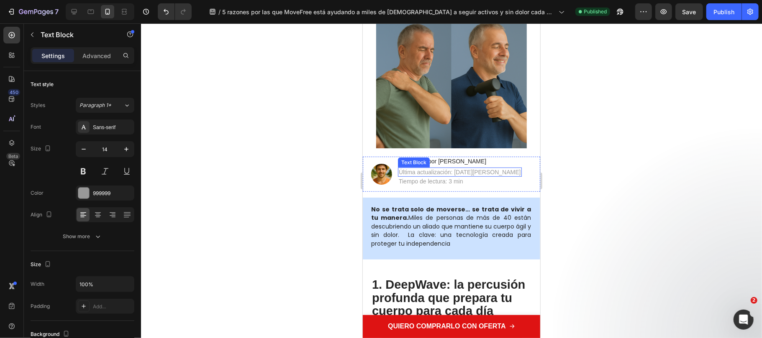
click at [455, 168] on p "Última actualización: [DATE][PERSON_NAME]" at bounding box center [459, 172] width 122 height 8
click at [629, 171] on div at bounding box center [451, 180] width 621 height 315
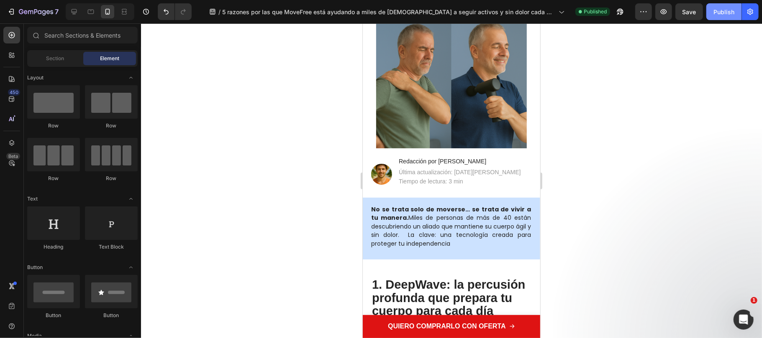
click at [730, 14] on div "Publish" at bounding box center [723, 12] width 21 height 9
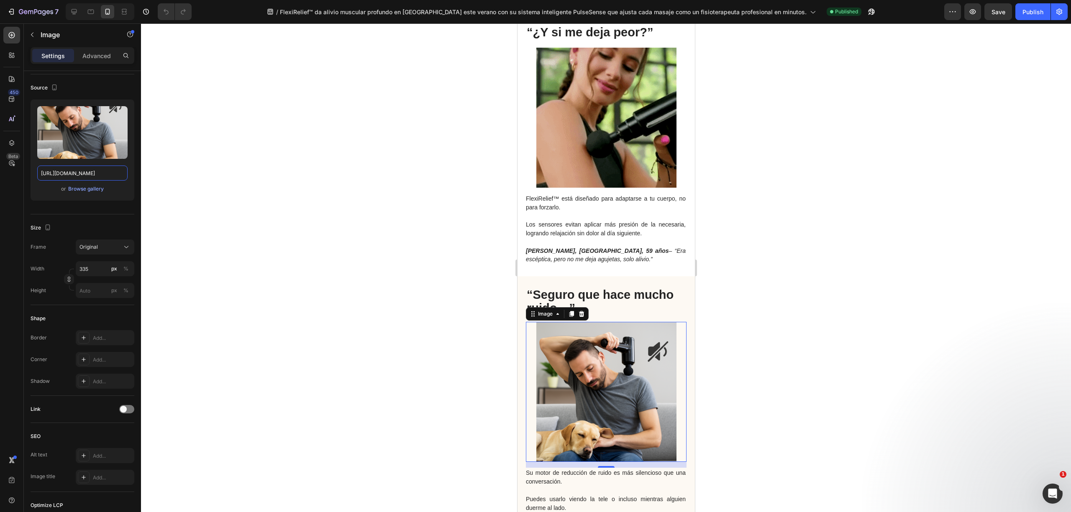
scroll to position [1869, 0]
